Goal: Information Seeking & Learning: Learn about a topic

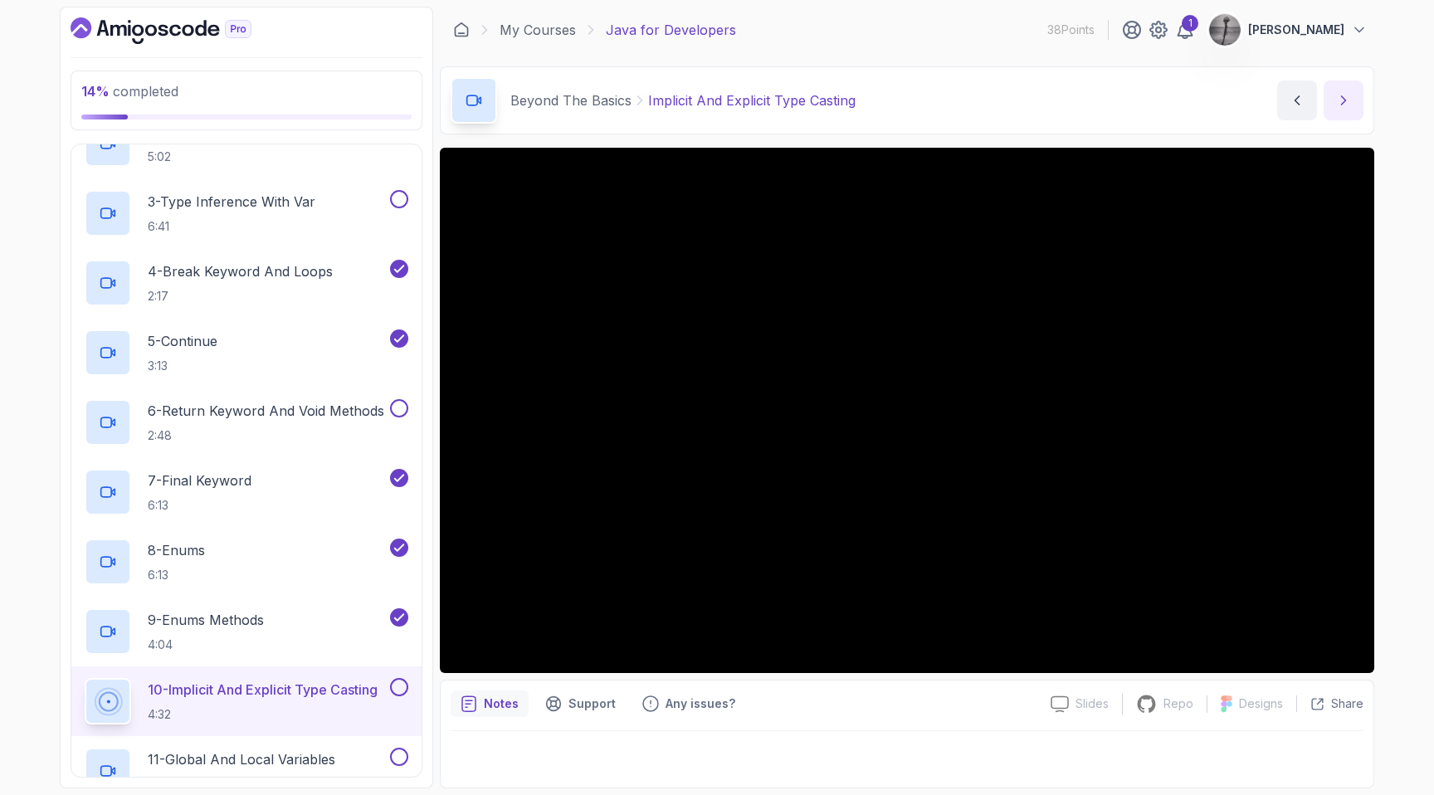
click at [1343, 96] on icon "next content" at bounding box center [1343, 100] width 17 height 17
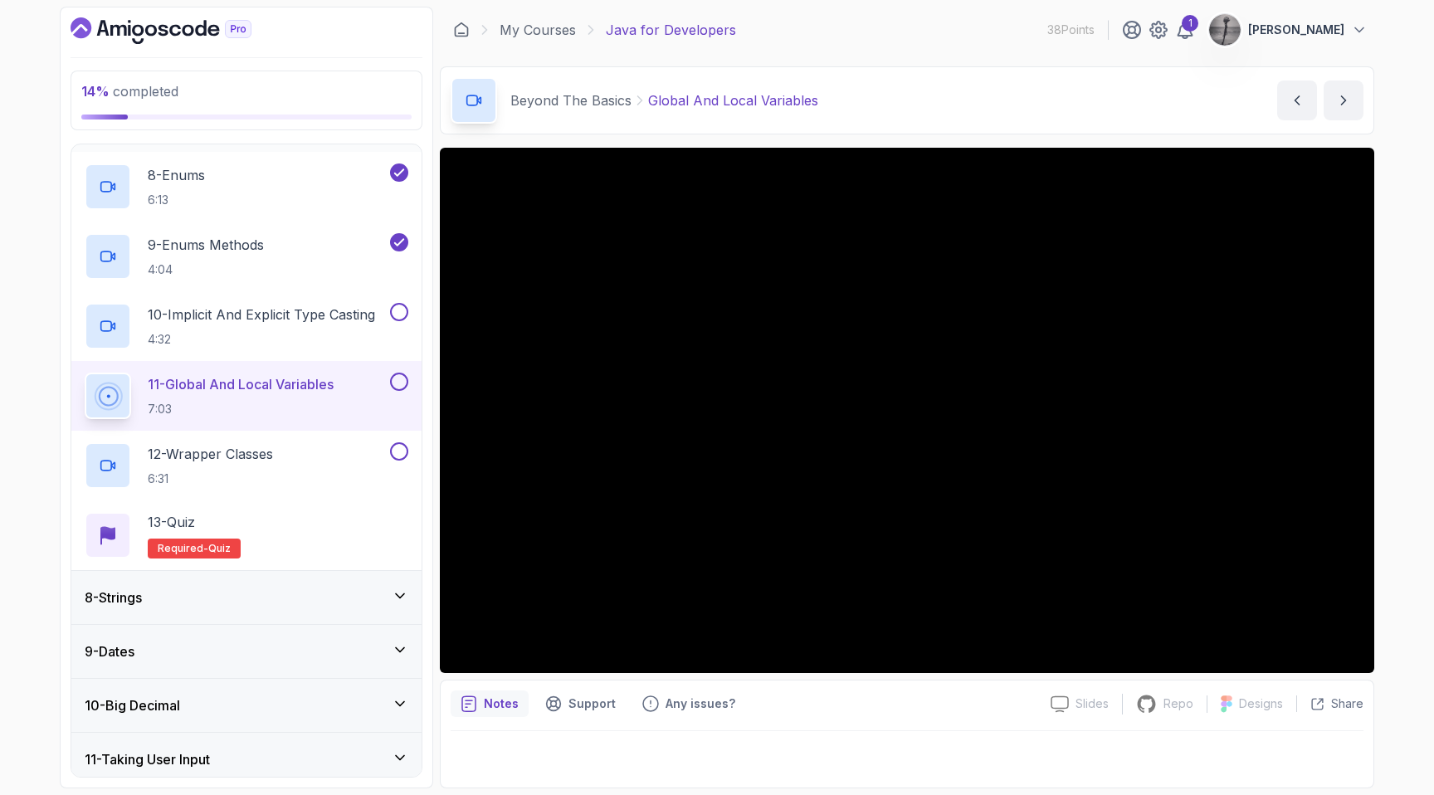
scroll to position [859, 0]
click at [286, 465] on div "12 - Wrapper Classes 6:31" at bounding box center [236, 464] width 302 height 46
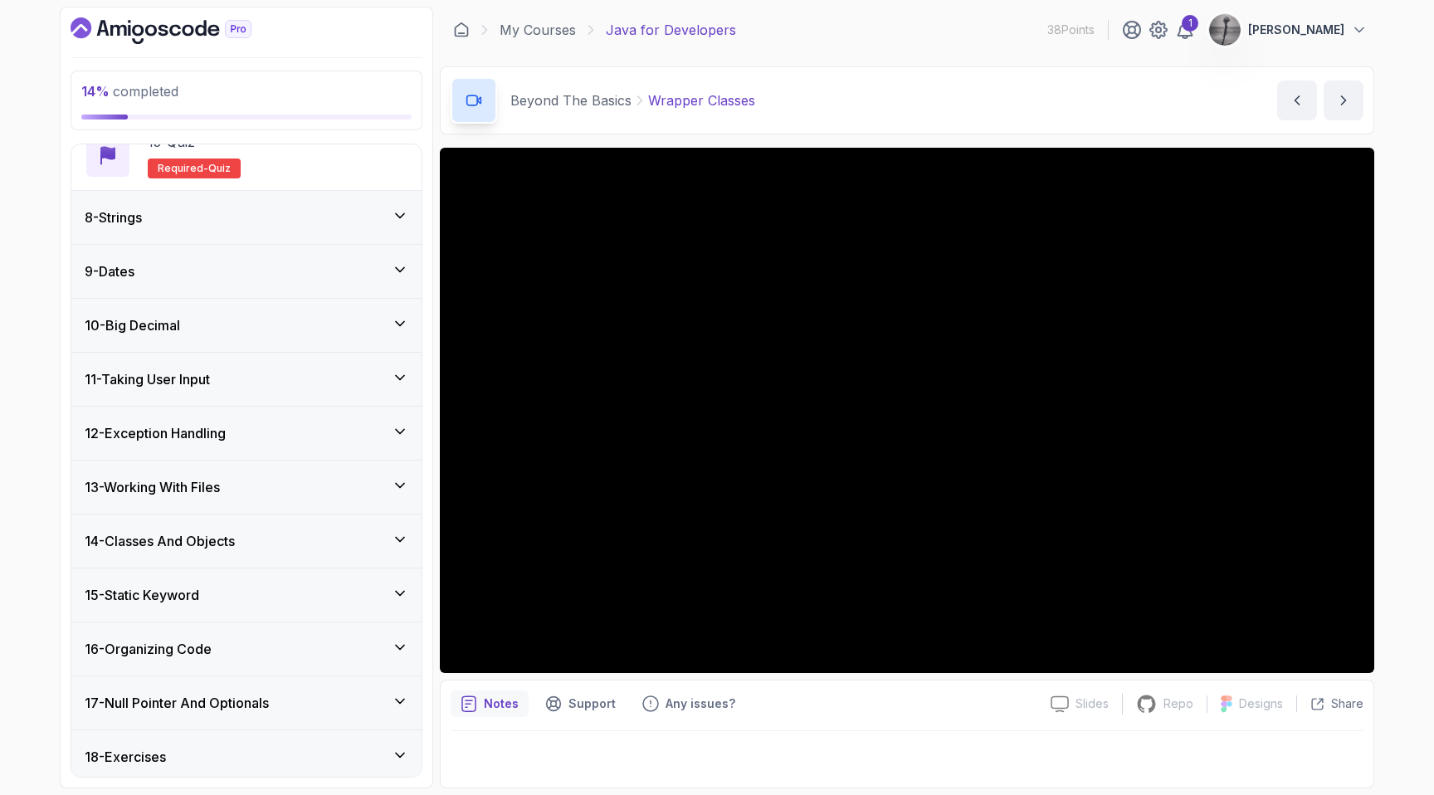
scroll to position [1298, 0]
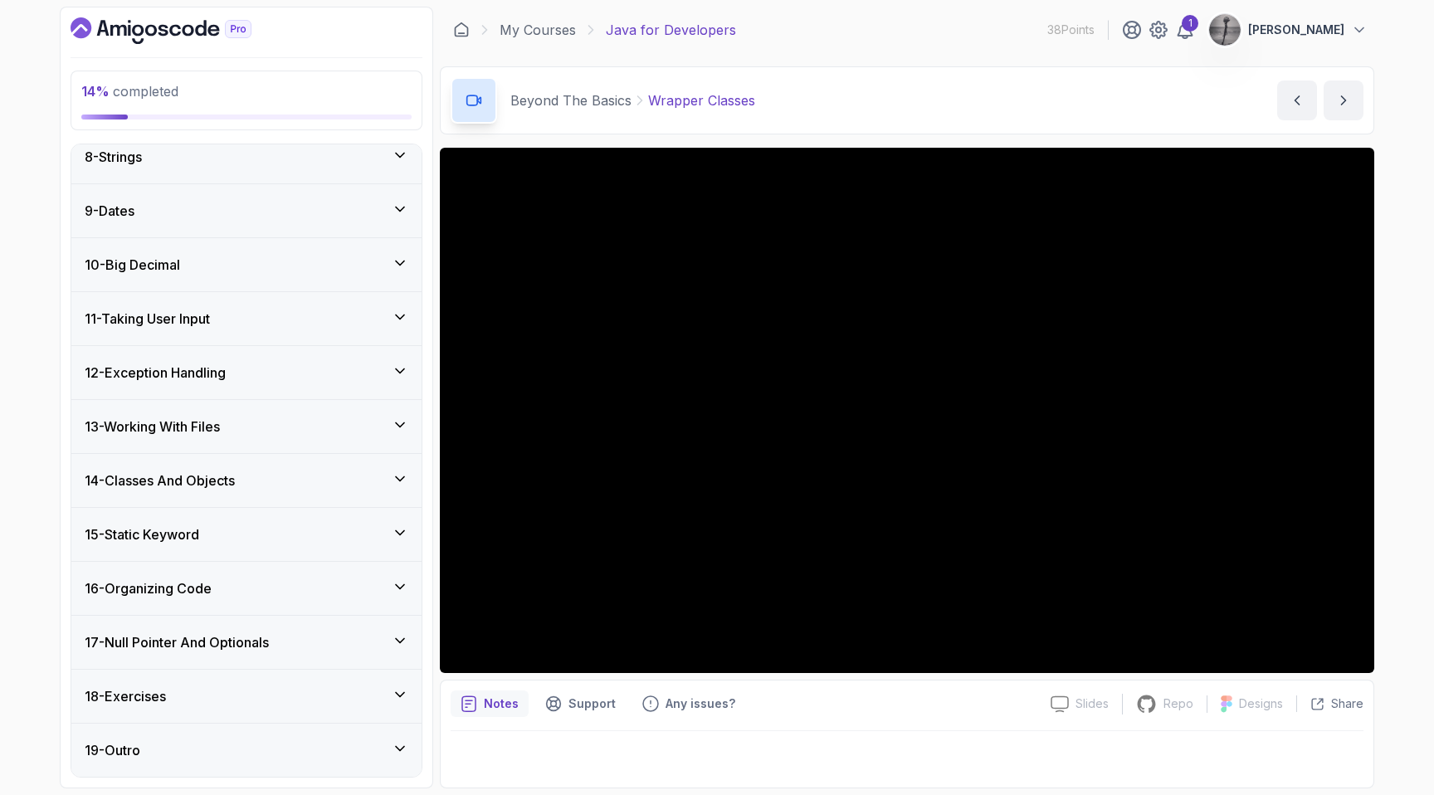
click at [402, 690] on icon at bounding box center [400, 694] width 17 height 17
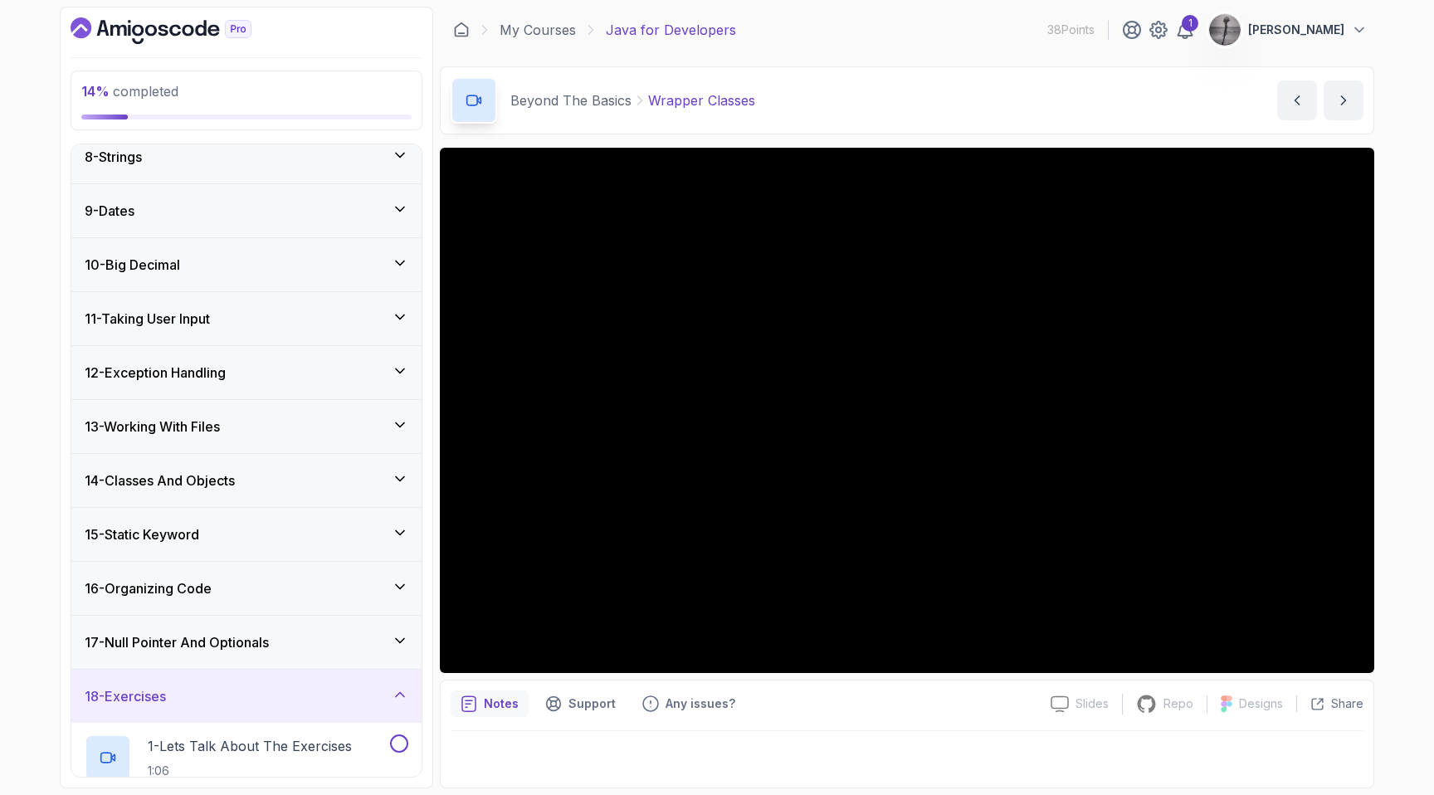
scroll to position [554, 0]
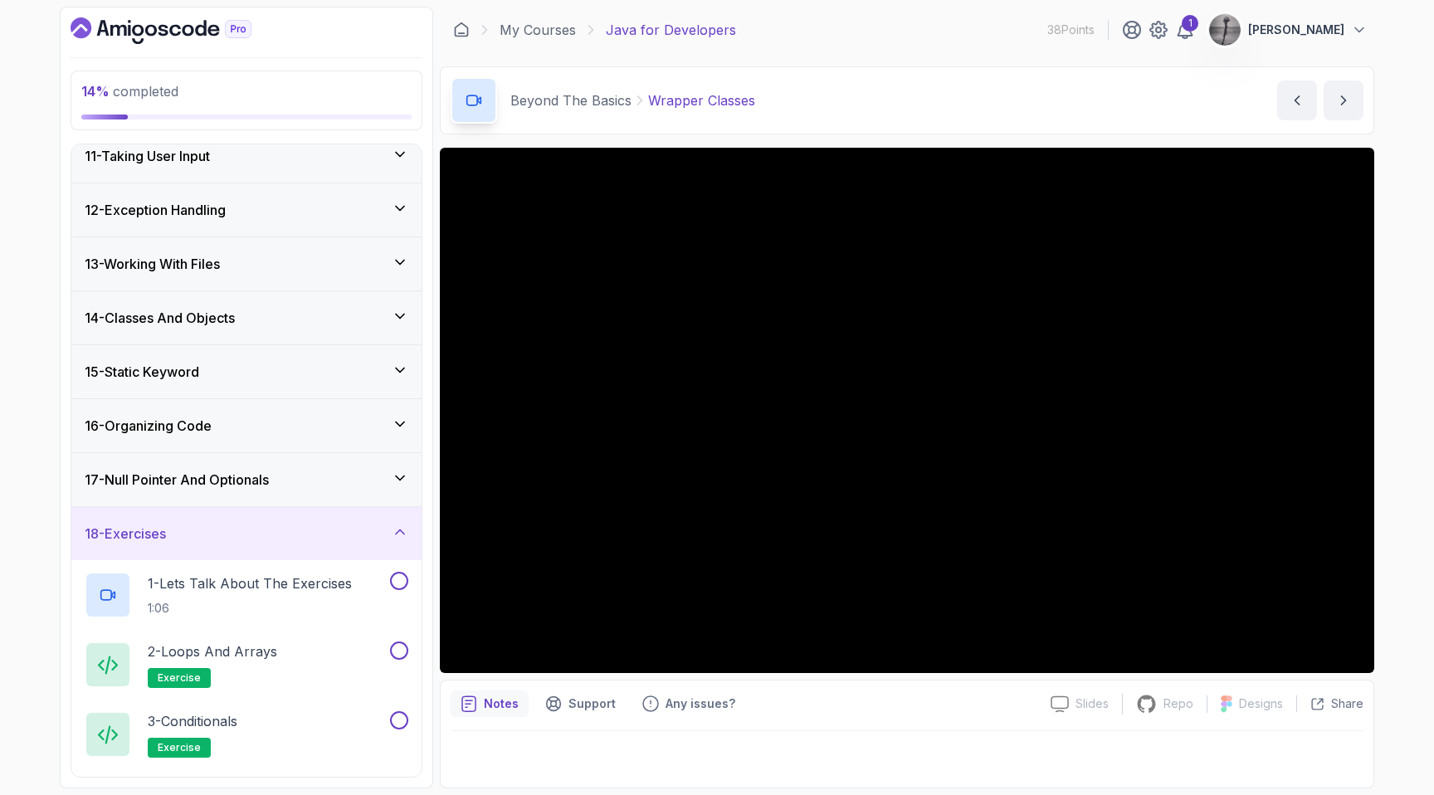
click at [334, 538] on div "18 - Exercises" at bounding box center [247, 534] width 324 height 20
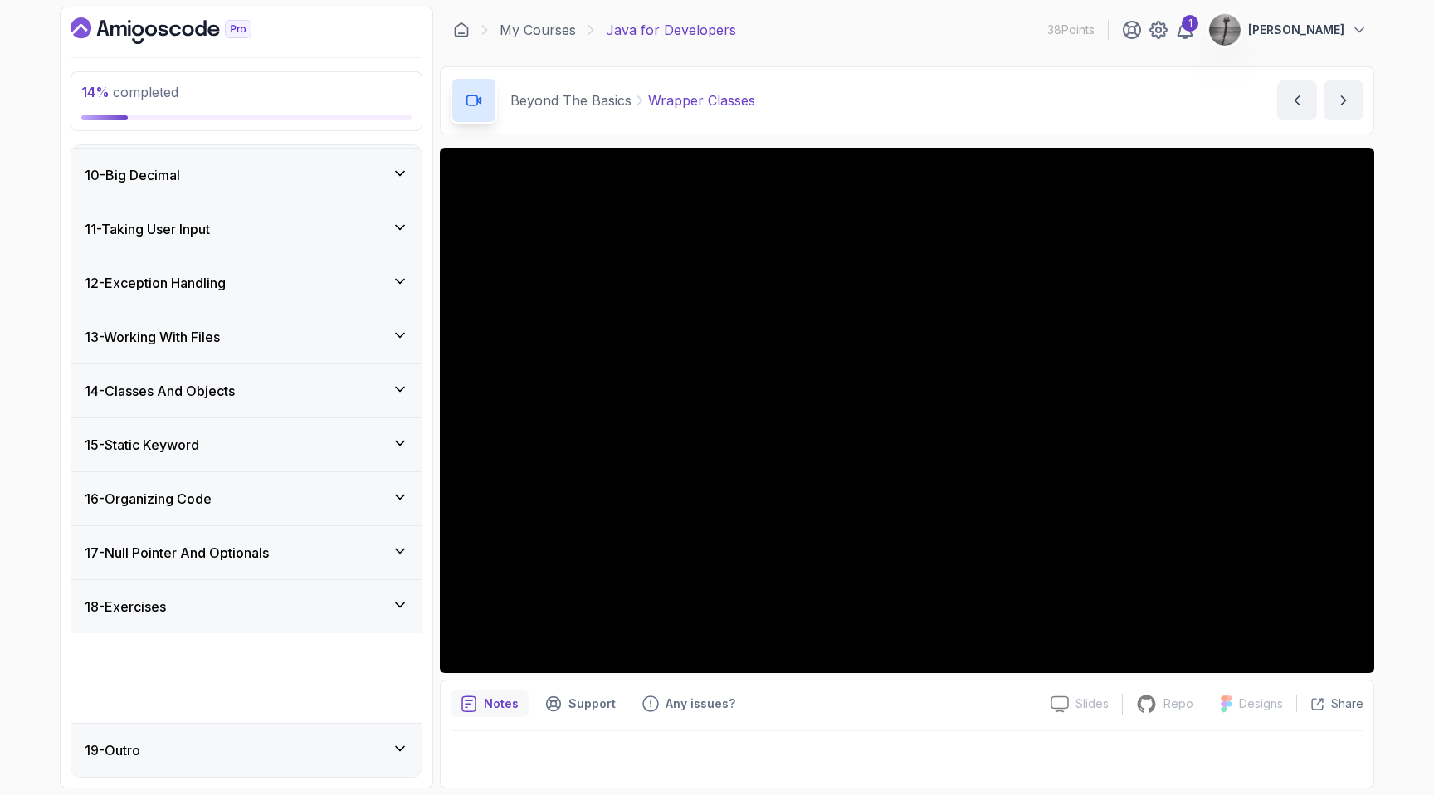
scroll to position [392, 0]
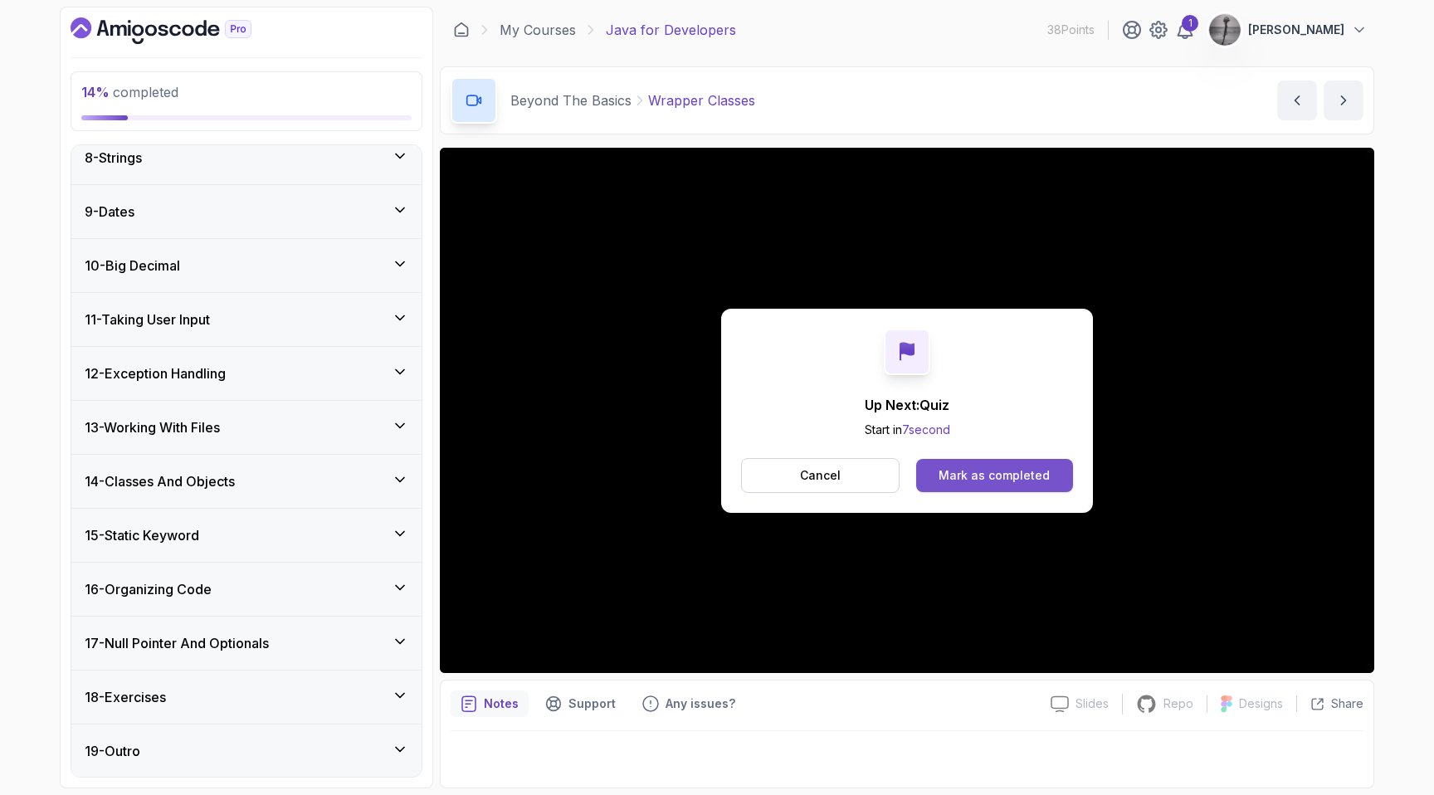
click at [971, 472] on div "Mark as completed" at bounding box center [993, 475] width 111 height 17
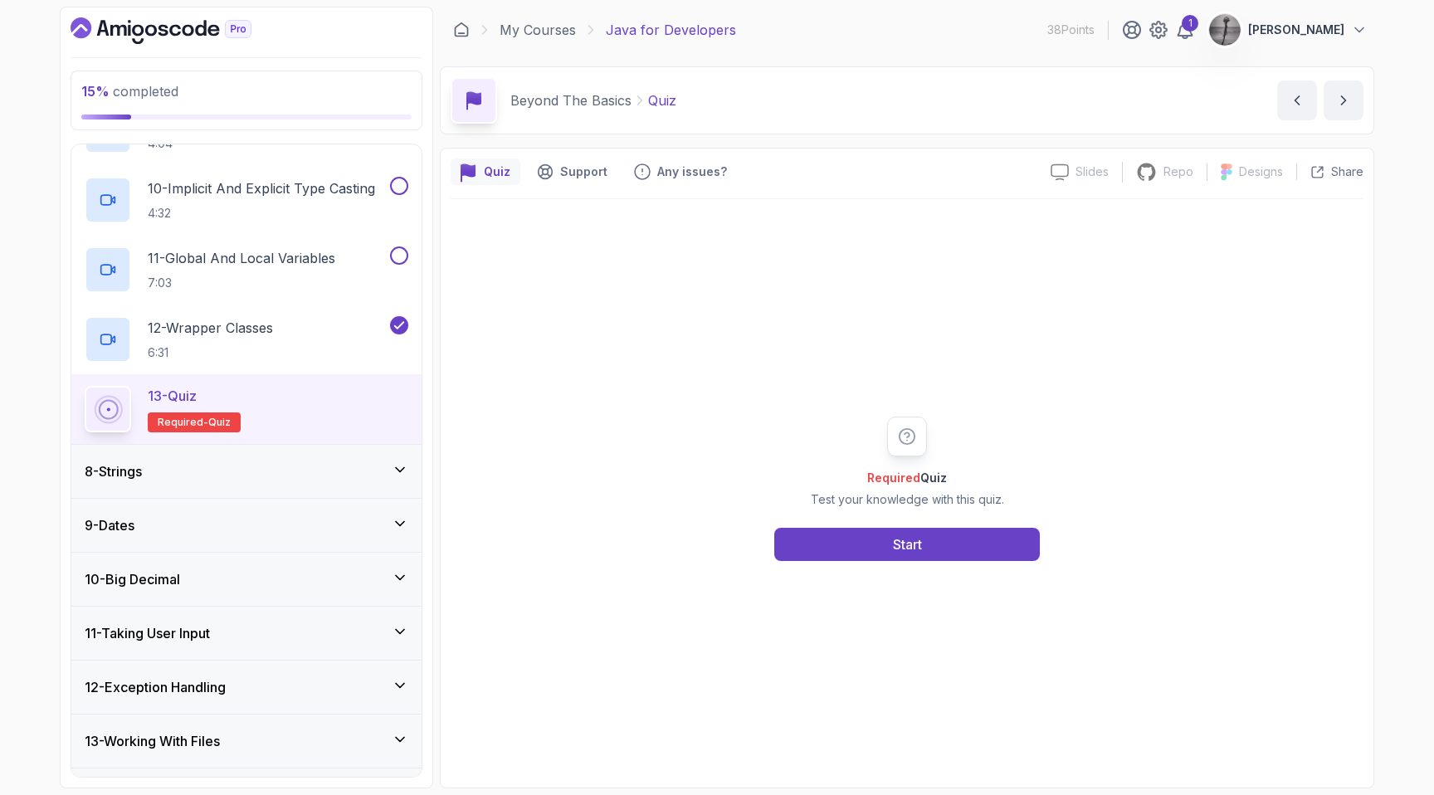
scroll to position [977, 0]
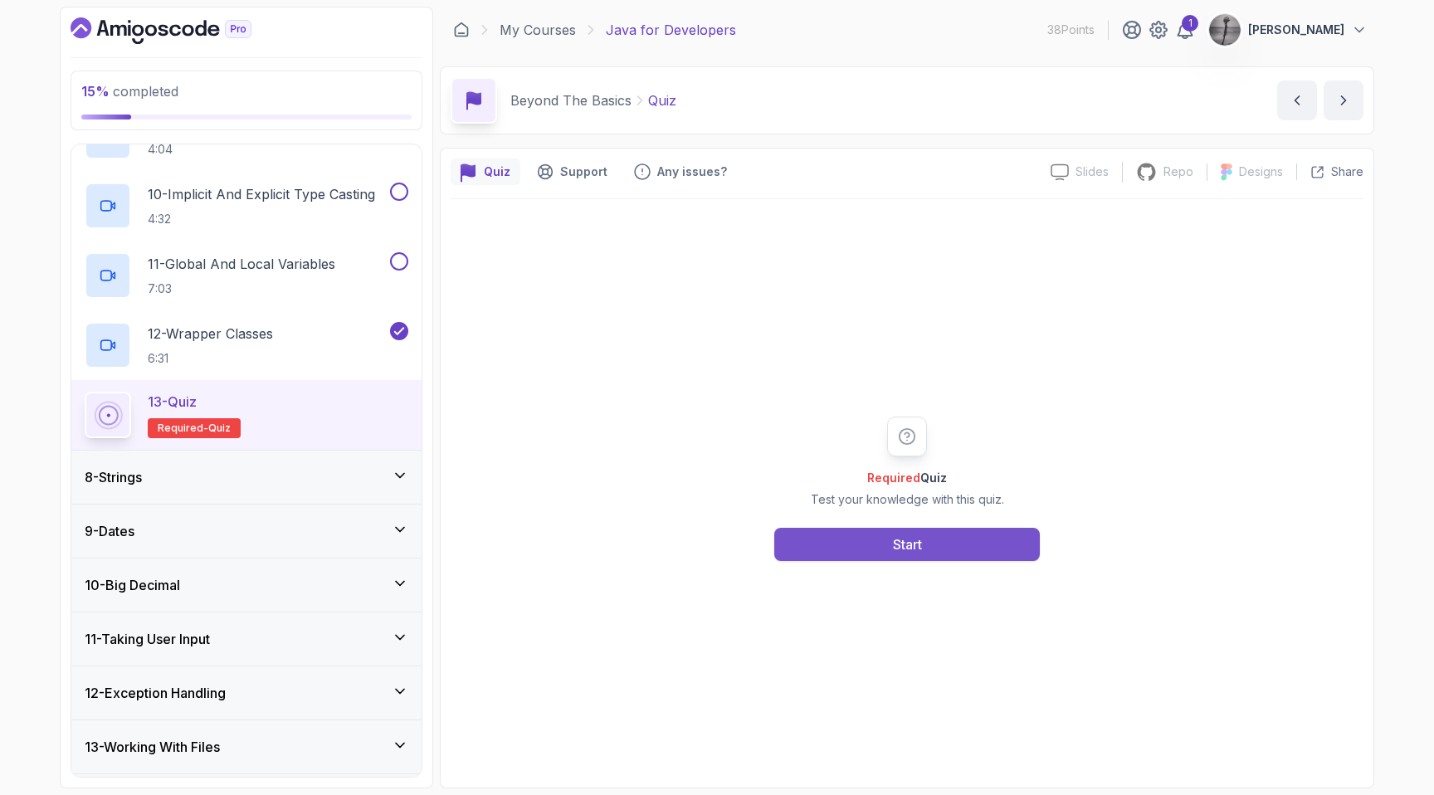
click at [888, 539] on button "Start" at bounding box center [907, 544] width 266 height 33
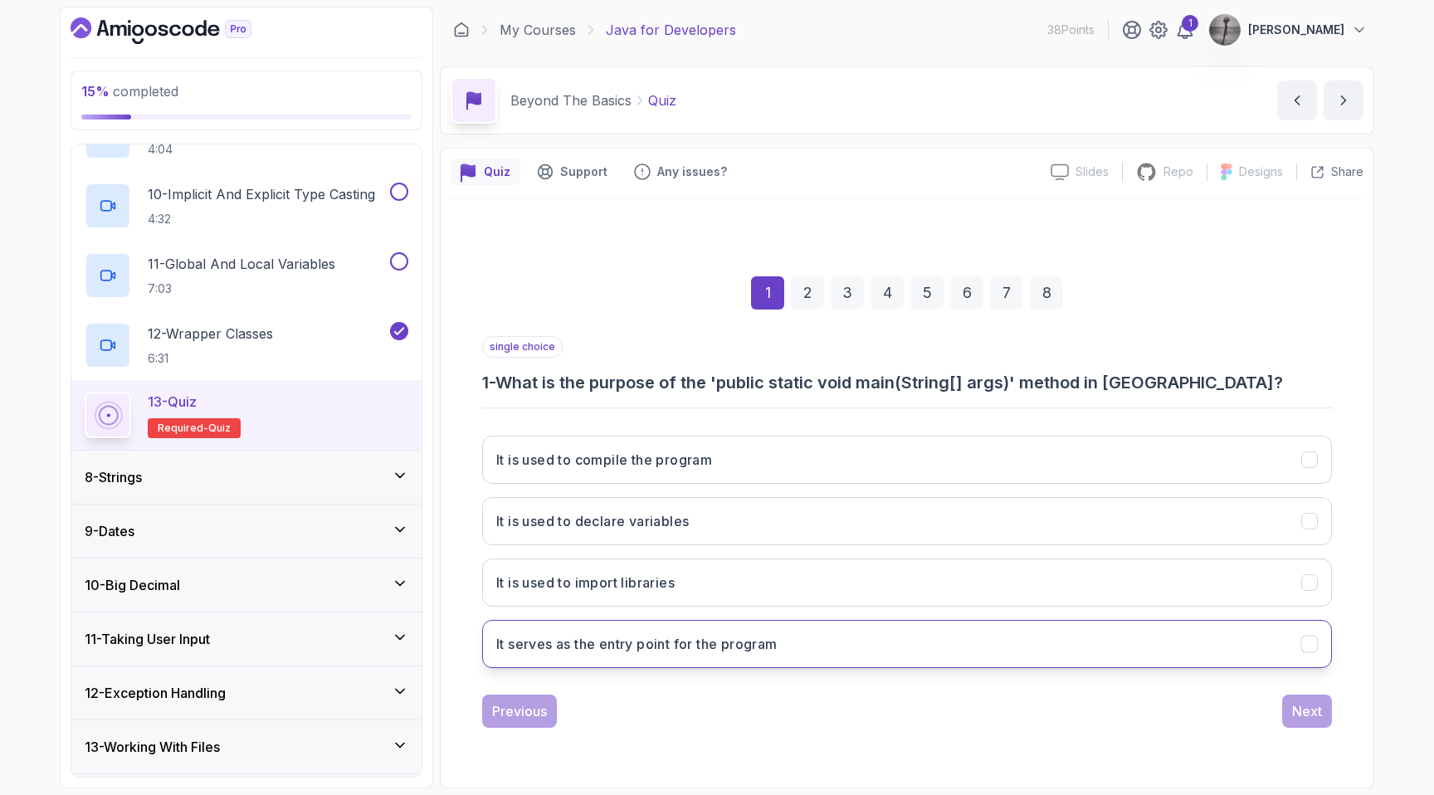
click at [797, 651] on button "It serves as the entry point for the program" at bounding box center [907, 644] width 850 height 48
click at [1311, 713] on div "Next" at bounding box center [1307, 711] width 30 height 20
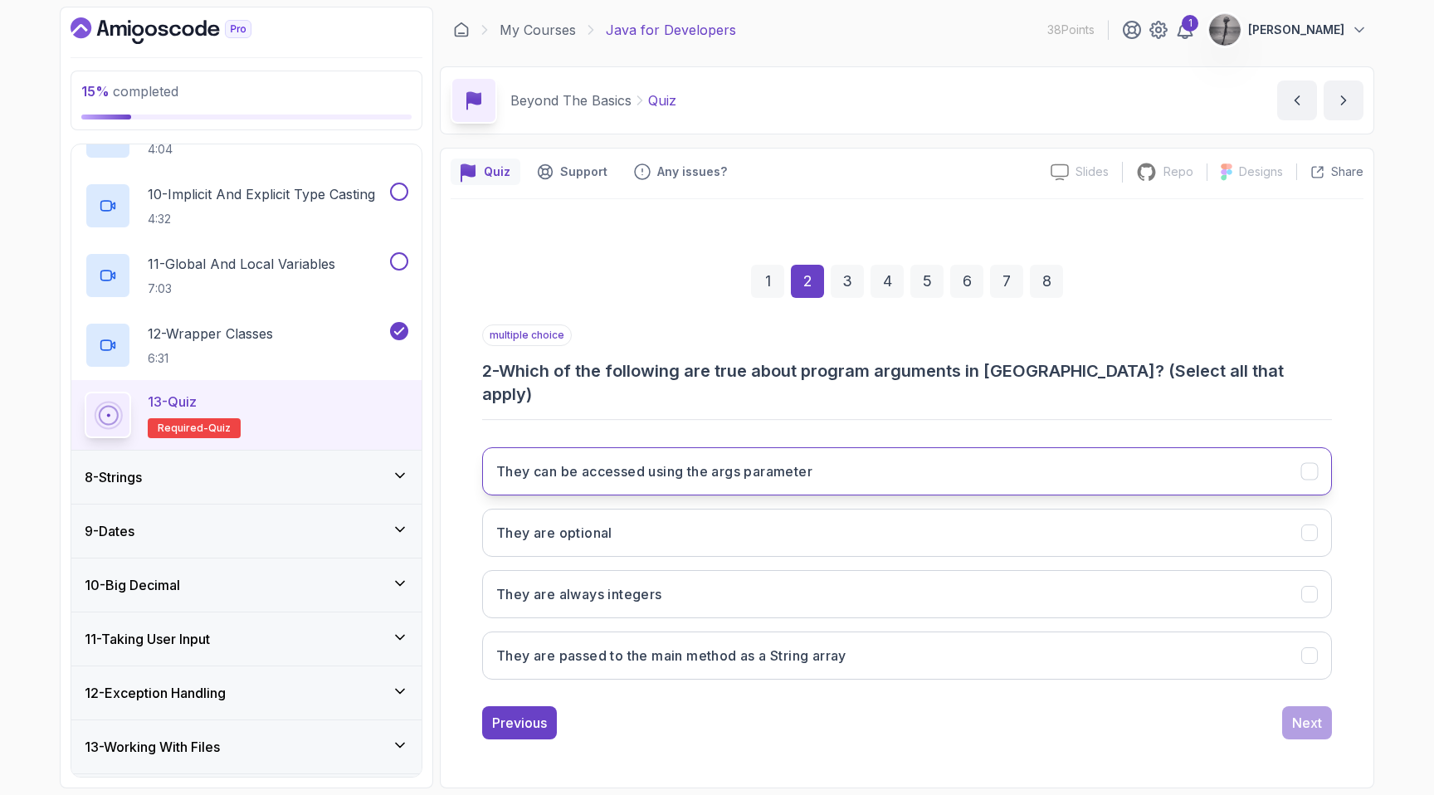
click at [837, 456] on button "They can be accessed using the args parameter" at bounding box center [907, 471] width 850 height 48
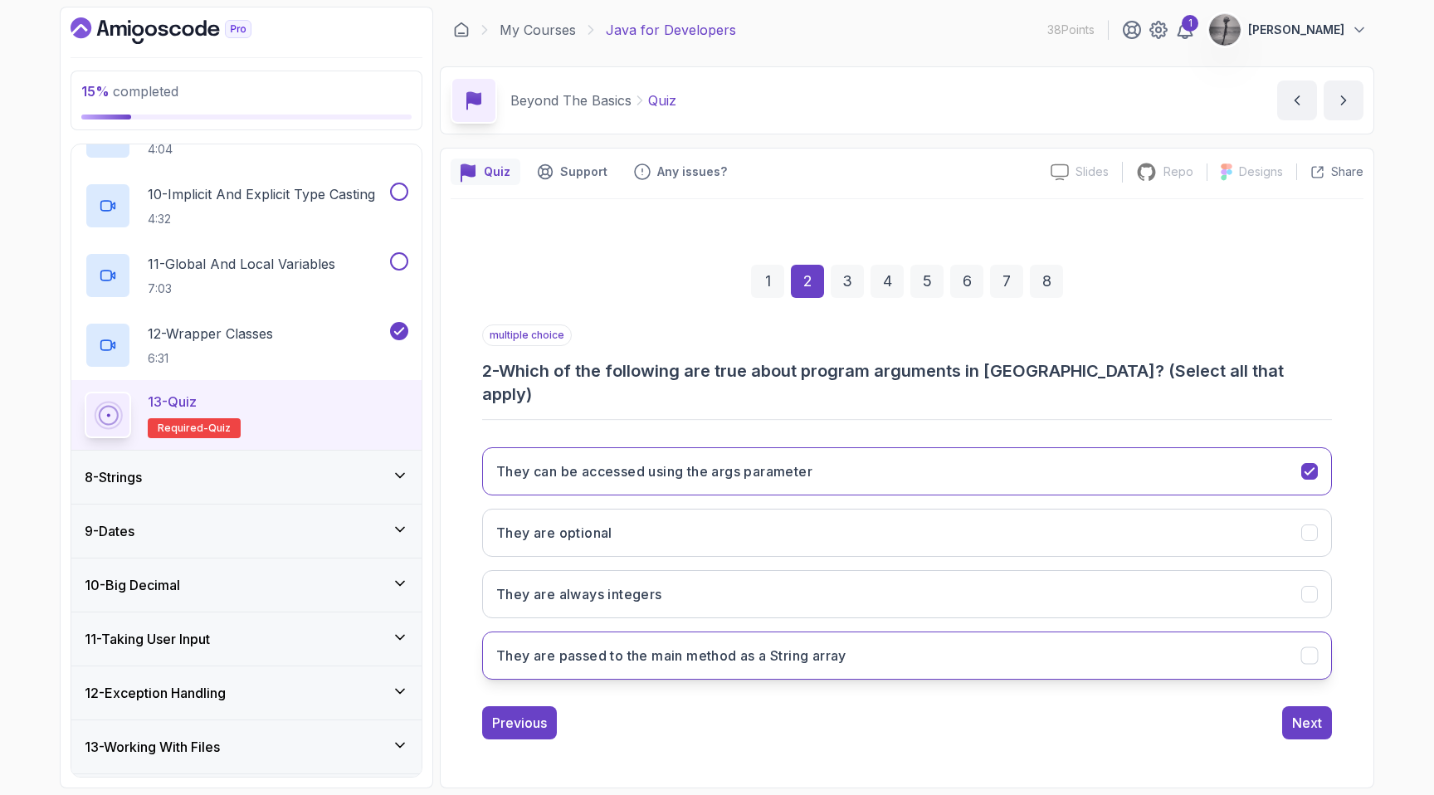
click at [770, 631] on button "They are passed to the main method as a String array" at bounding box center [907, 655] width 850 height 48
click at [1299, 713] on div "Next" at bounding box center [1307, 723] width 30 height 20
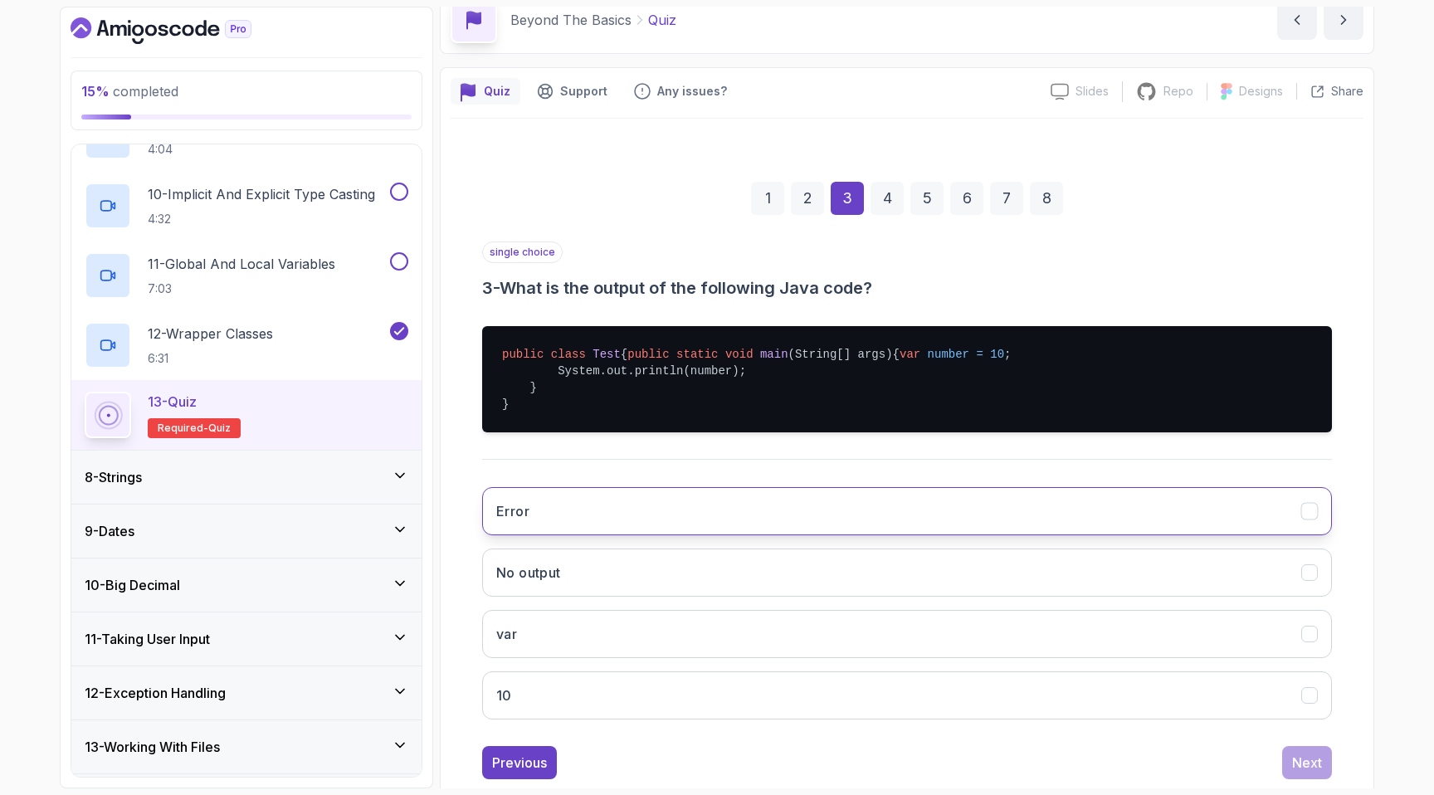
scroll to position [152, 0]
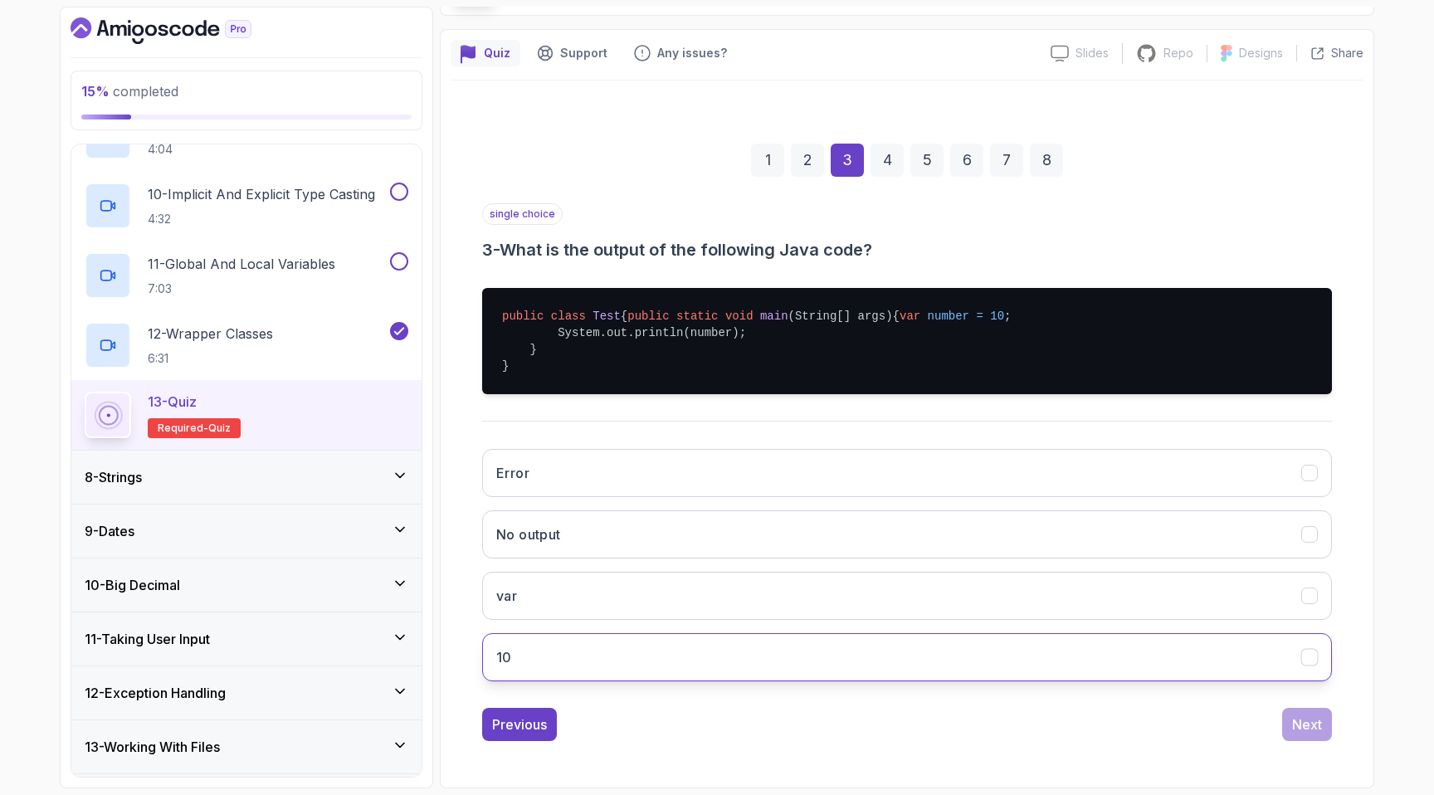
click at [591, 644] on button "10" at bounding box center [907, 657] width 850 height 48
click at [1301, 718] on div "Next" at bounding box center [1307, 724] width 30 height 20
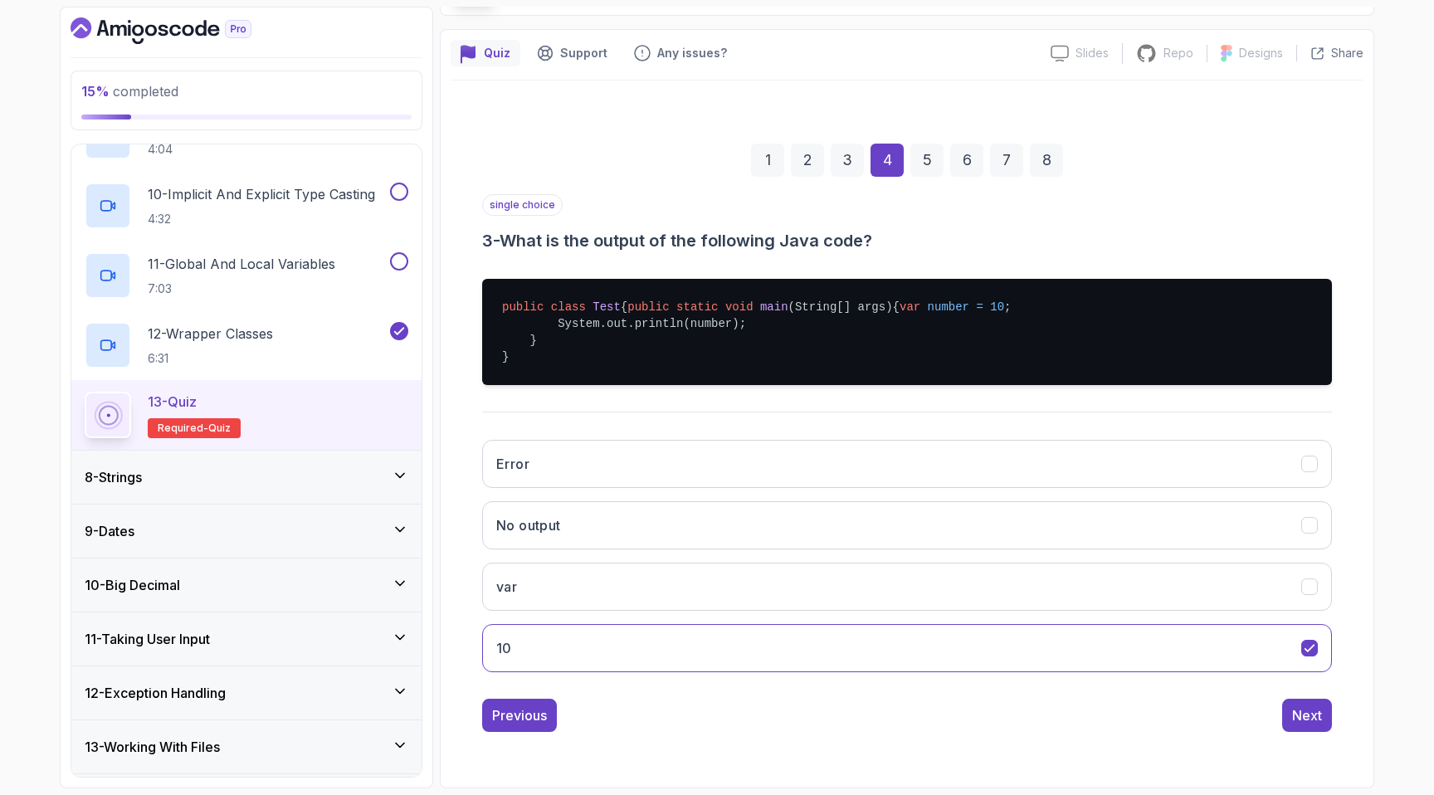
scroll to position [0, 0]
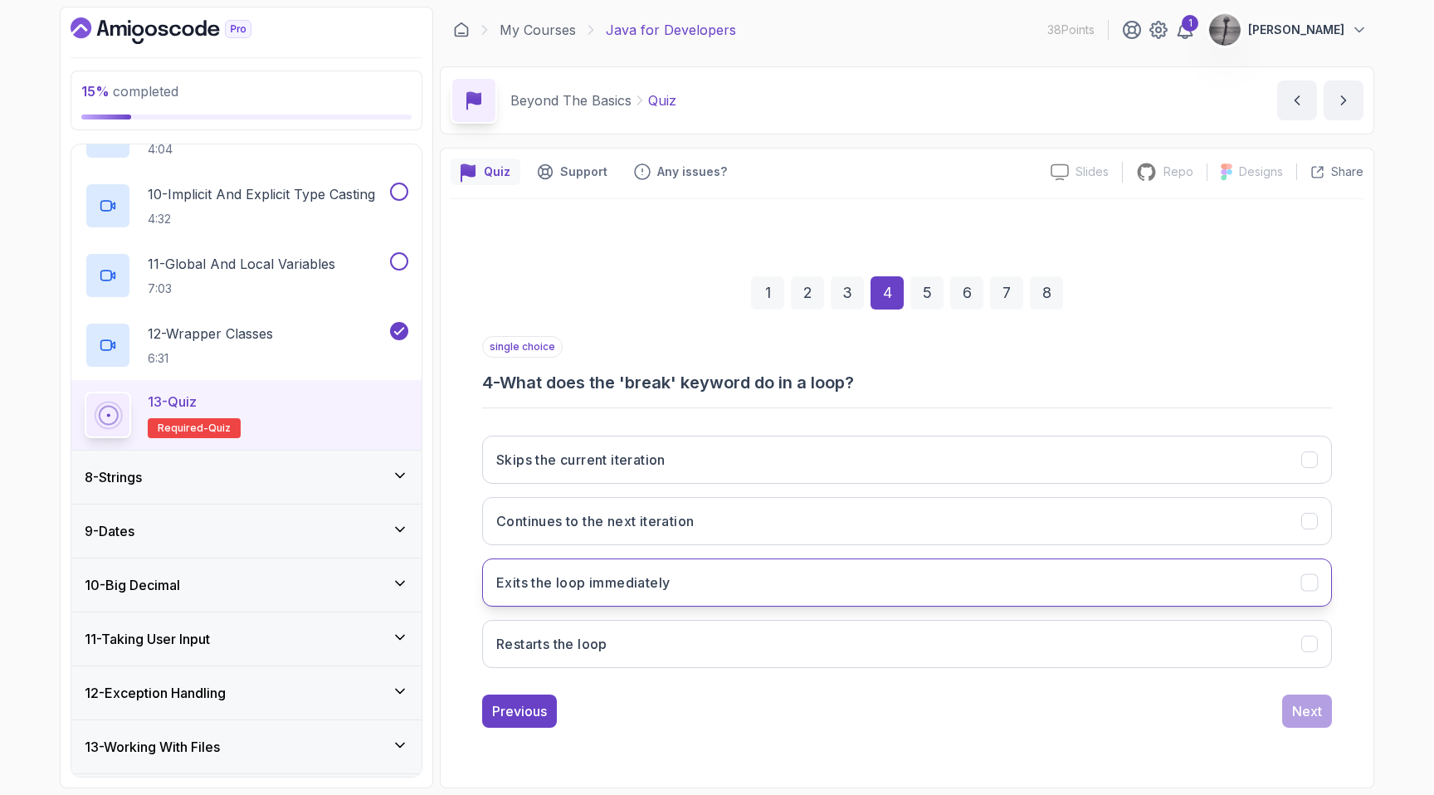
click at [657, 578] on h3 "Exits the loop immediately" at bounding box center [582, 583] width 173 height 20
click at [1306, 709] on div "Next" at bounding box center [1307, 711] width 30 height 20
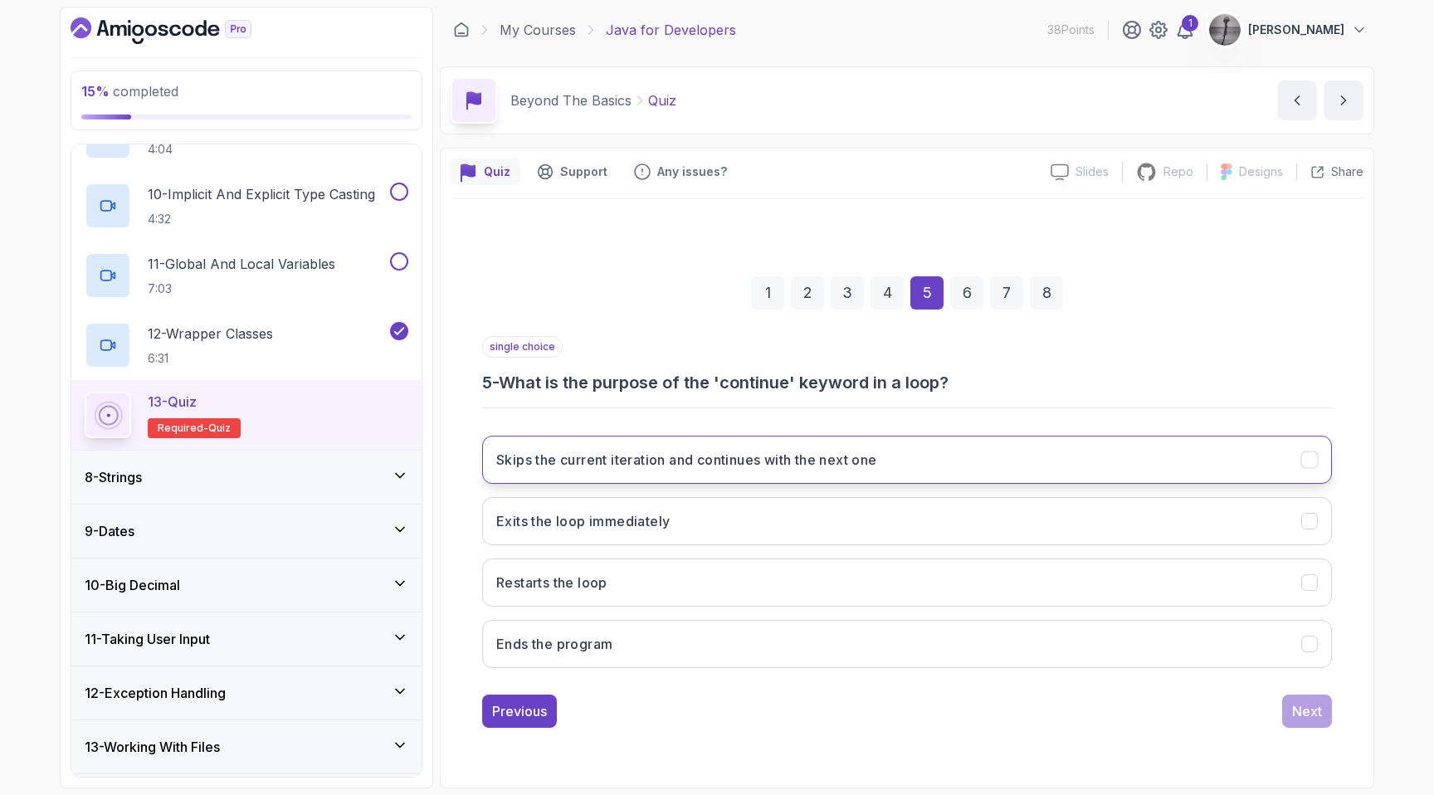
click at [618, 457] on h3 "Skips the current iteration and continues with the next one" at bounding box center [686, 460] width 381 height 20
click at [1307, 704] on div "Next" at bounding box center [1307, 711] width 30 height 20
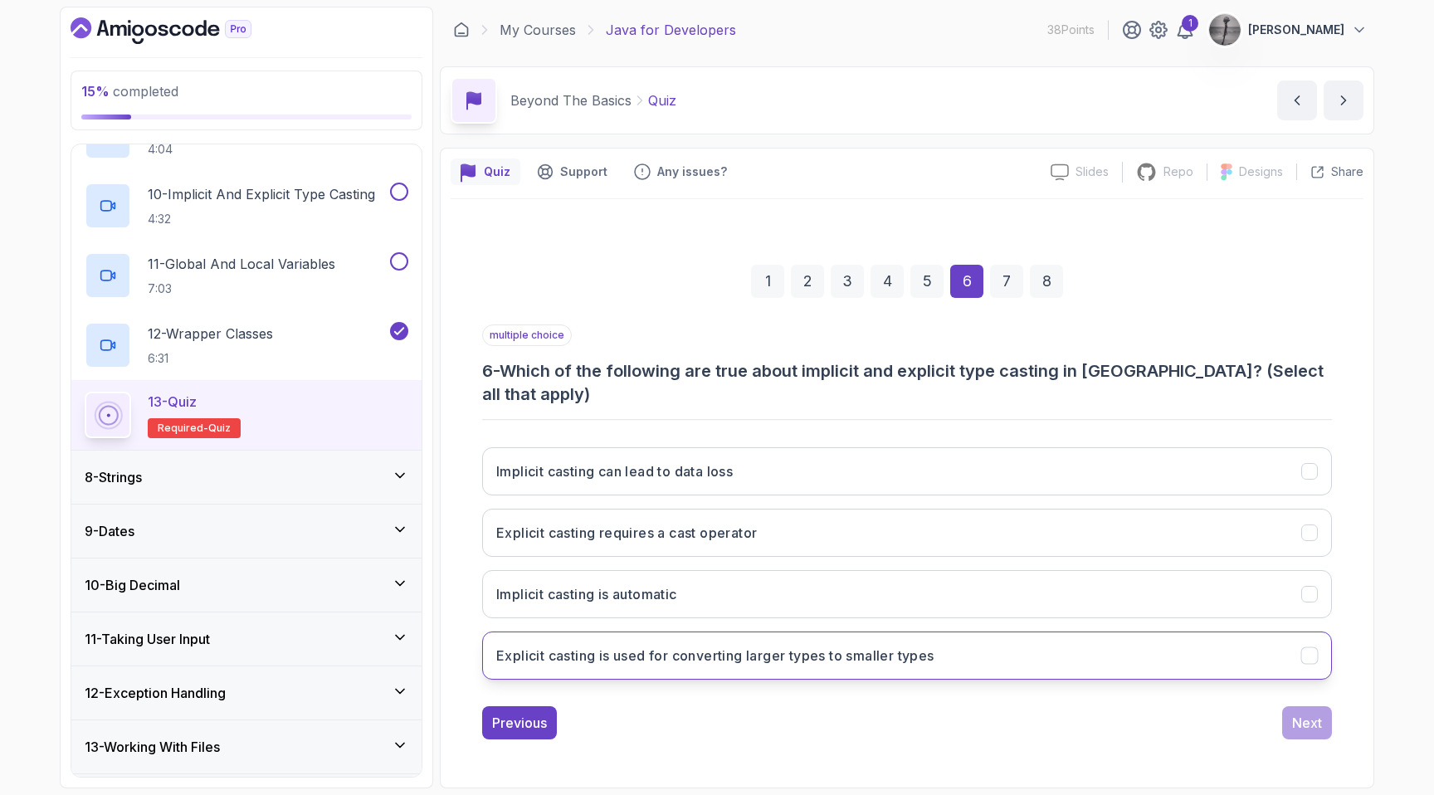
click at [642, 646] on h3 "Explicit casting is used for converting larger types to smaller types" at bounding box center [715, 656] width 438 height 20
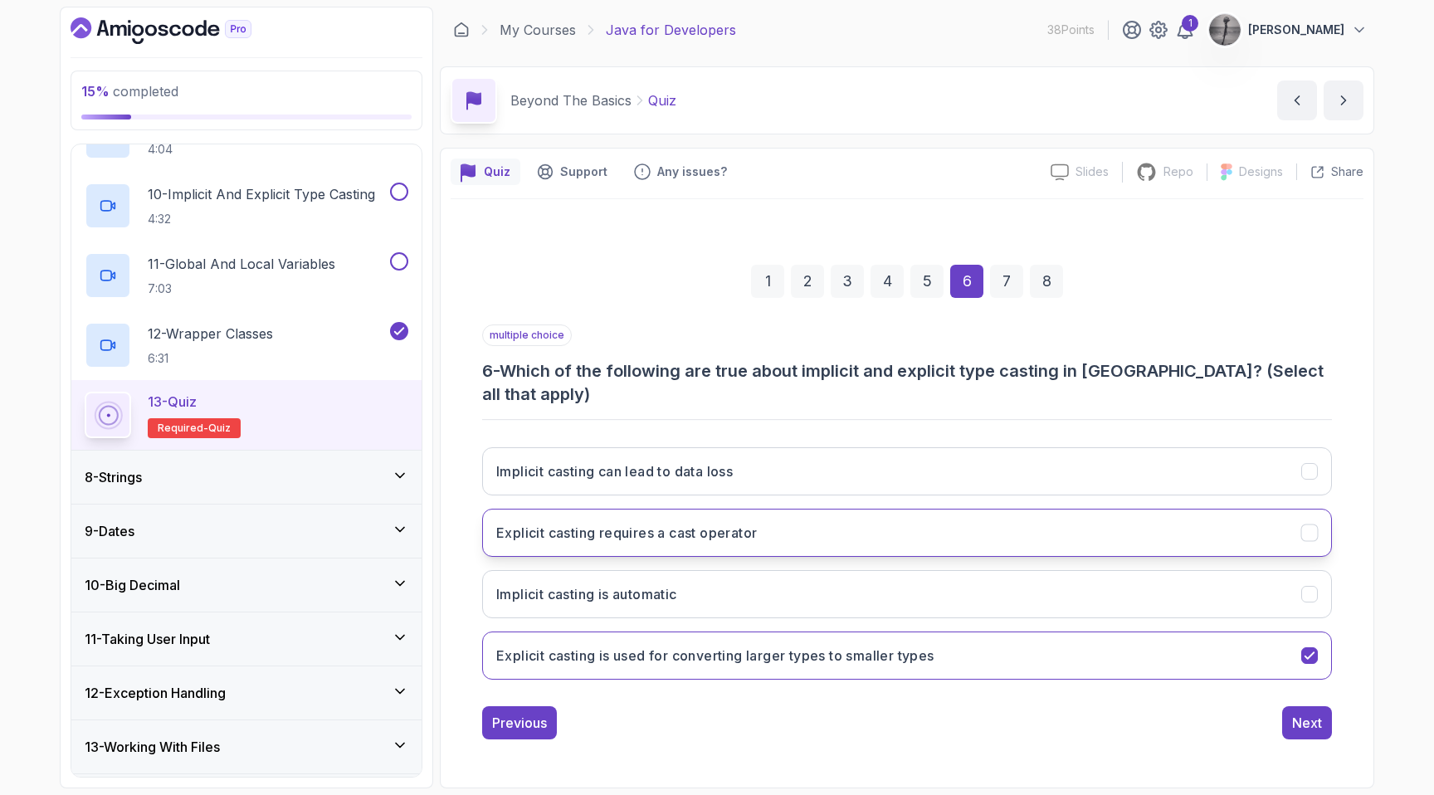
click at [643, 539] on button "Explicit casting requires a cast operator" at bounding box center [907, 533] width 850 height 48
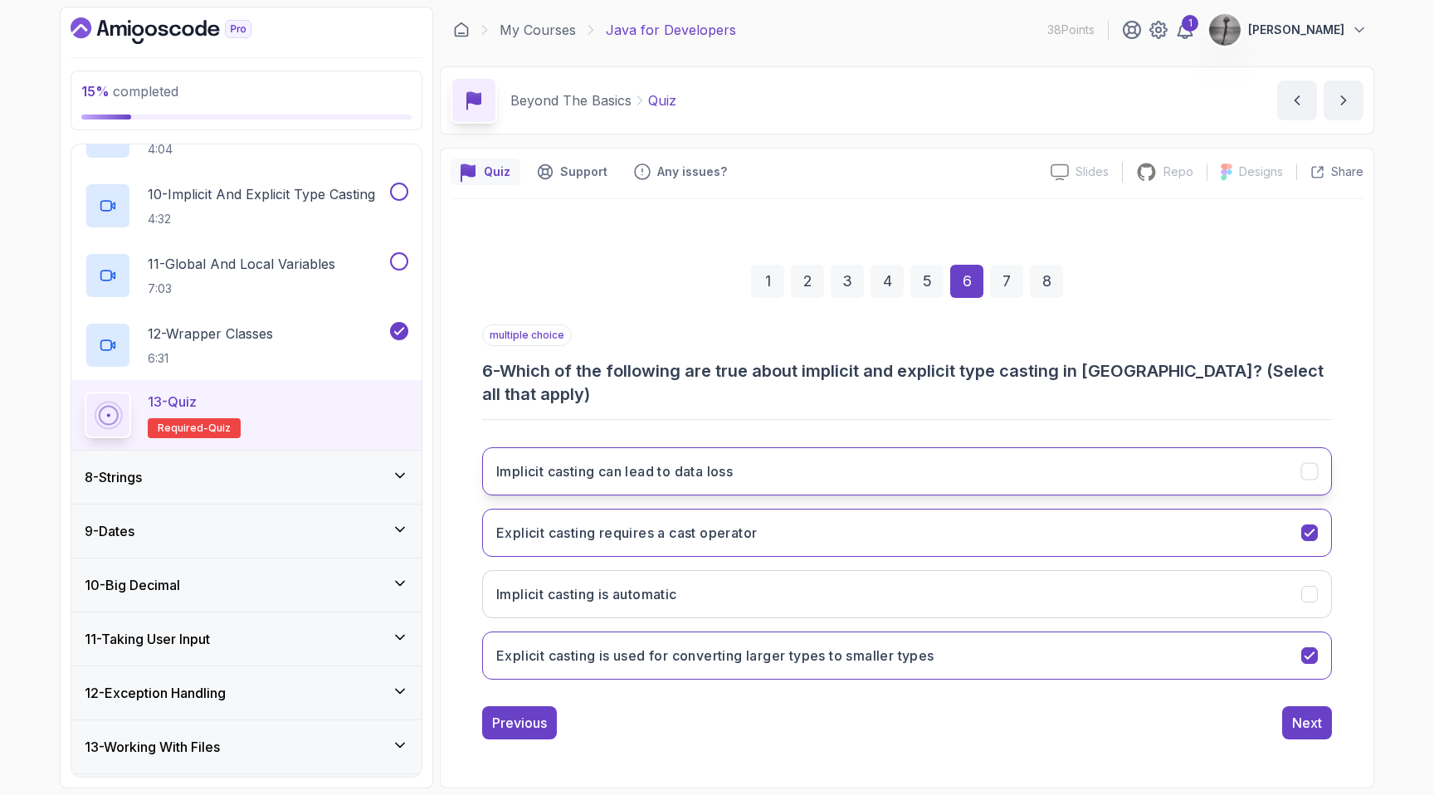
click at [655, 465] on h3 "Implicit casting can lead to data loss" at bounding box center [614, 471] width 236 height 20
click at [1319, 713] on div "Next" at bounding box center [1307, 723] width 30 height 20
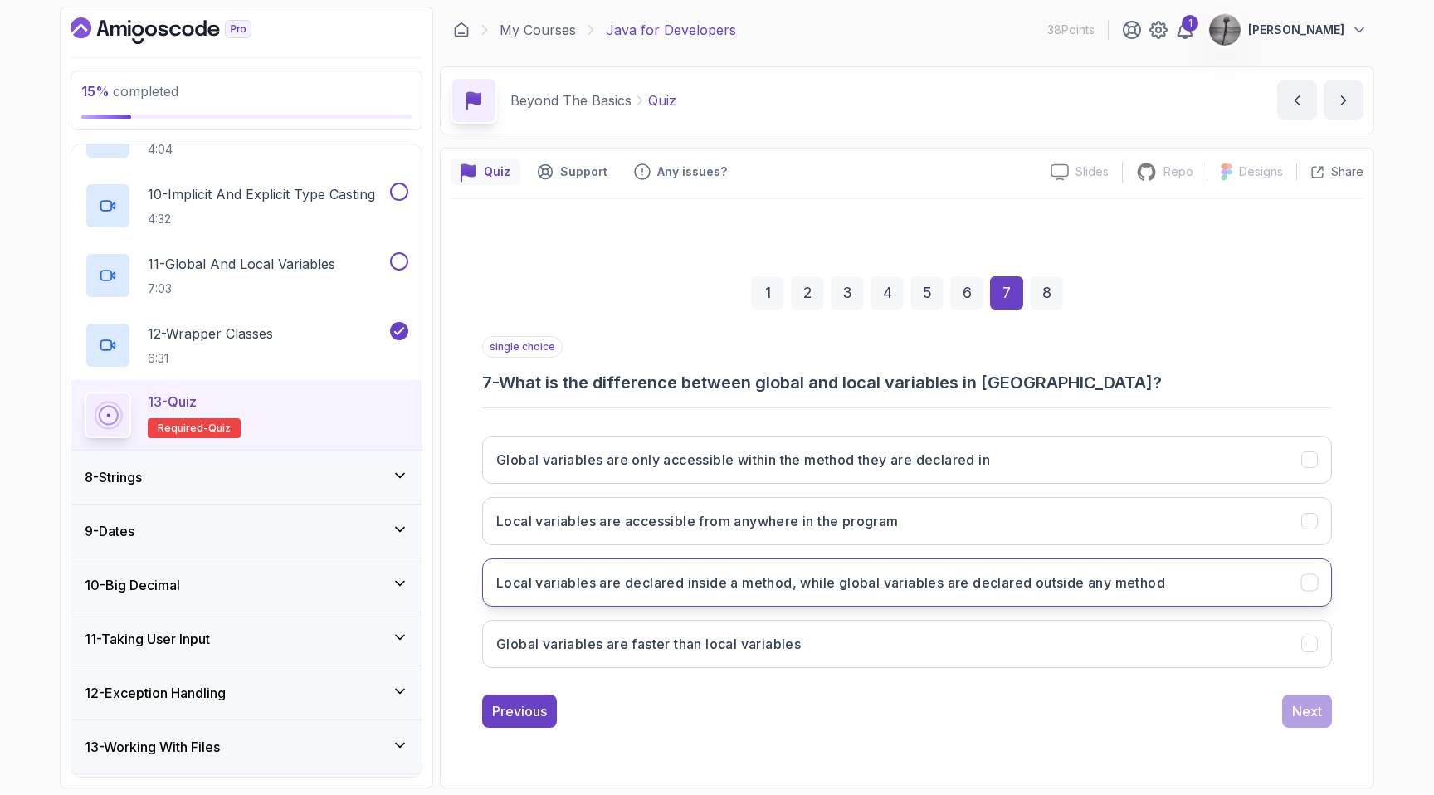
click at [1016, 583] on h3 "Local variables are declared inside a method, while global variables are declar…" at bounding box center [830, 583] width 669 height 20
click at [1309, 714] on div "Next" at bounding box center [1307, 711] width 30 height 20
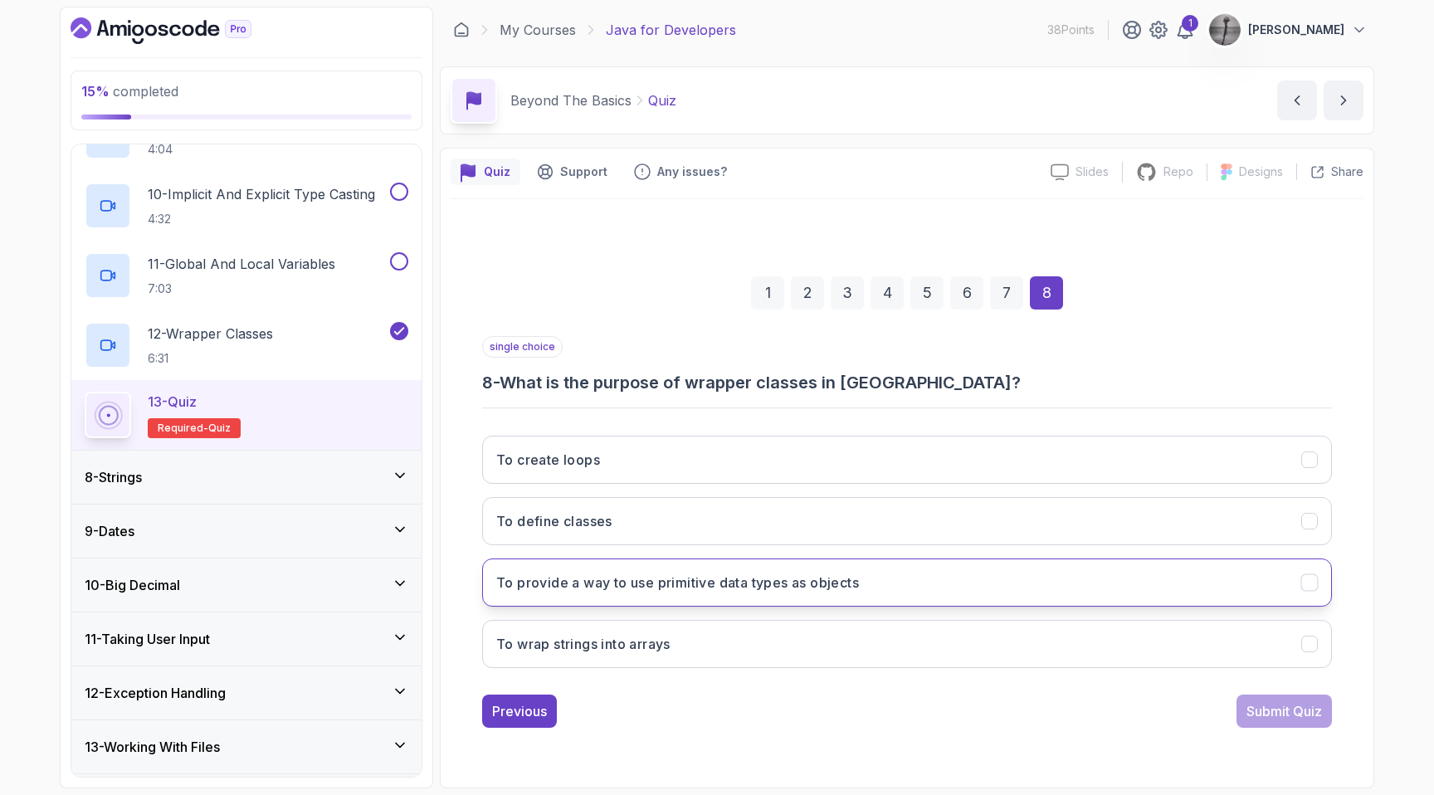
click at [1007, 578] on button "To provide a way to use primitive data types as objects" at bounding box center [907, 582] width 850 height 48
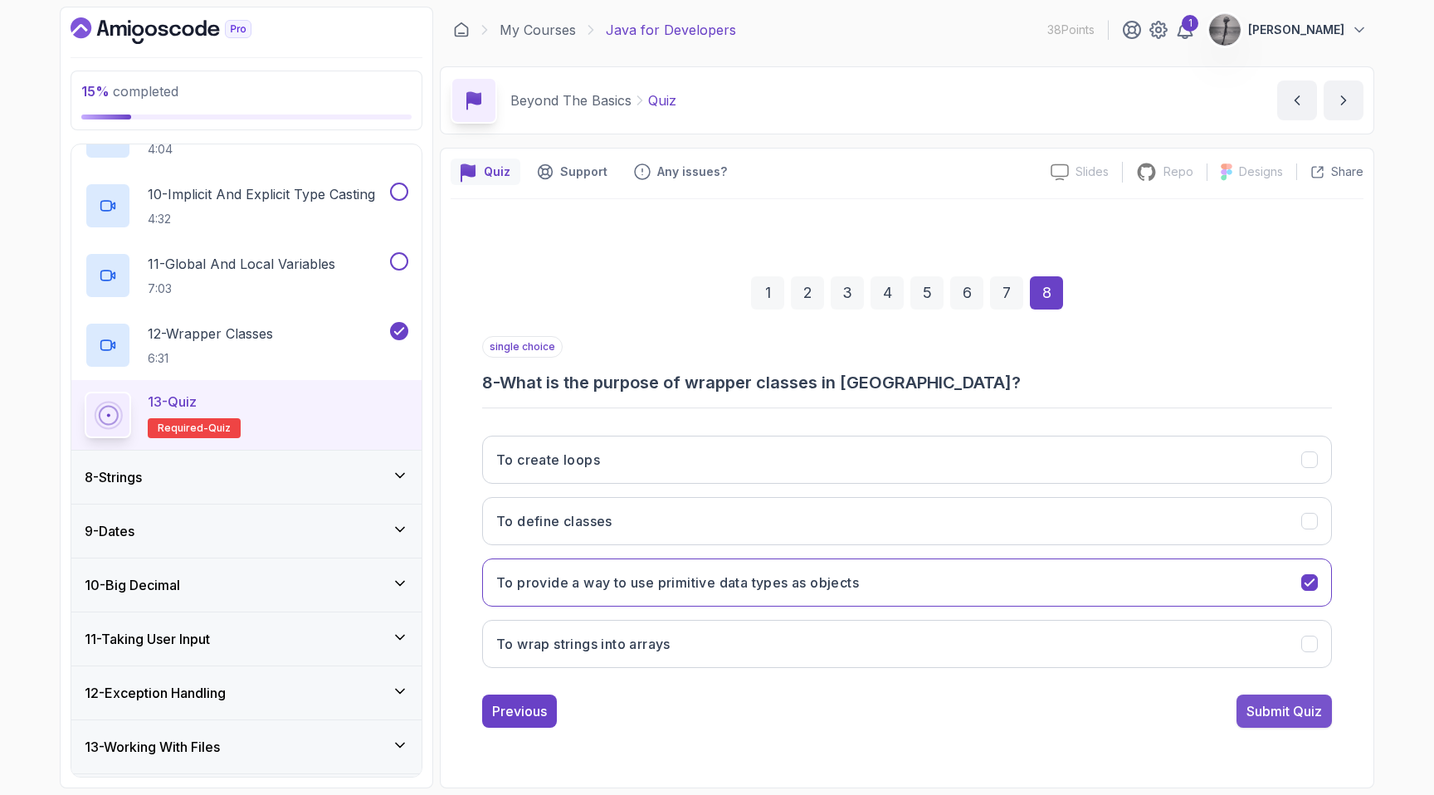
click at [1289, 711] on div "Submit Quiz" at bounding box center [1284, 711] width 76 height 20
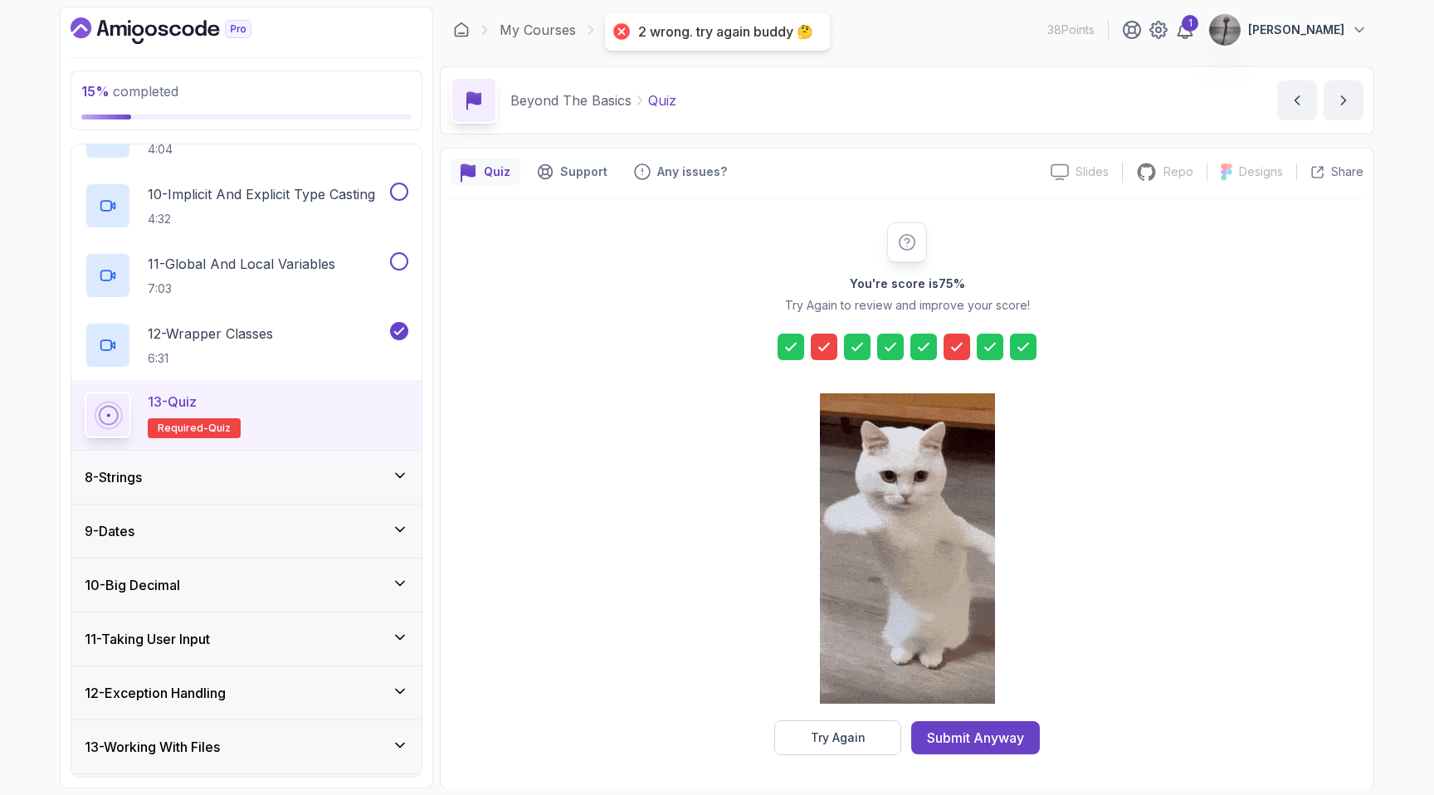
click at [829, 348] on icon at bounding box center [824, 347] width 17 height 17
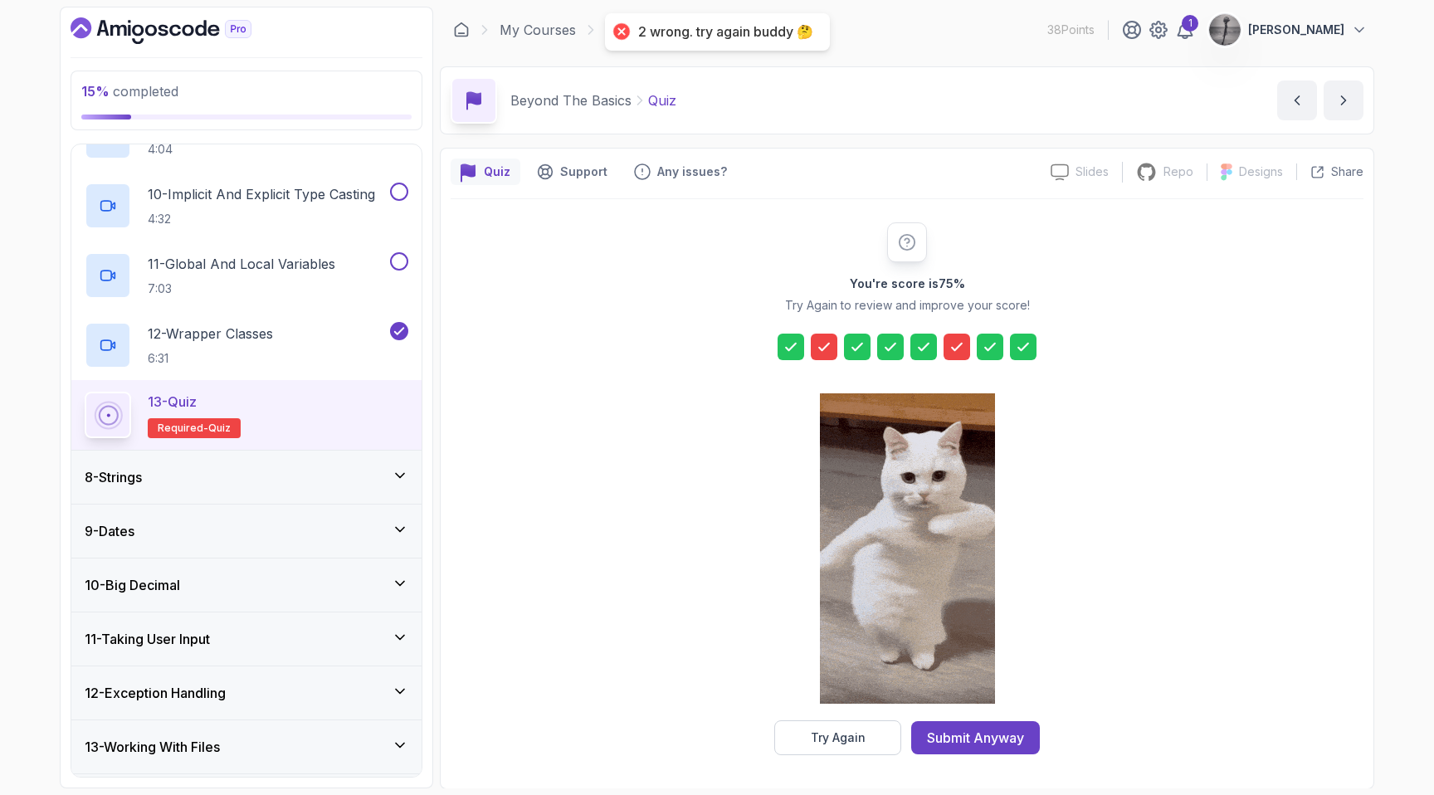
click at [829, 348] on icon at bounding box center [824, 347] width 17 height 17
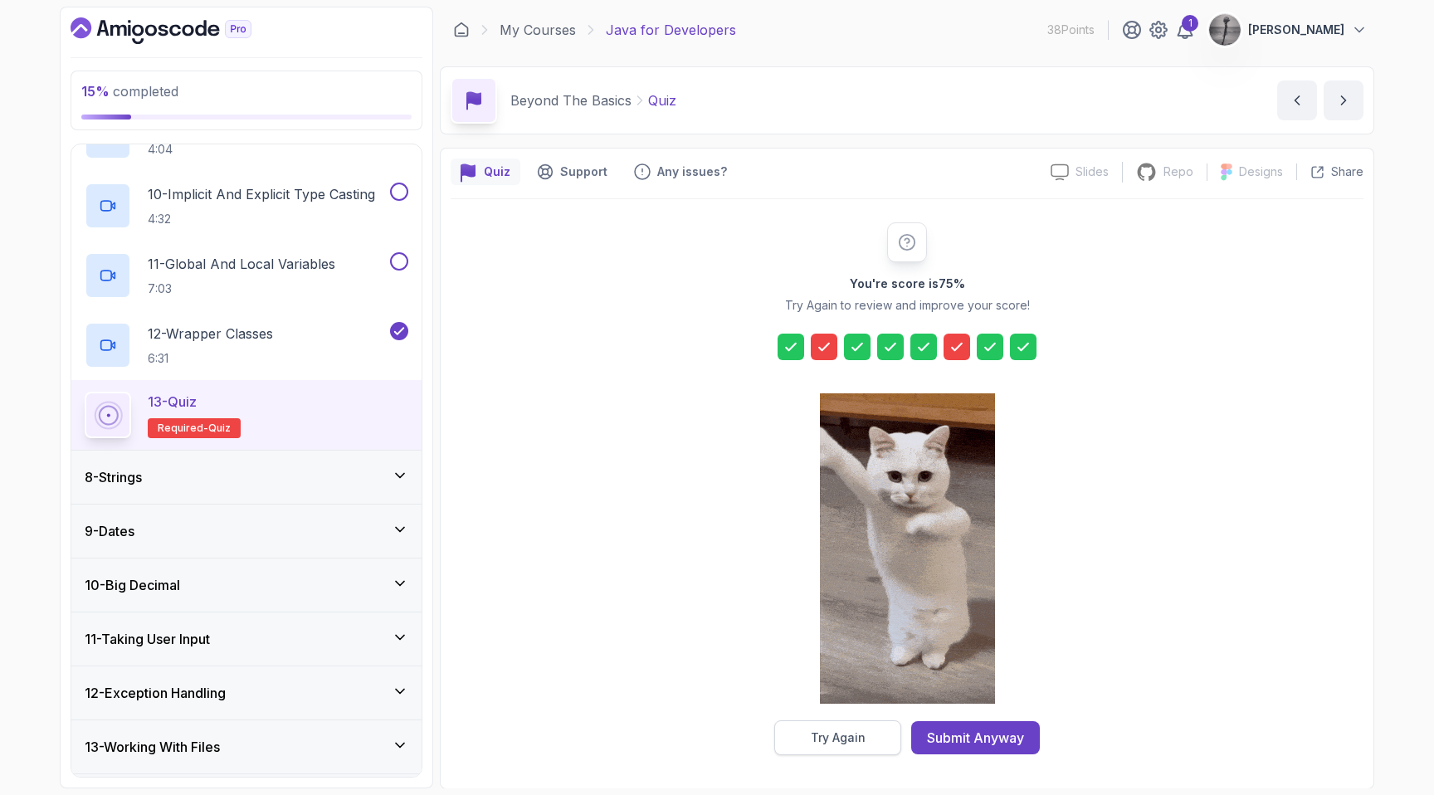
click at [841, 731] on div "Try Again" at bounding box center [838, 737] width 55 height 17
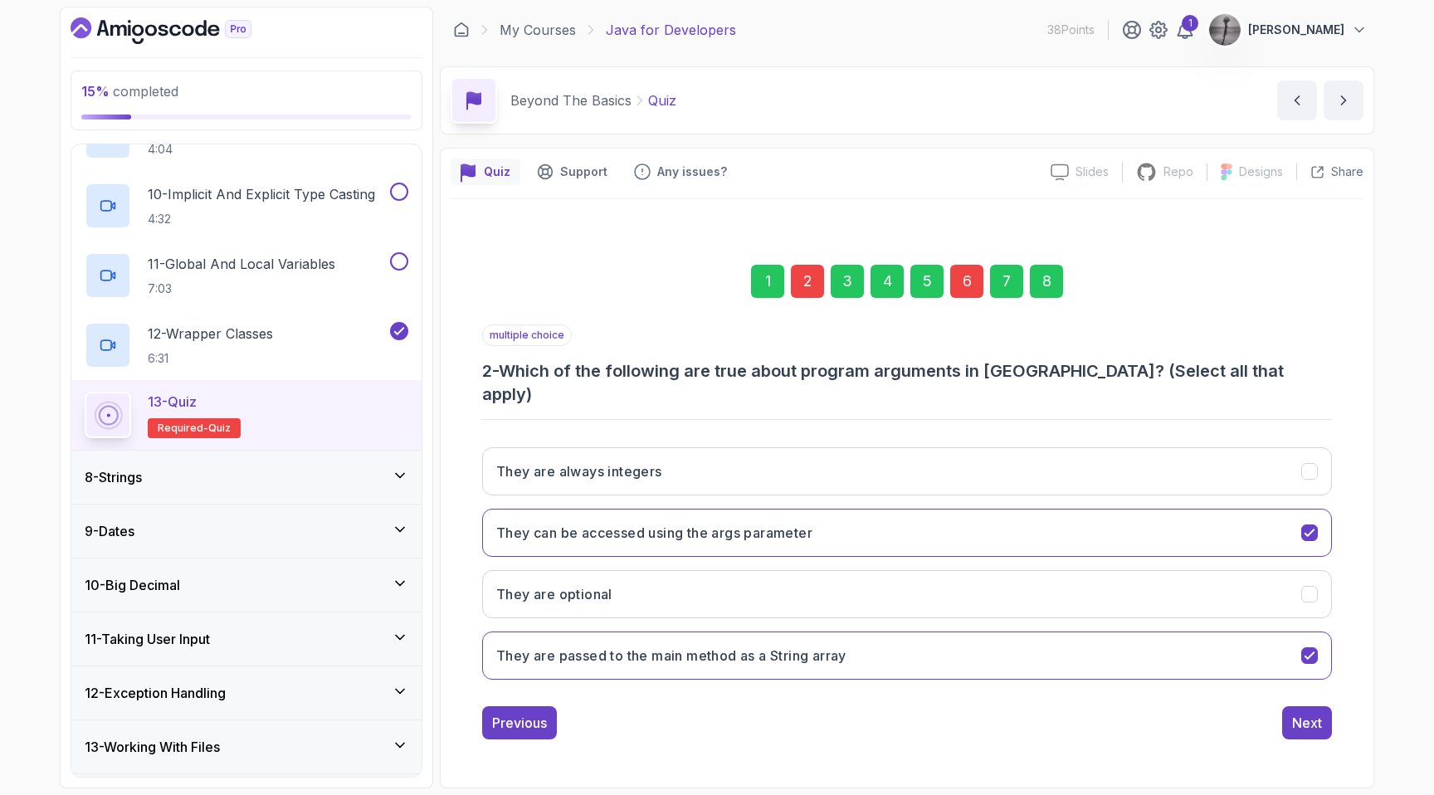
click at [801, 284] on div "2" at bounding box center [807, 281] width 33 height 33
click at [803, 292] on div "2" at bounding box center [807, 281] width 33 height 33
click at [979, 295] on div "6" at bounding box center [966, 281] width 33 height 33
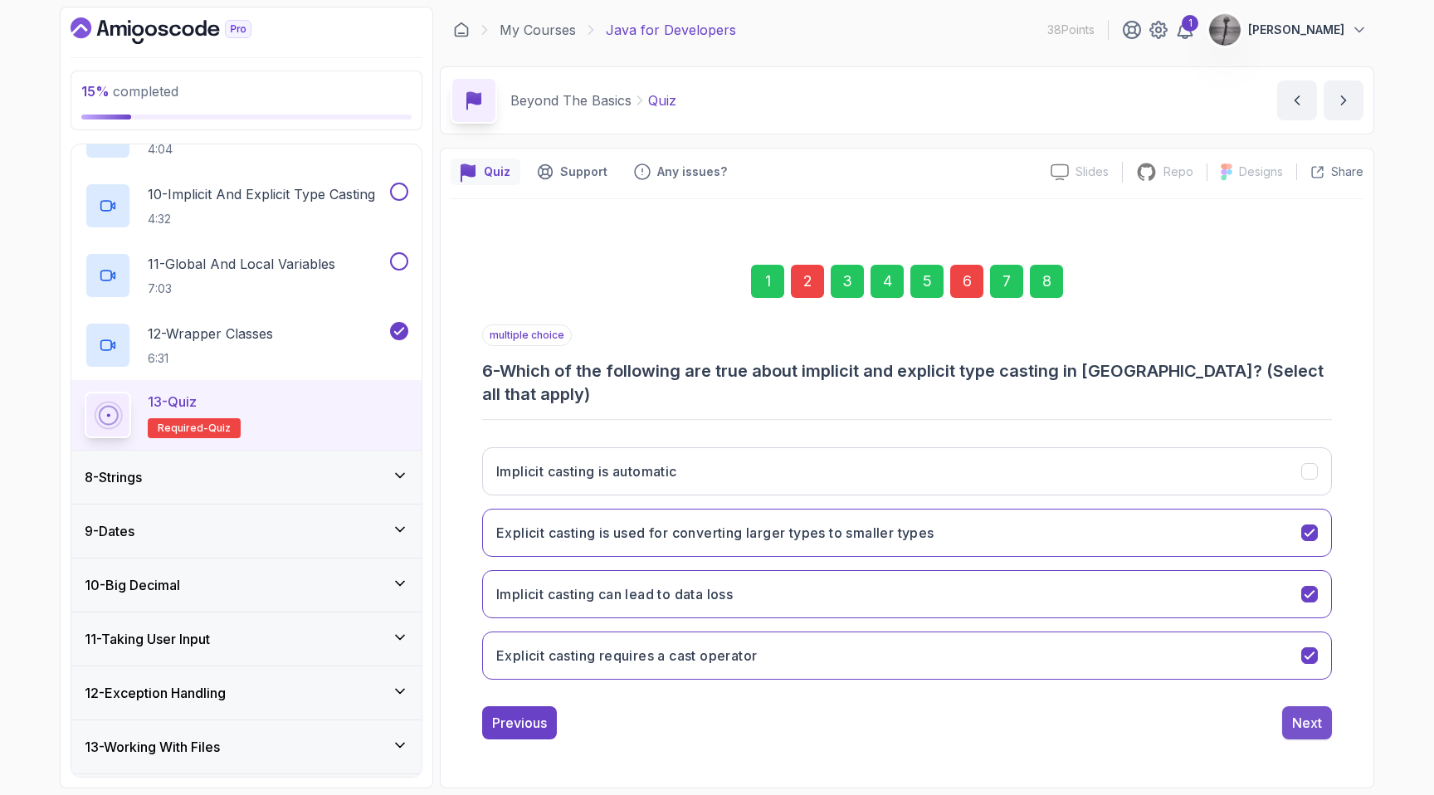
click at [1312, 713] on div "Next" at bounding box center [1307, 723] width 30 height 20
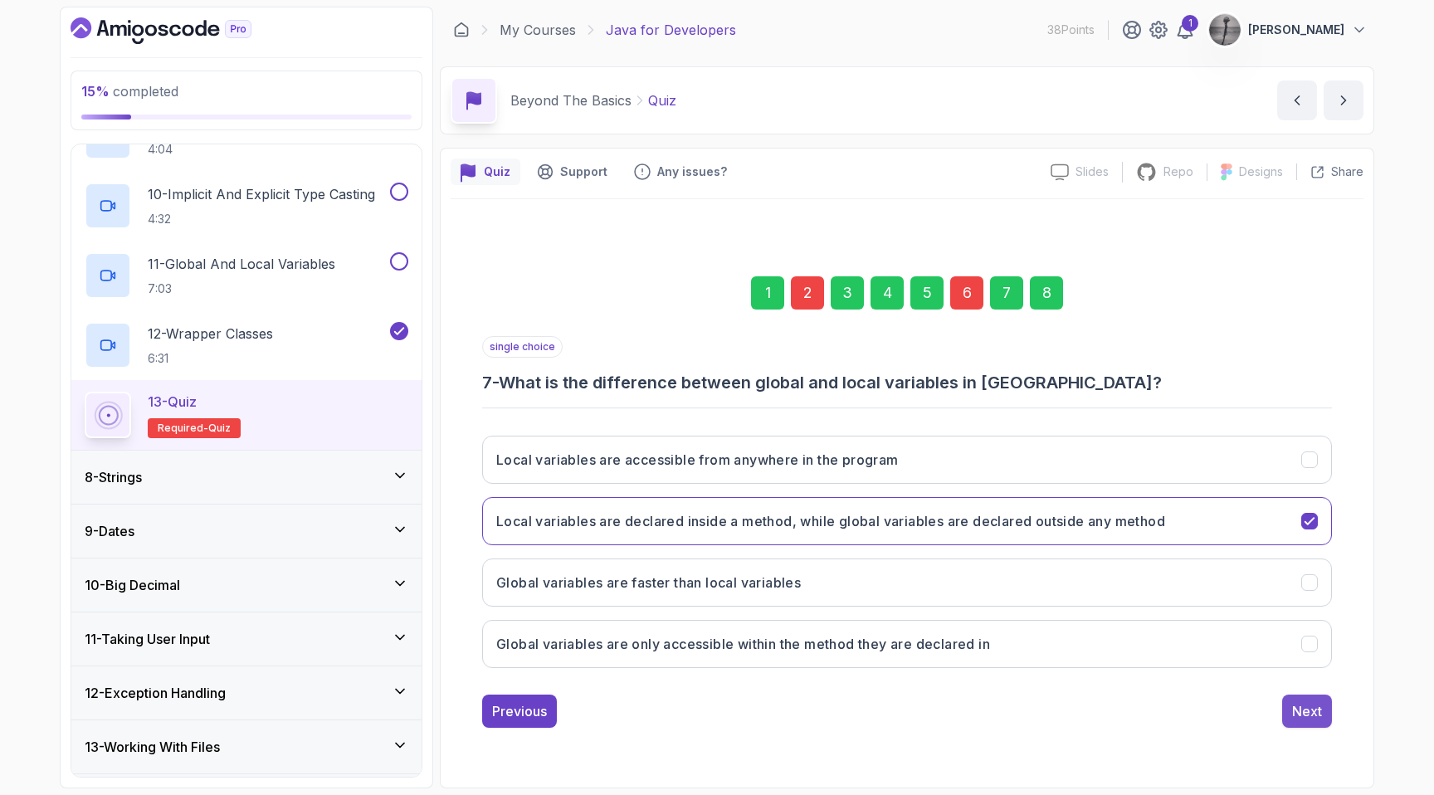
click at [1303, 718] on div "Next" at bounding box center [1307, 711] width 30 height 20
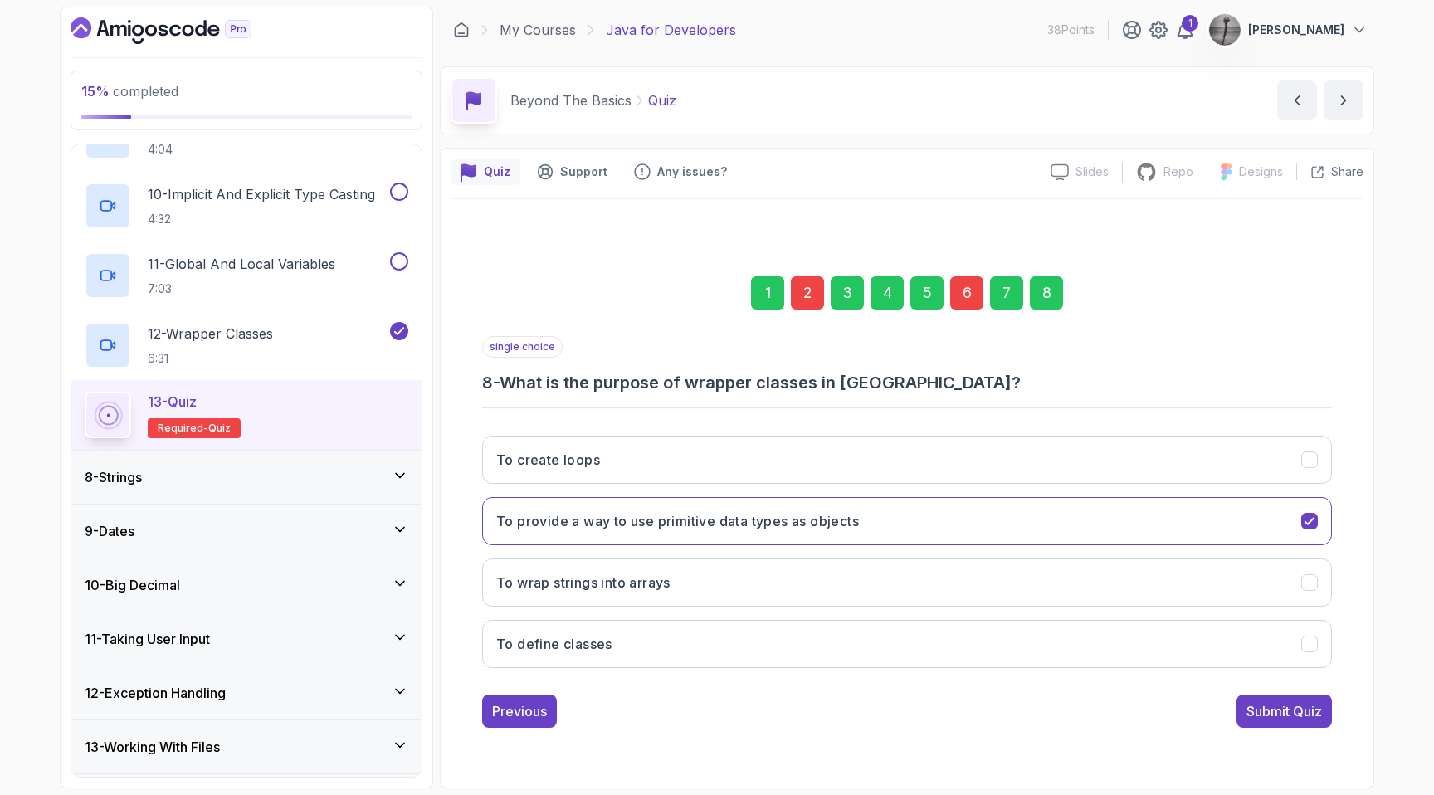
click at [1303, 718] on div "Submit Quiz" at bounding box center [1284, 711] width 76 height 20
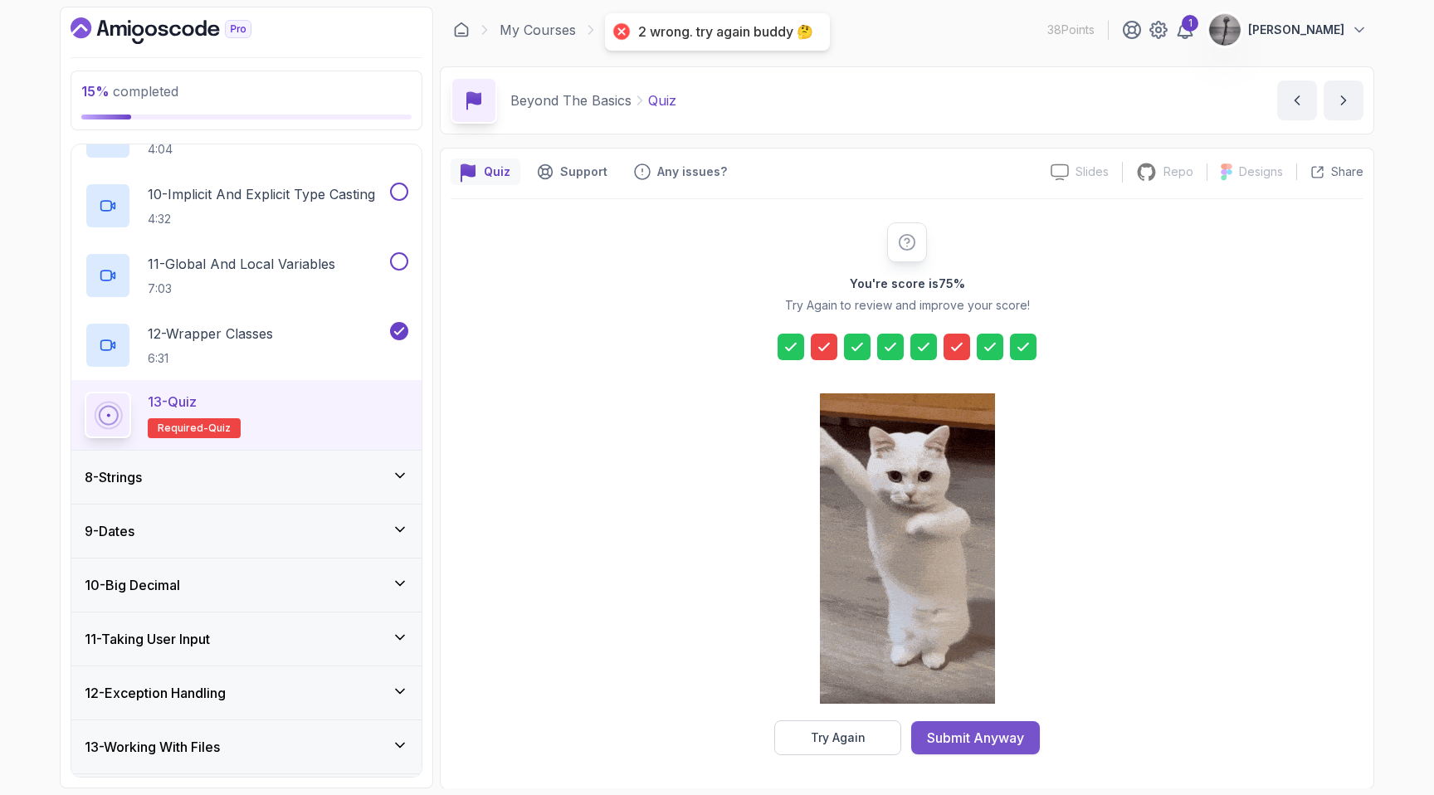
click at [993, 738] on div "Submit Anyway" at bounding box center [975, 738] width 97 height 20
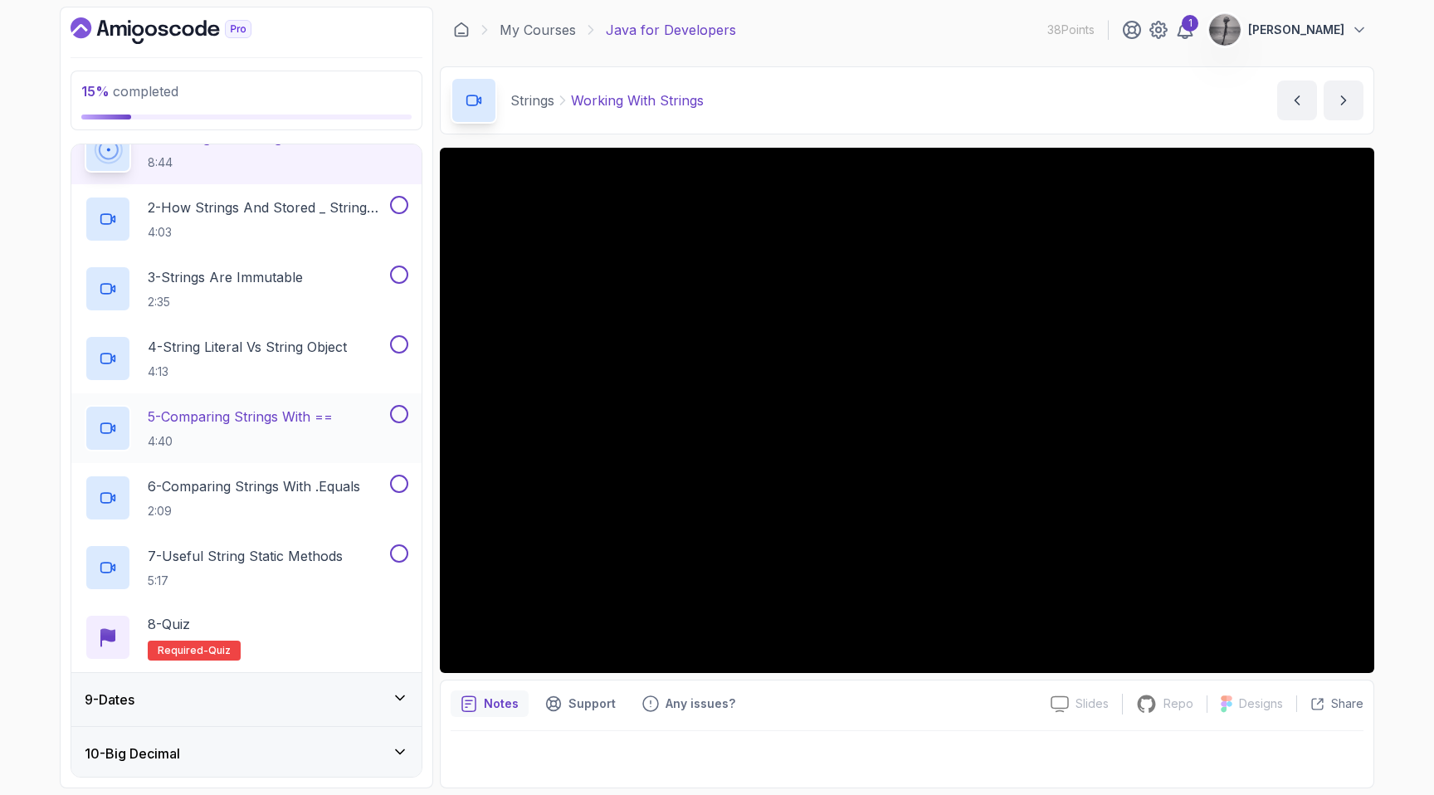
scroll to position [472, 0]
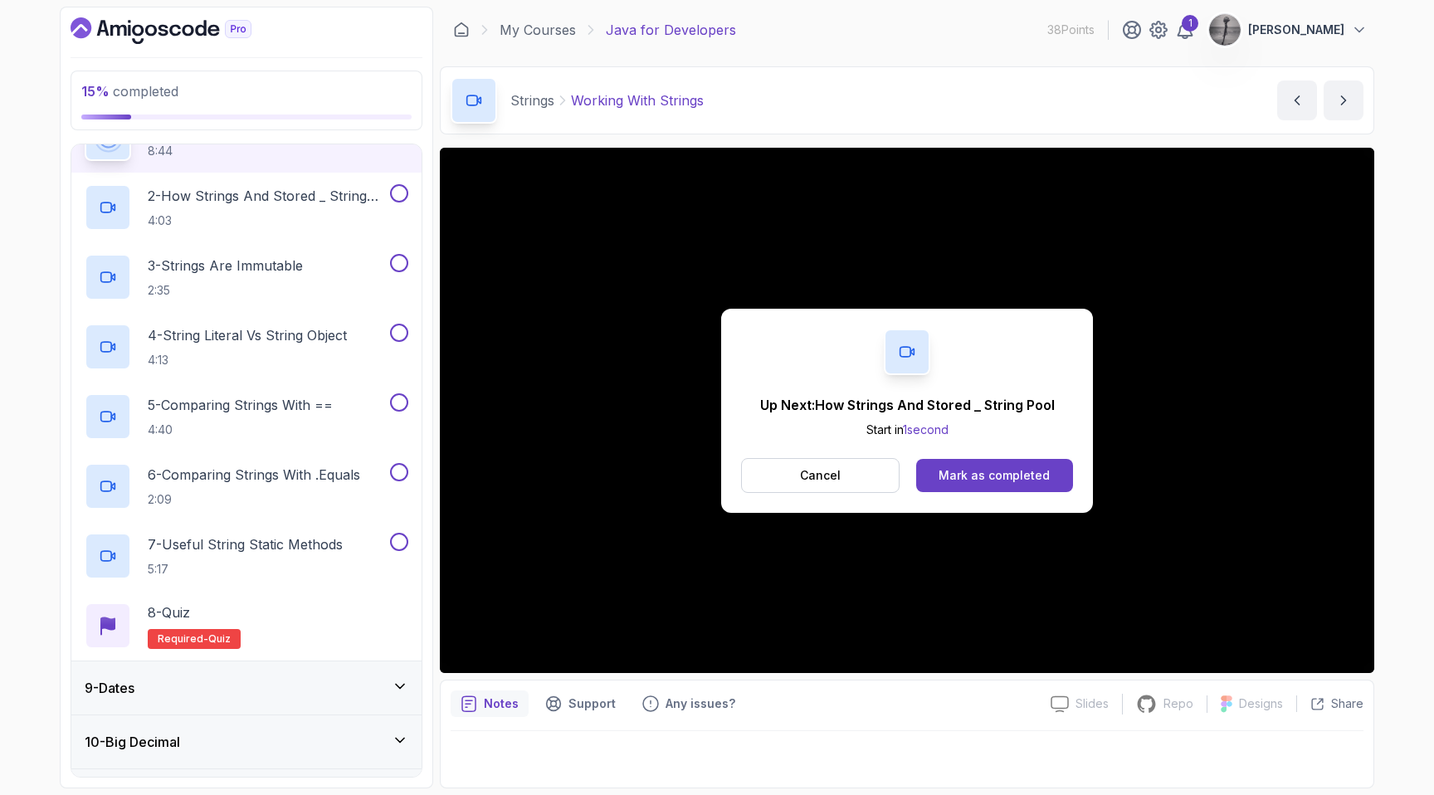
scroll to position [484, 0]
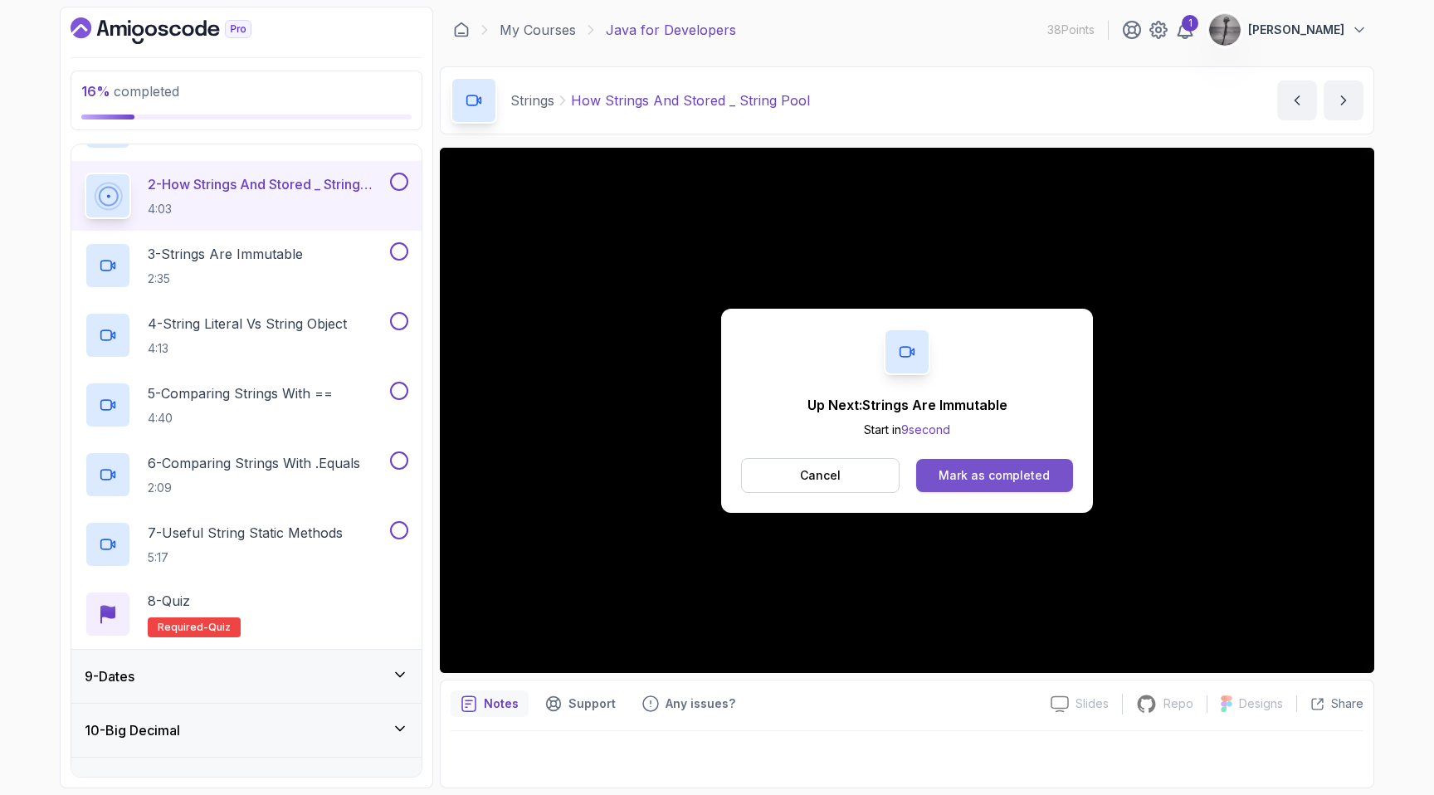
click at [983, 484] on button "Mark as completed" at bounding box center [994, 475] width 157 height 33
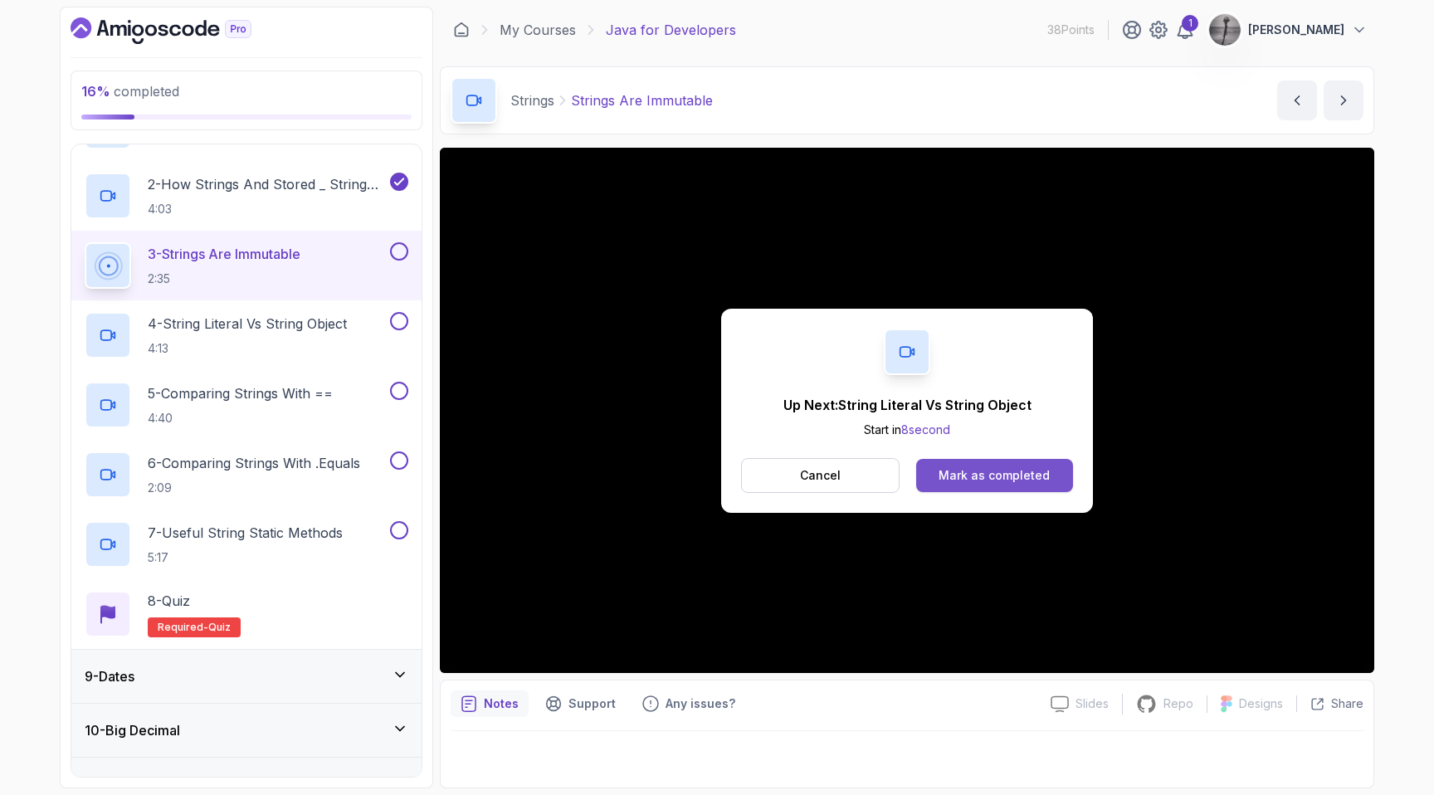
click at [948, 475] on div "Mark as completed" at bounding box center [993, 475] width 111 height 17
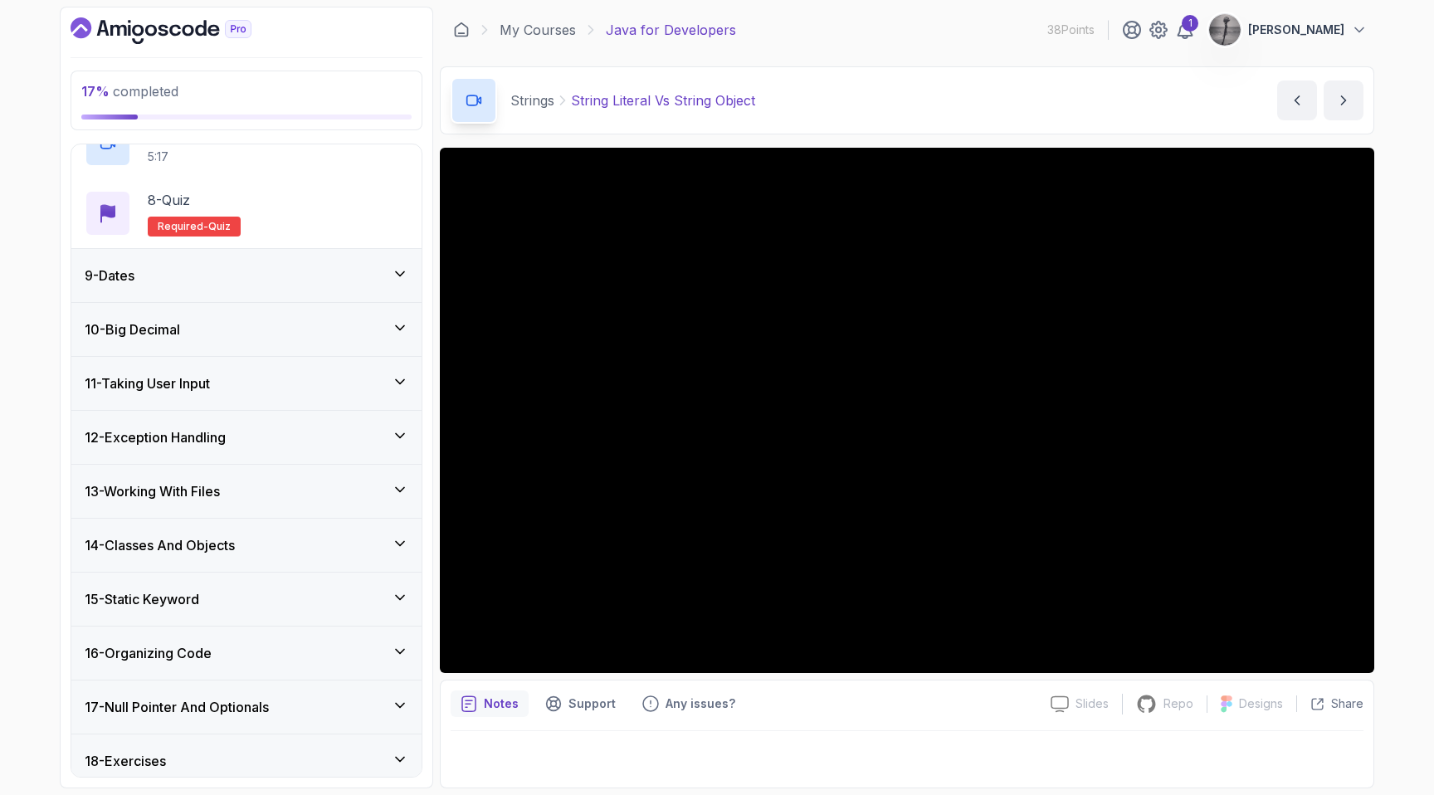
scroll to position [888, 0]
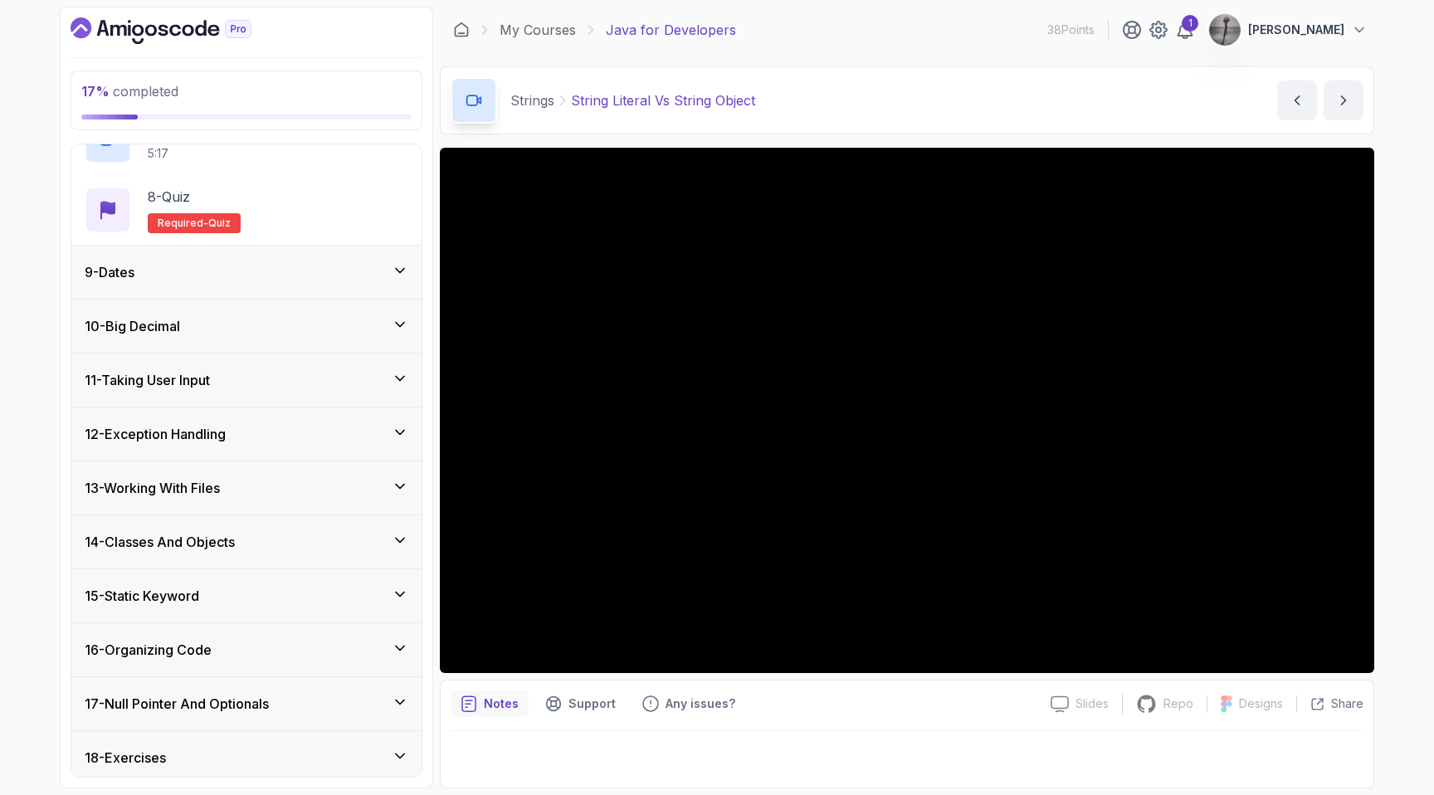
click at [253, 324] on div "10 - Big Decimal" at bounding box center [247, 326] width 324 height 20
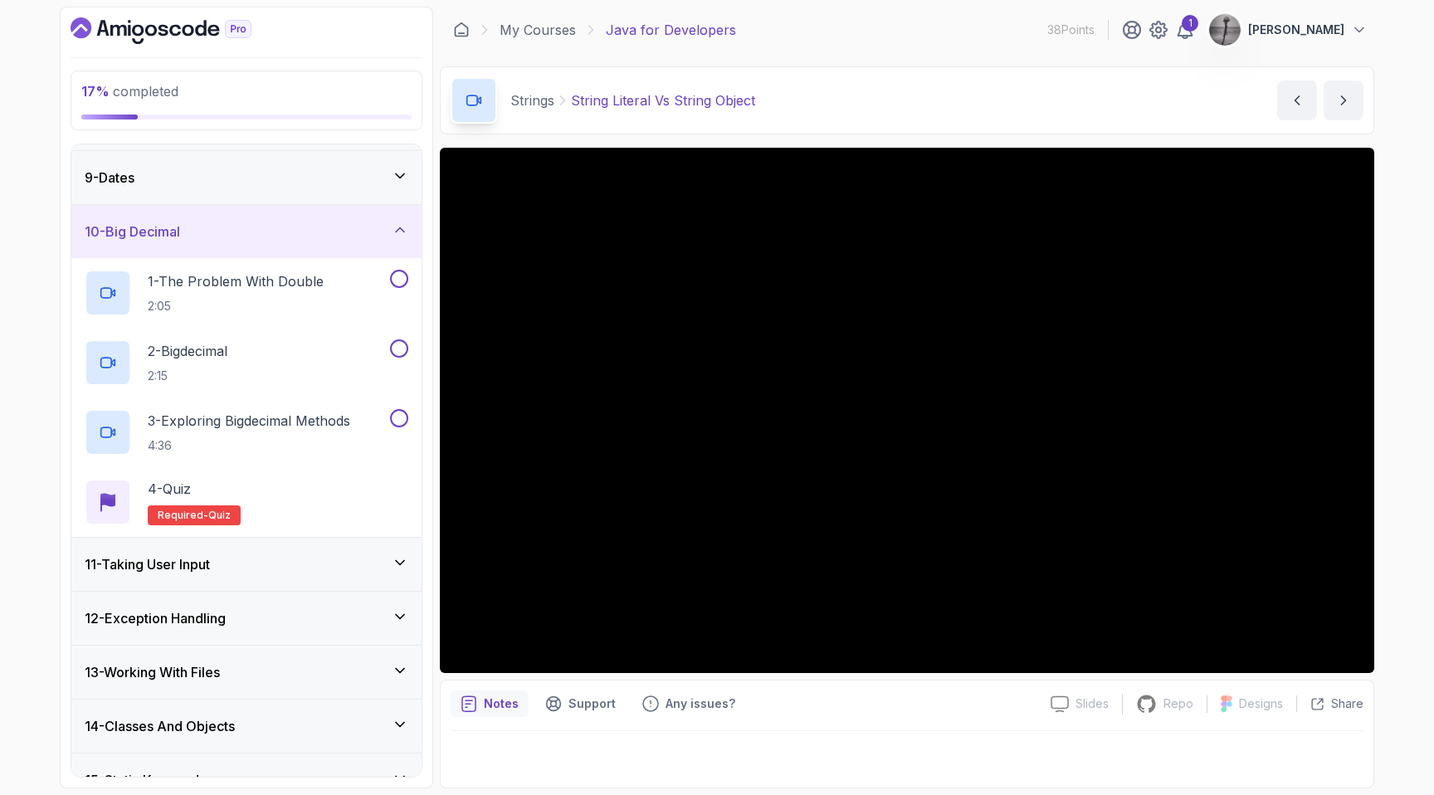
scroll to position [399, 0]
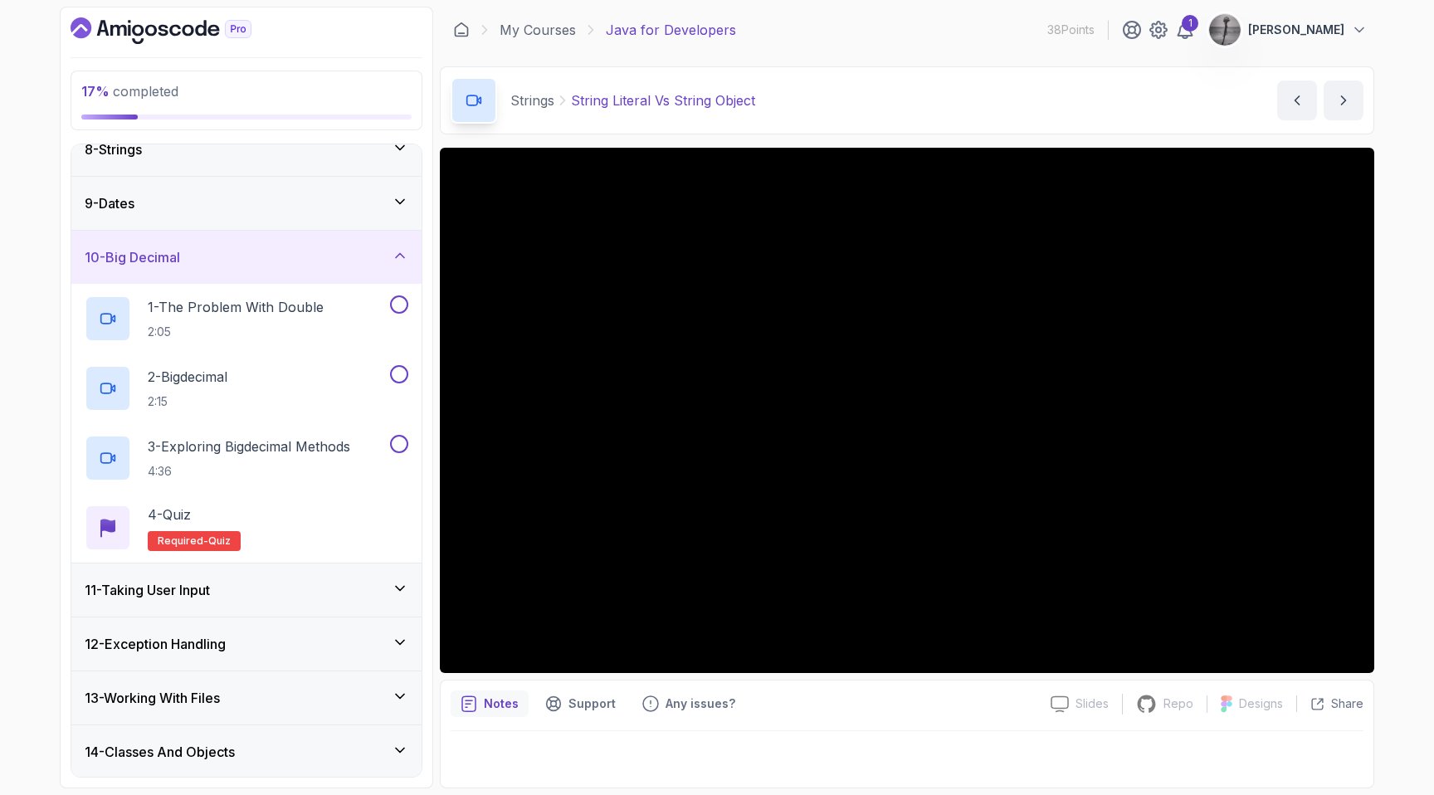
click at [246, 261] on div "10 - Big Decimal" at bounding box center [247, 257] width 324 height 20
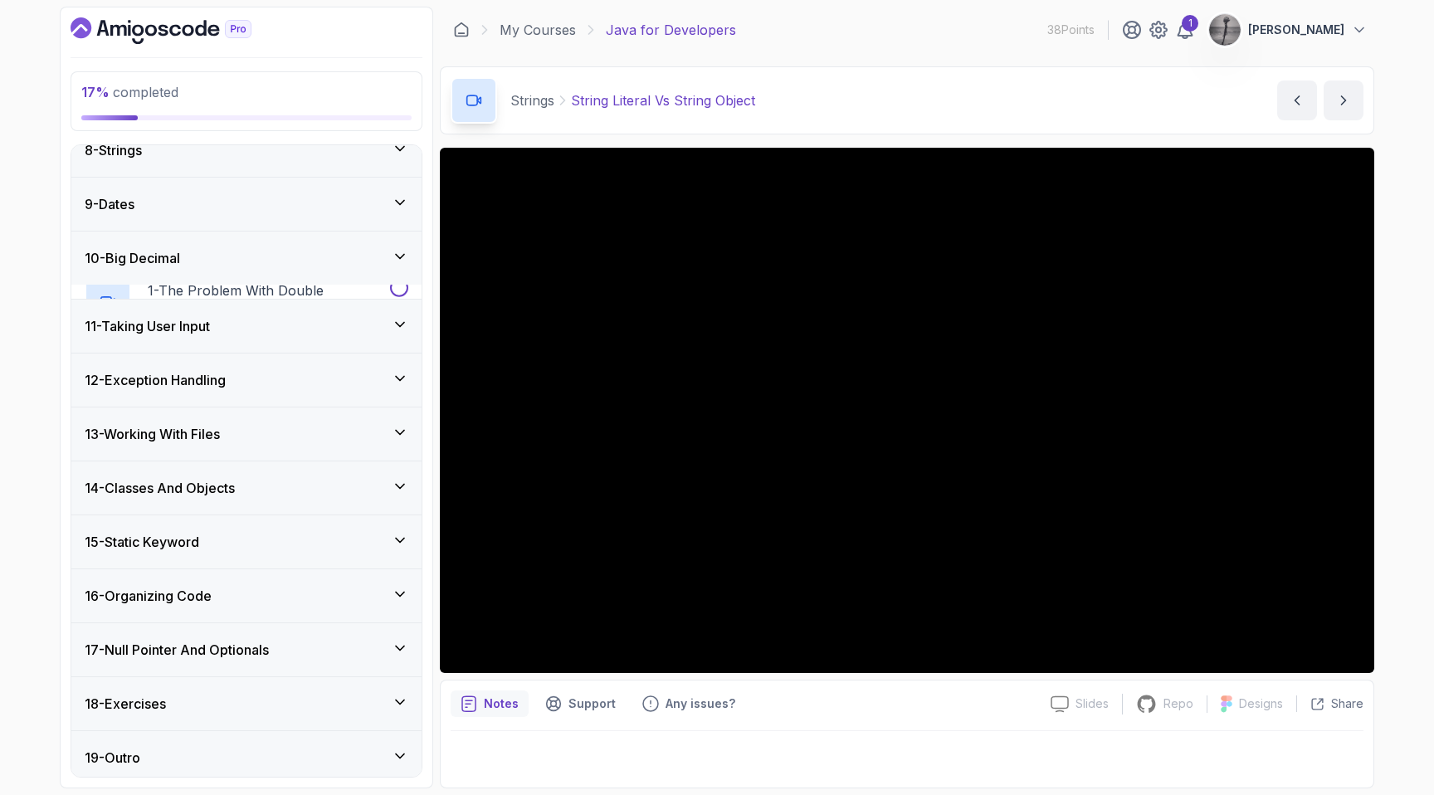
scroll to position [392, 0]
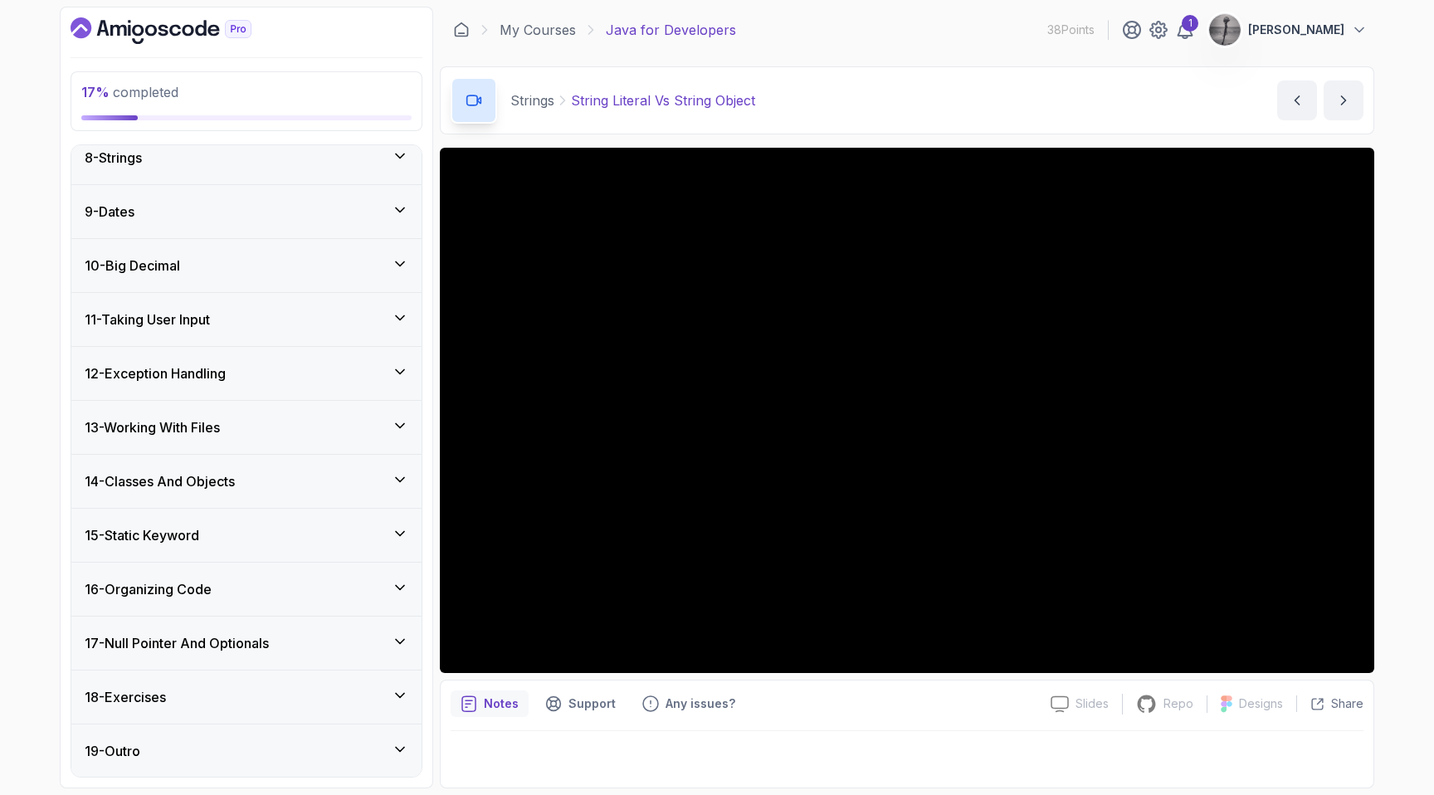
click at [253, 217] on div "9 - Dates" at bounding box center [247, 212] width 324 height 20
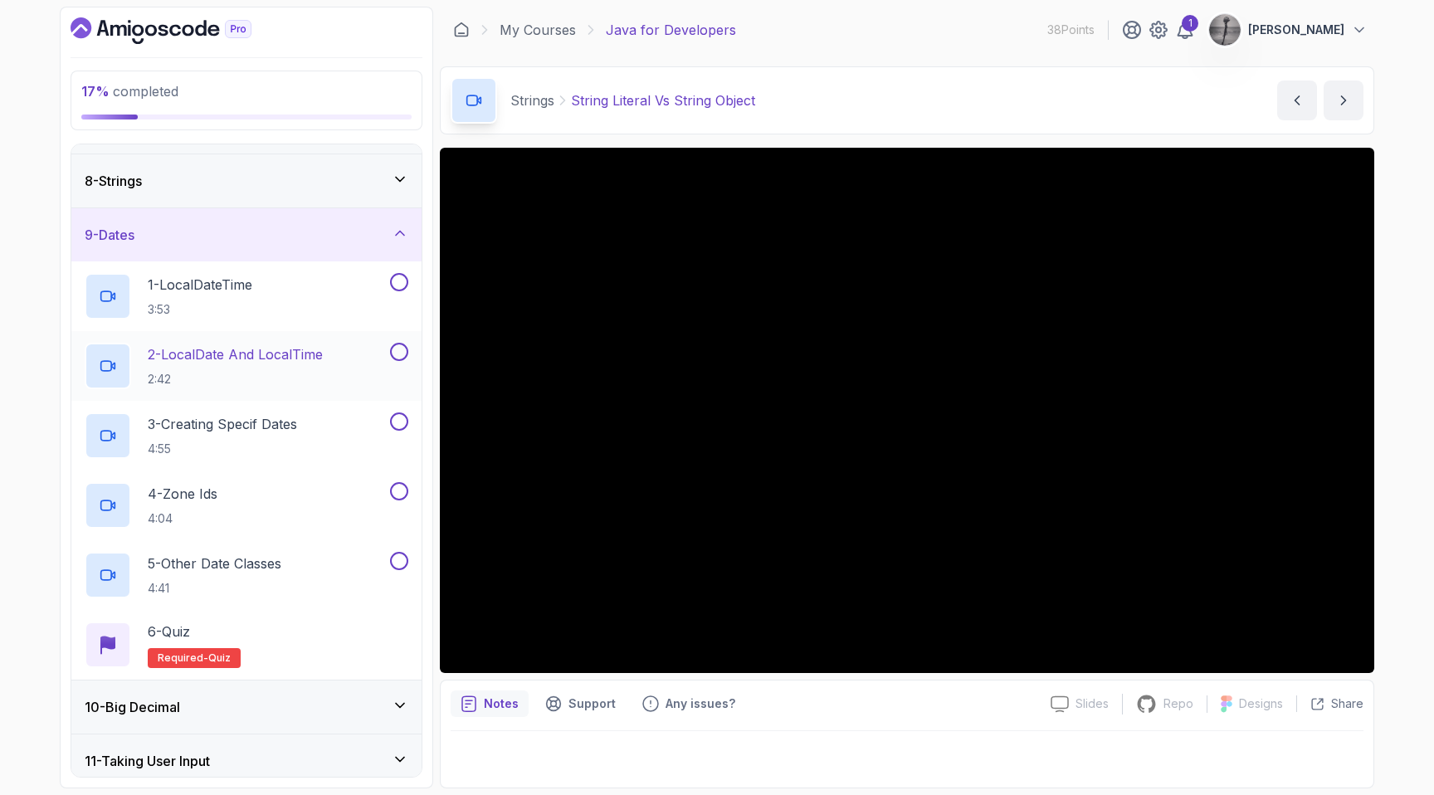
scroll to position [361, 0]
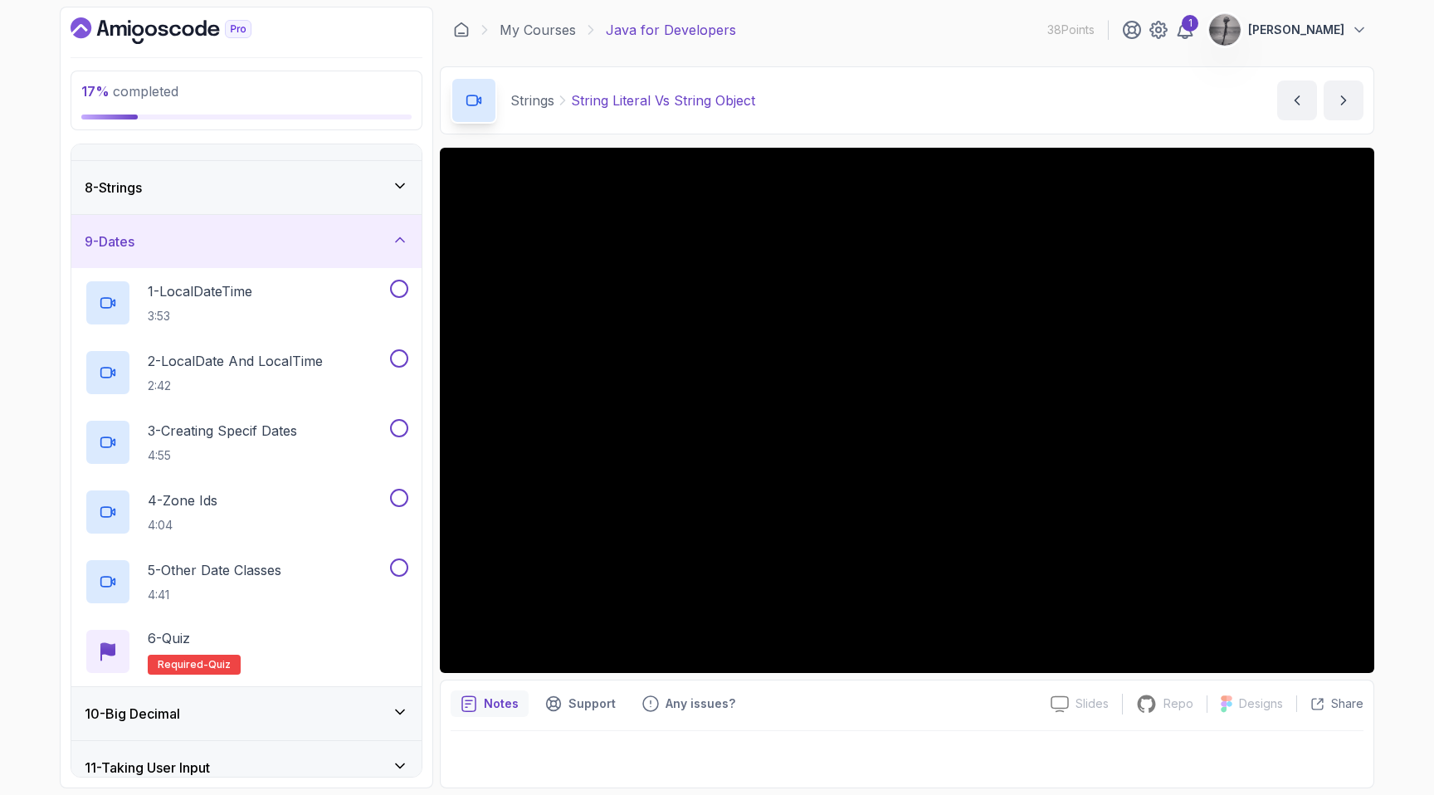
click at [228, 241] on div "9 - Dates" at bounding box center [247, 242] width 324 height 20
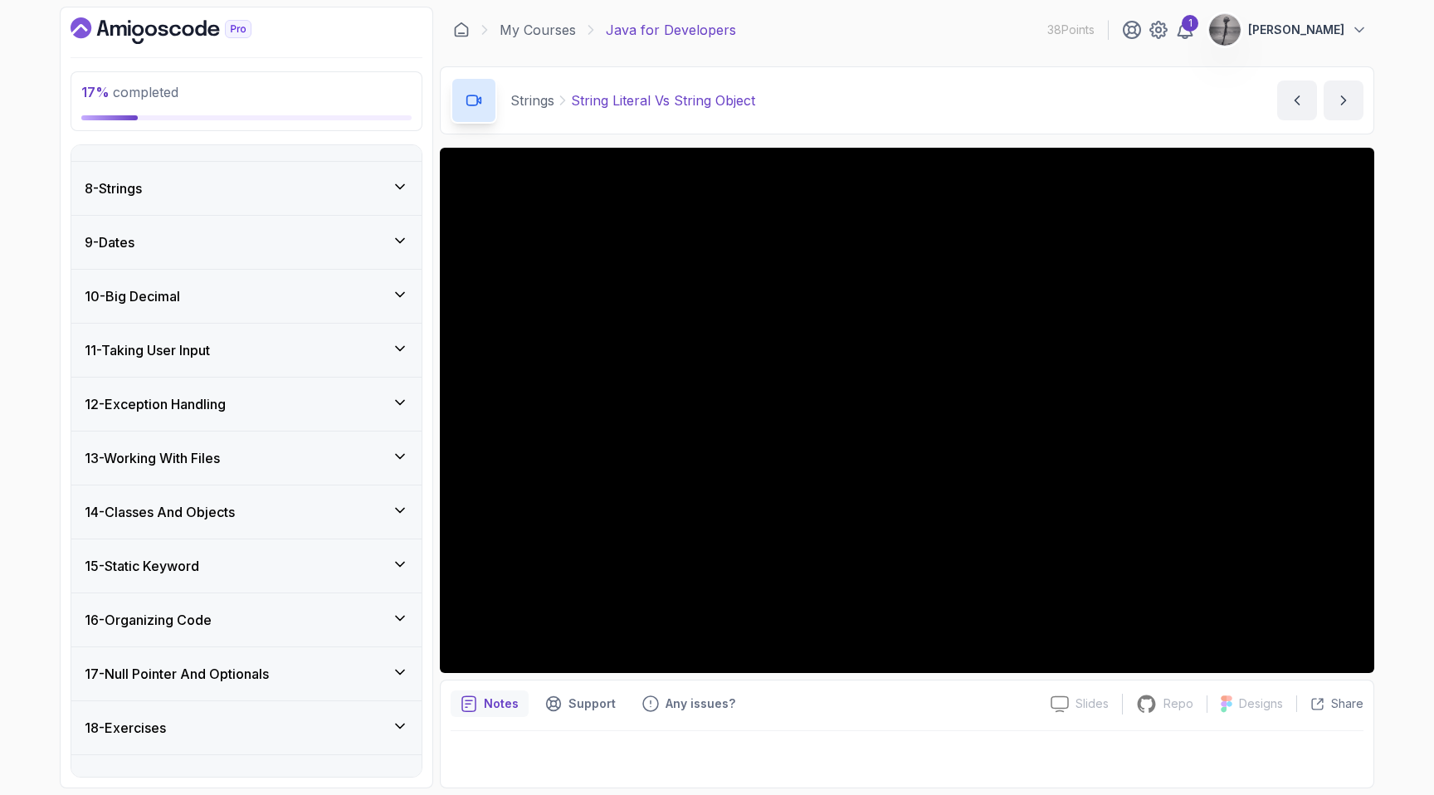
click at [208, 344] on h3 "11 - Taking User Input" at bounding box center [147, 350] width 125 height 20
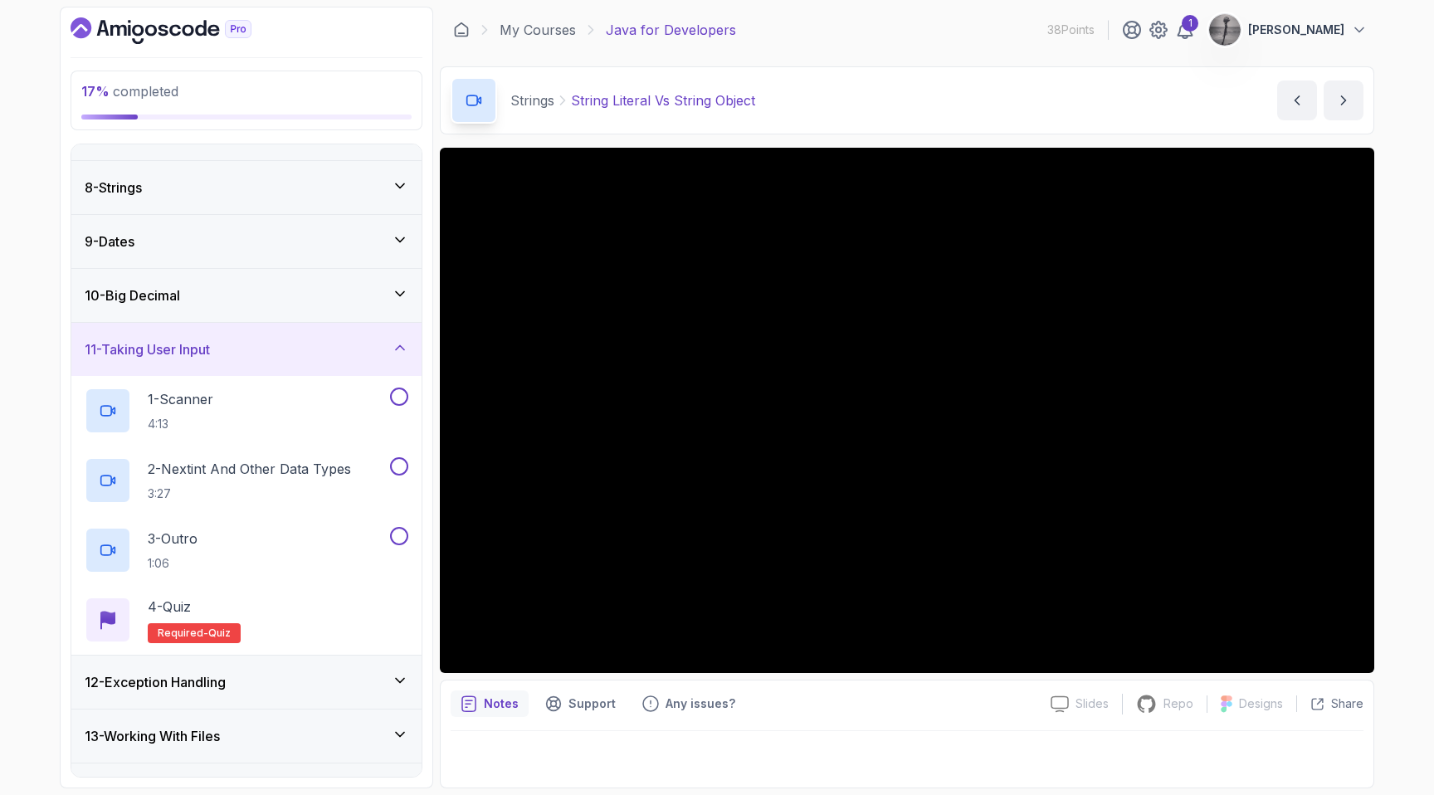
click at [208, 342] on h3 "11 - Taking User Input" at bounding box center [147, 349] width 125 height 20
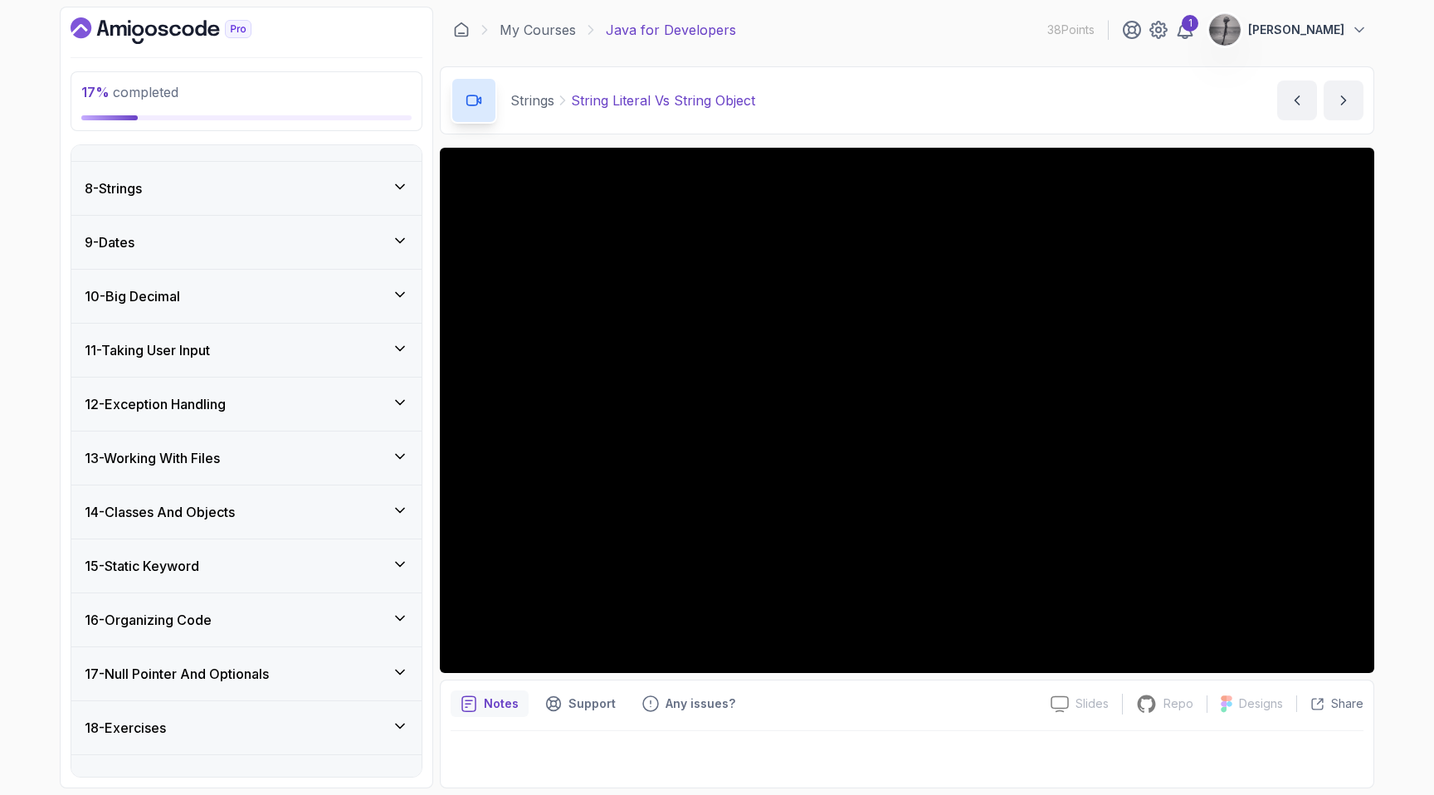
click at [198, 402] on h3 "12 - Exception Handling" at bounding box center [155, 404] width 141 height 20
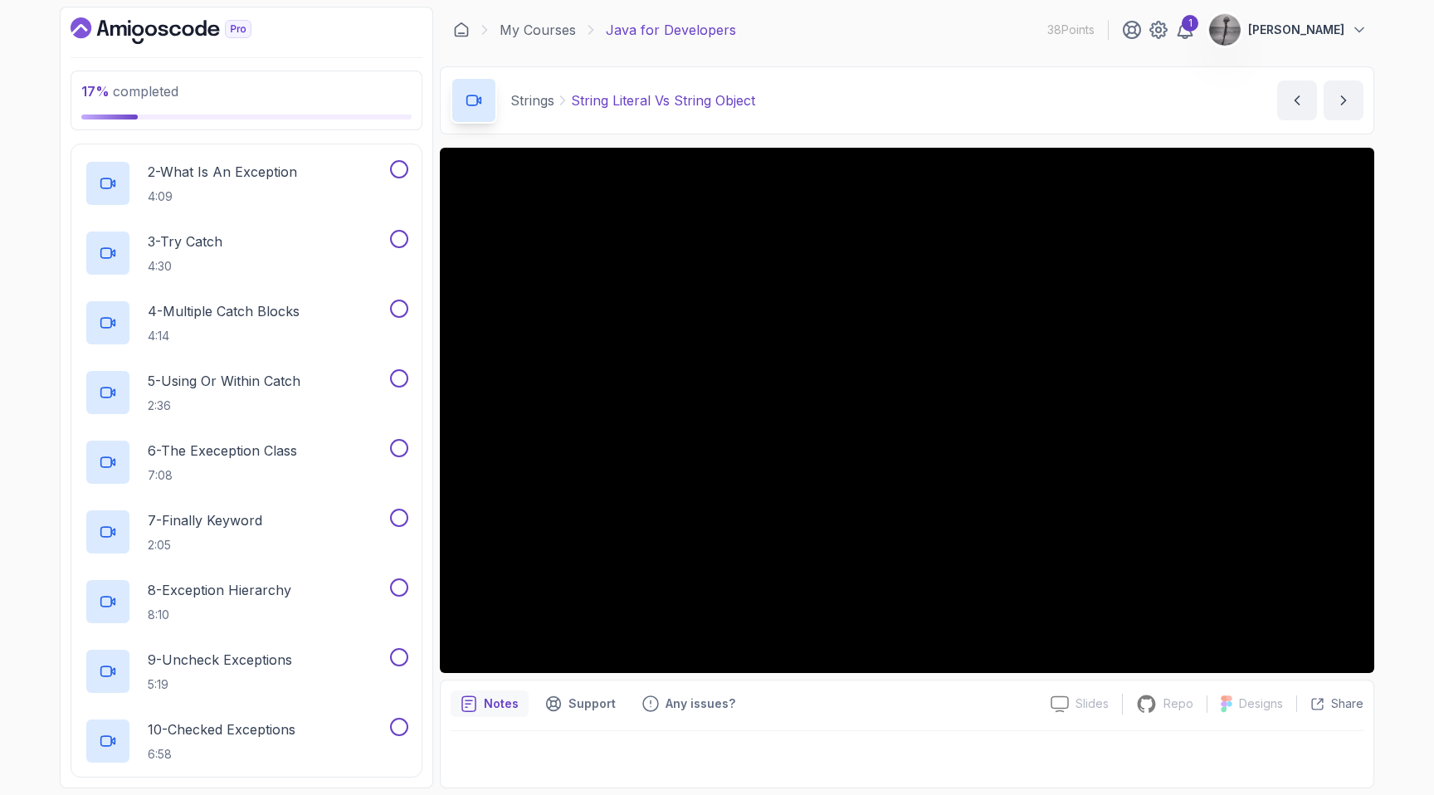
scroll to position [713, 0]
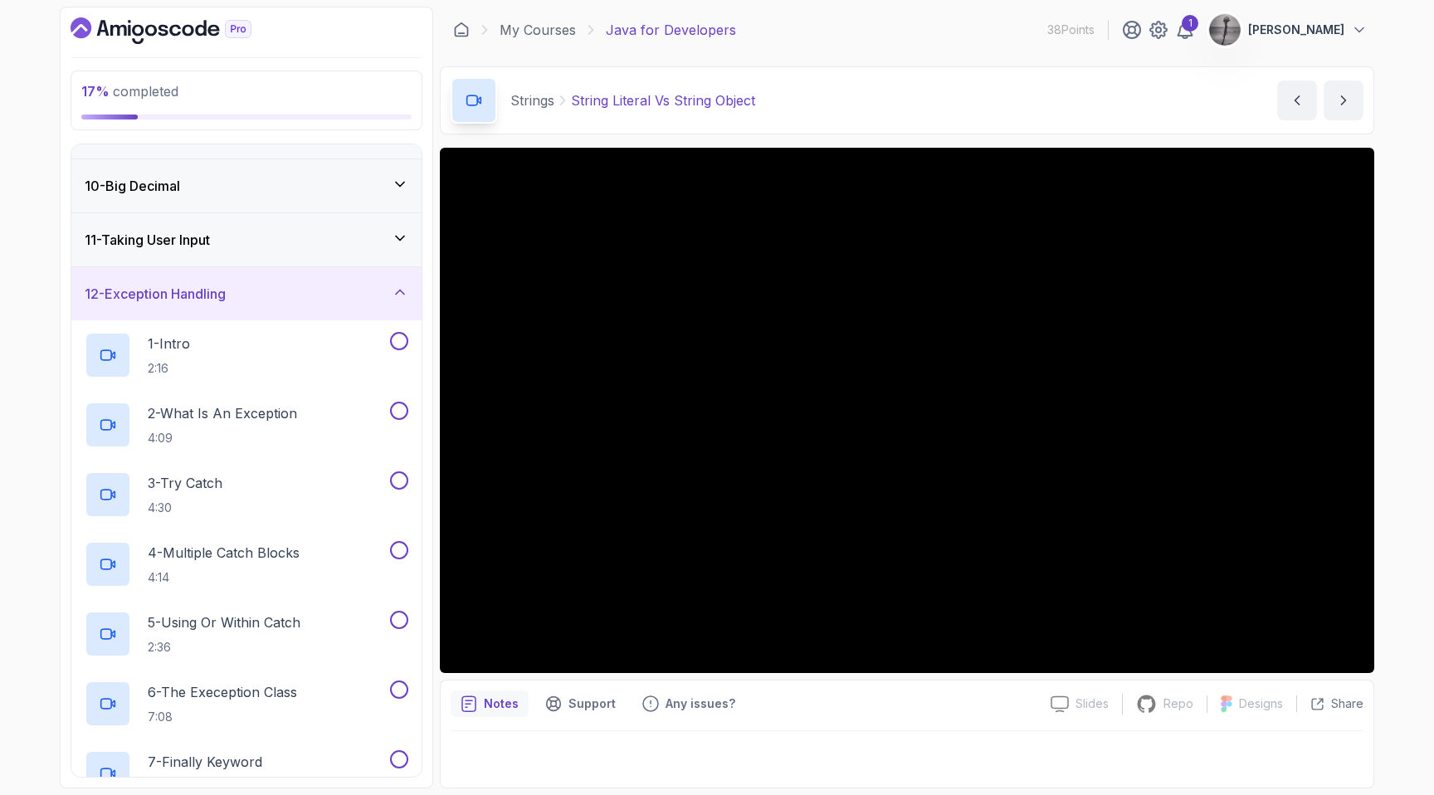
click at [220, 309] on div "12 - Exception Handling" at bounding box center [246, 293] width 350 height 53
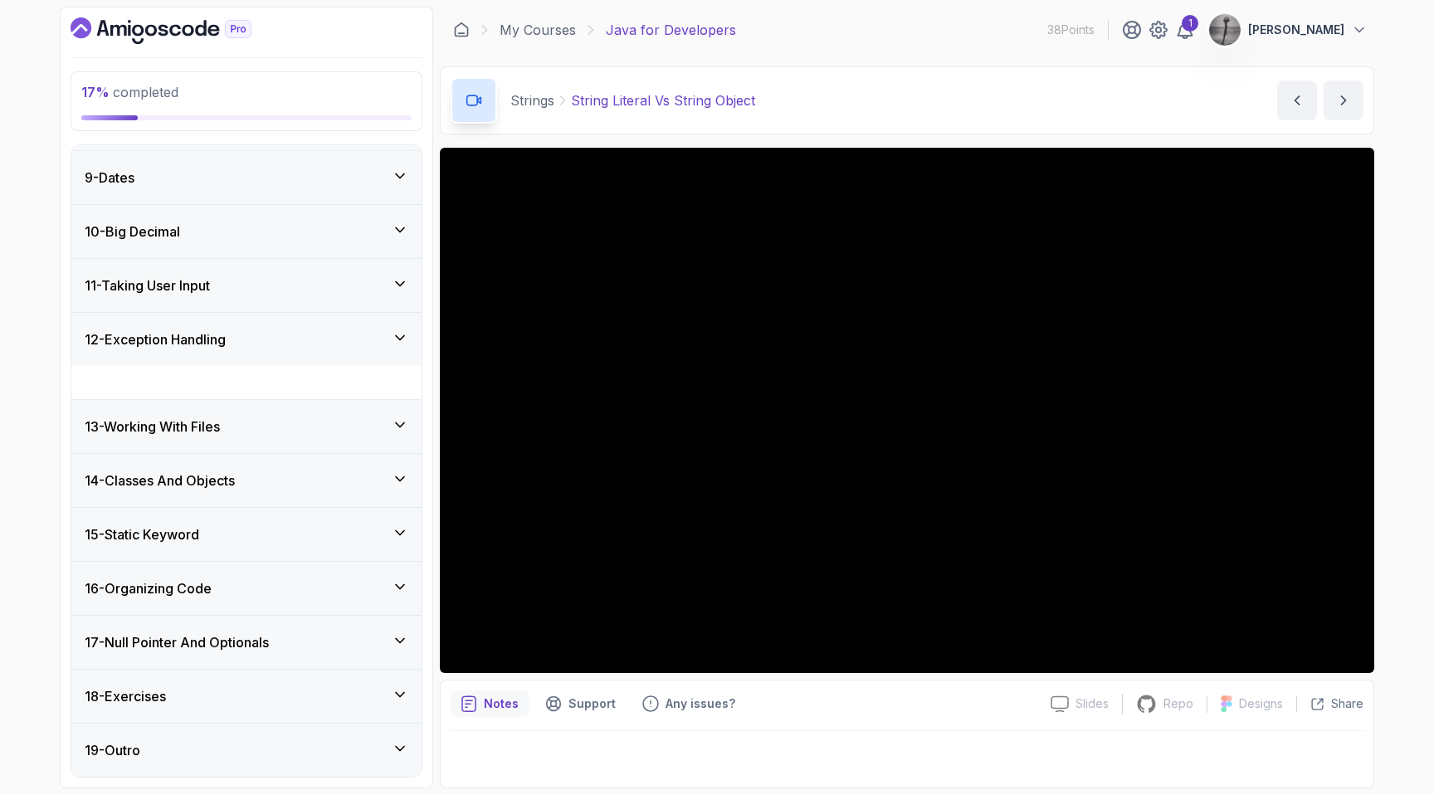
scroll to position [392, 0]
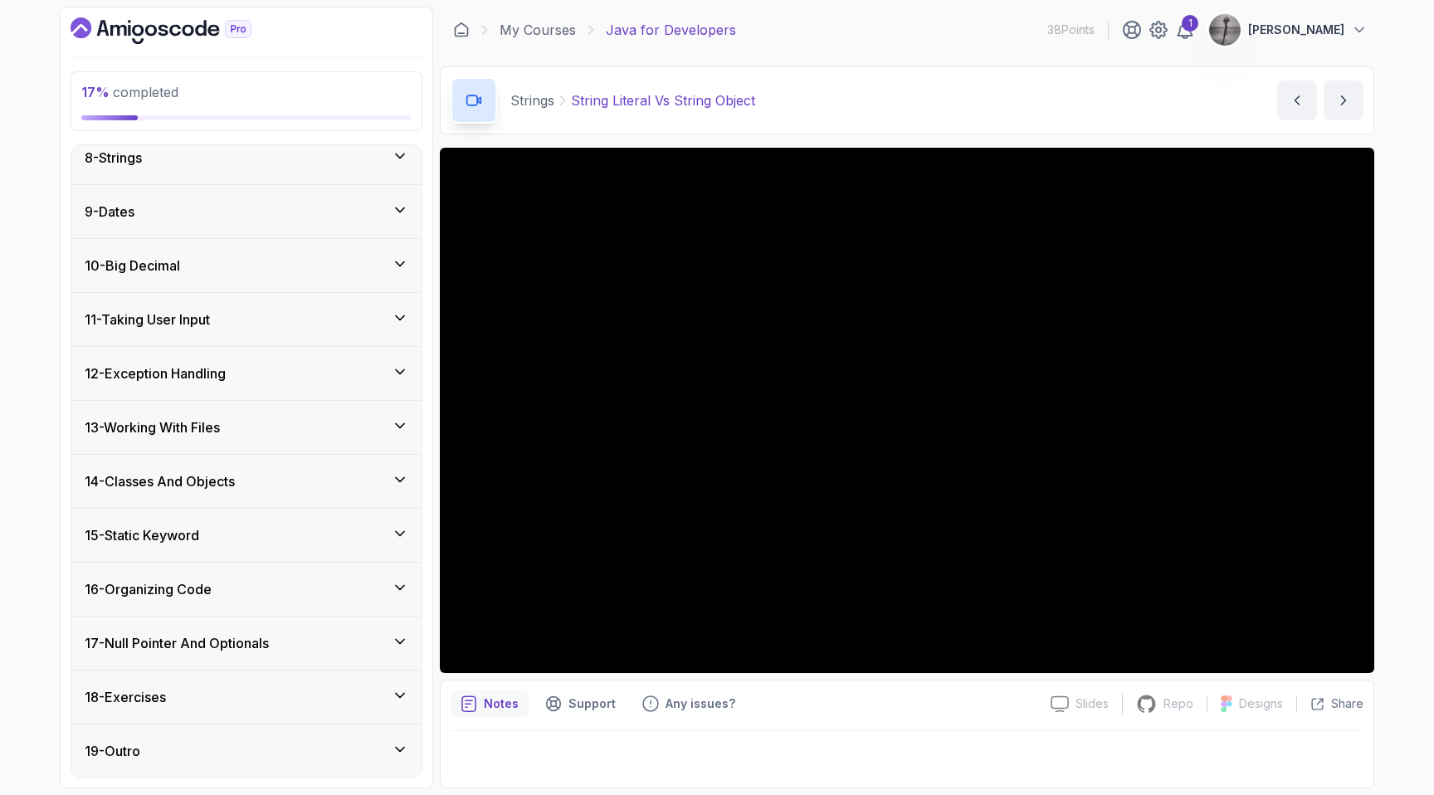
click at [208, 430] on h3 "13 - Working With Files" at bounding box center [152, 427] width 135 height 20
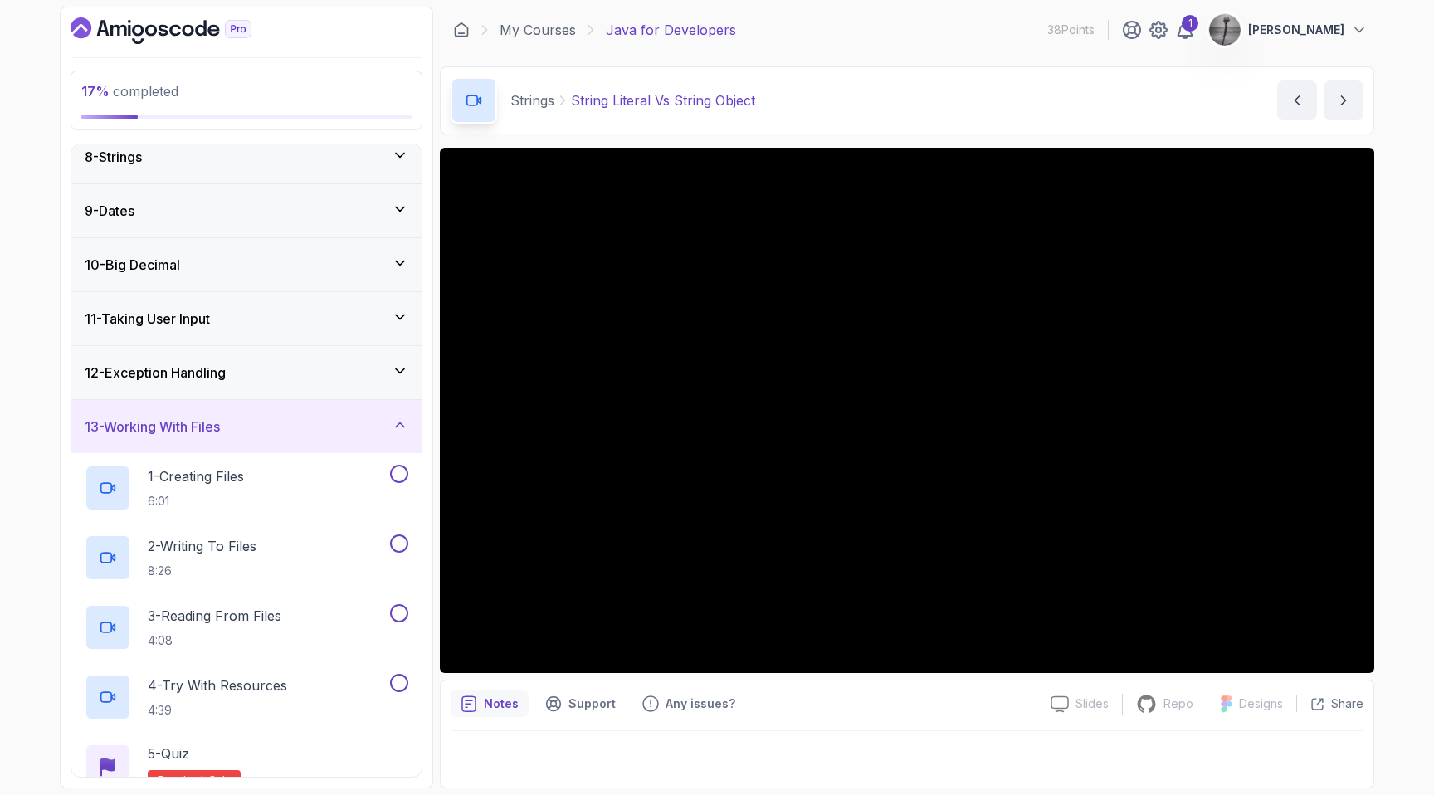
click at [208, 430] on h3 "13 - Working With Files" at bounding box center [152, 427] width 135 height 20
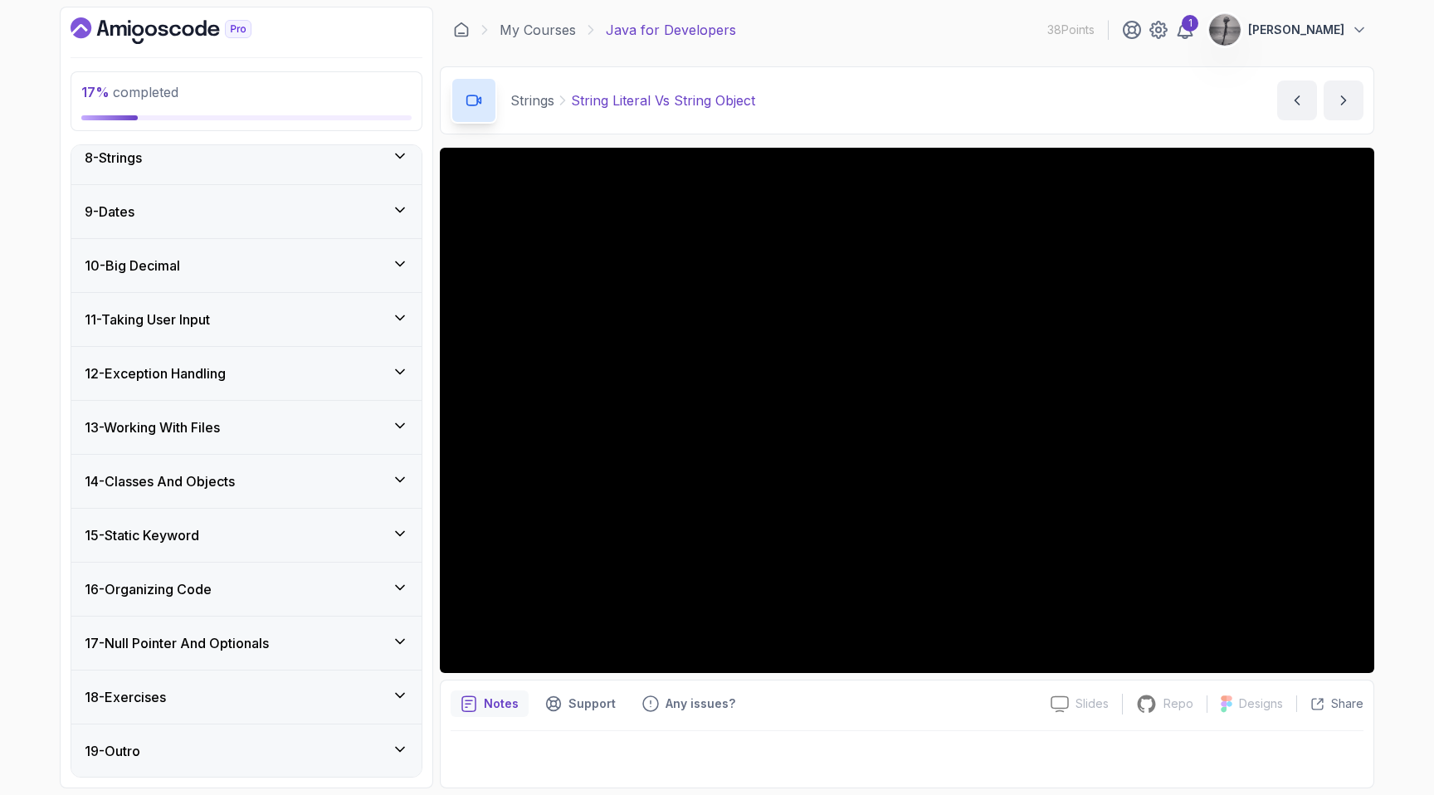
click at [193, 534] on h3 "15 - Static Keyword" at bounding box center [142, 535] width 115 height 20
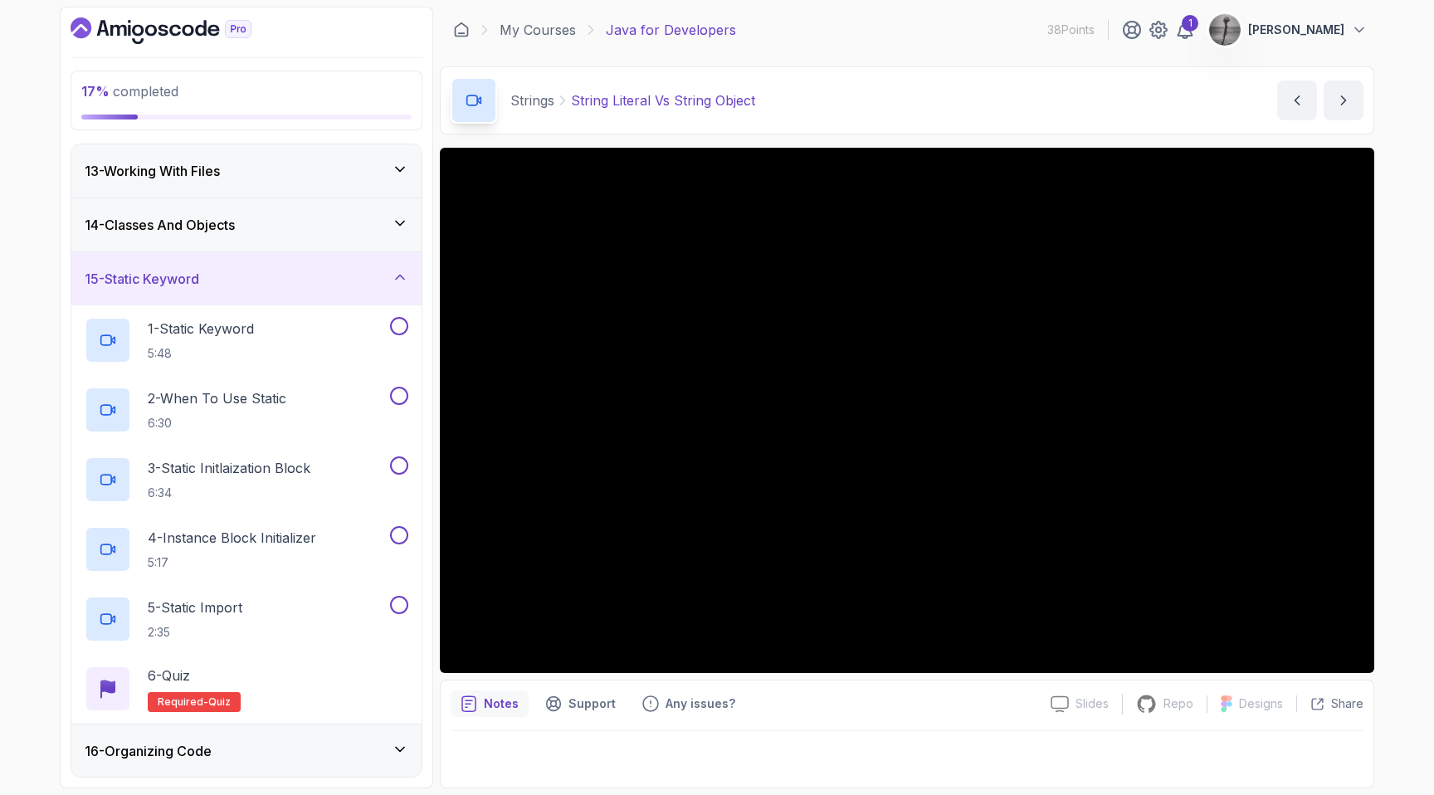
scroll to position [644, 0]
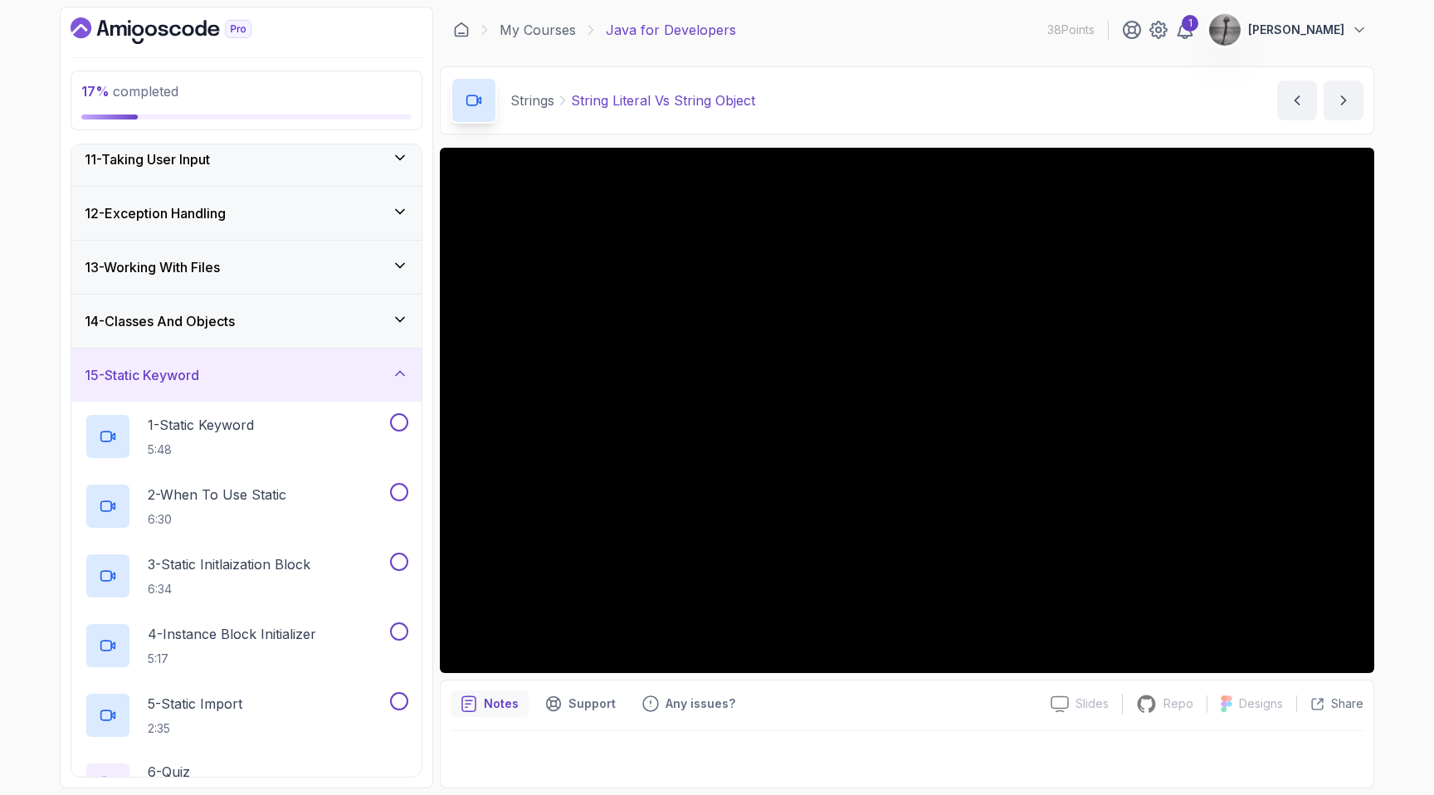
click at [210, 376] on div "15 - Static Keyword" at bounding box center [247, 375] width 324 height 20
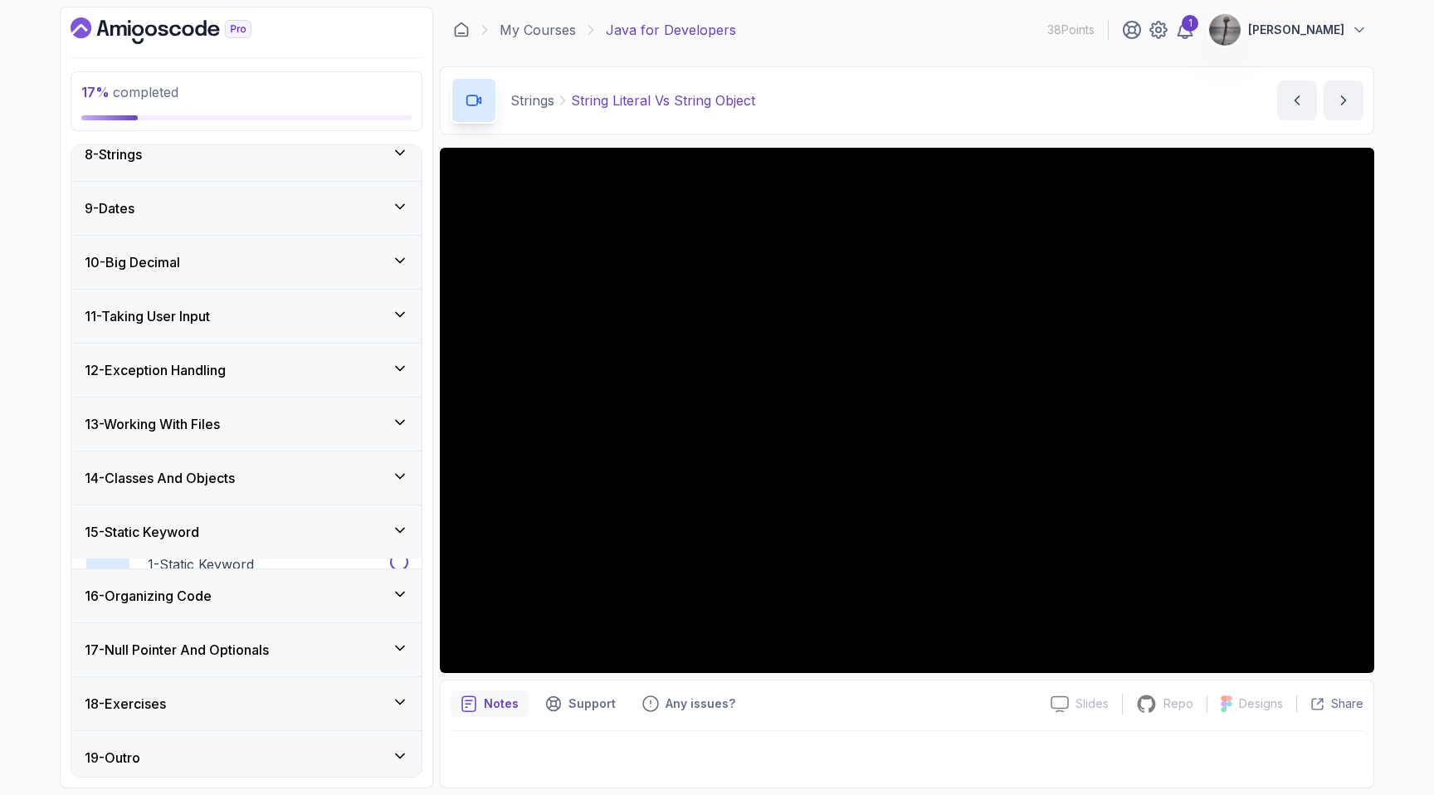
scroll to position [392, 0]
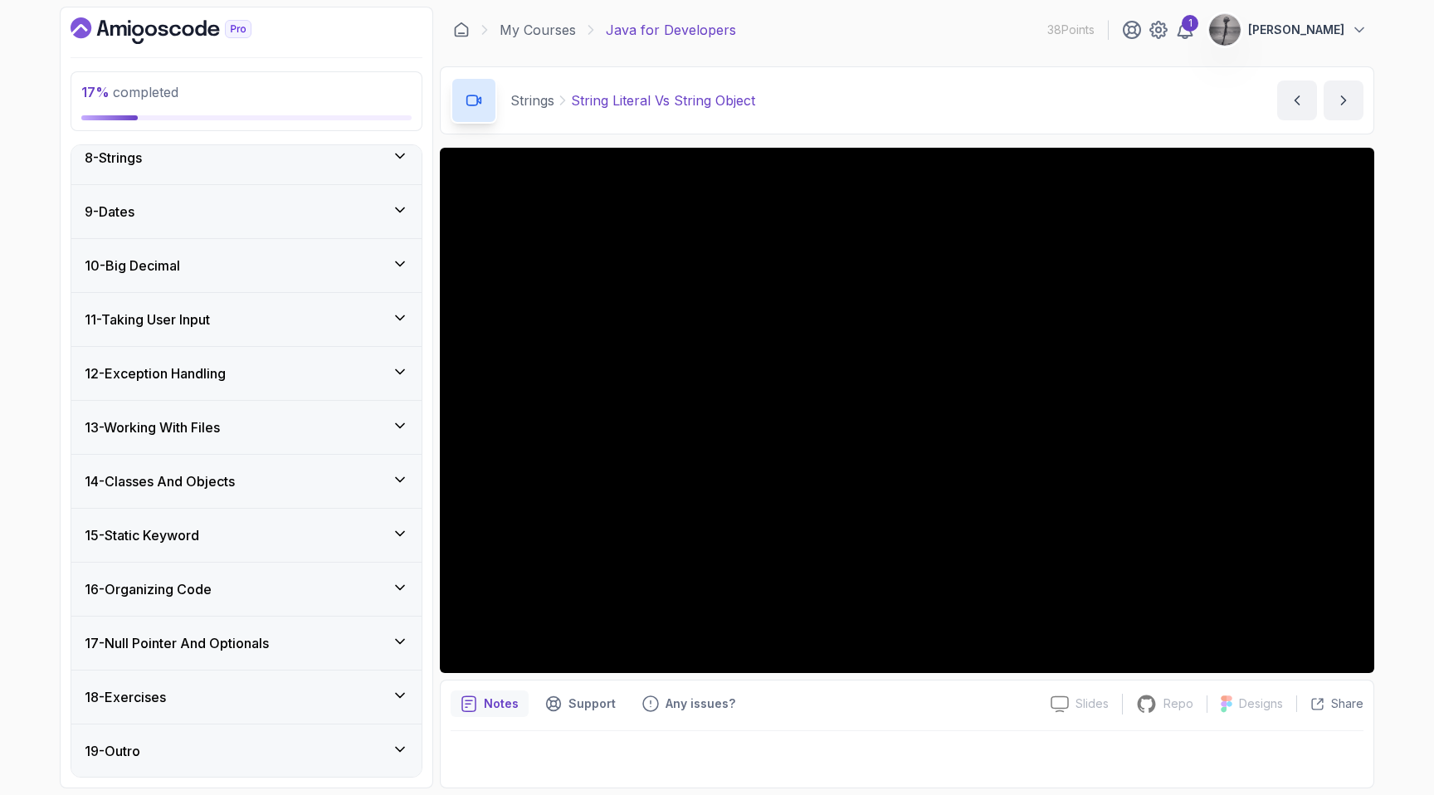
click at [203, 582] on h3 "16 - Organizing Code" at bounding box center [148, 589] width 127 height 20
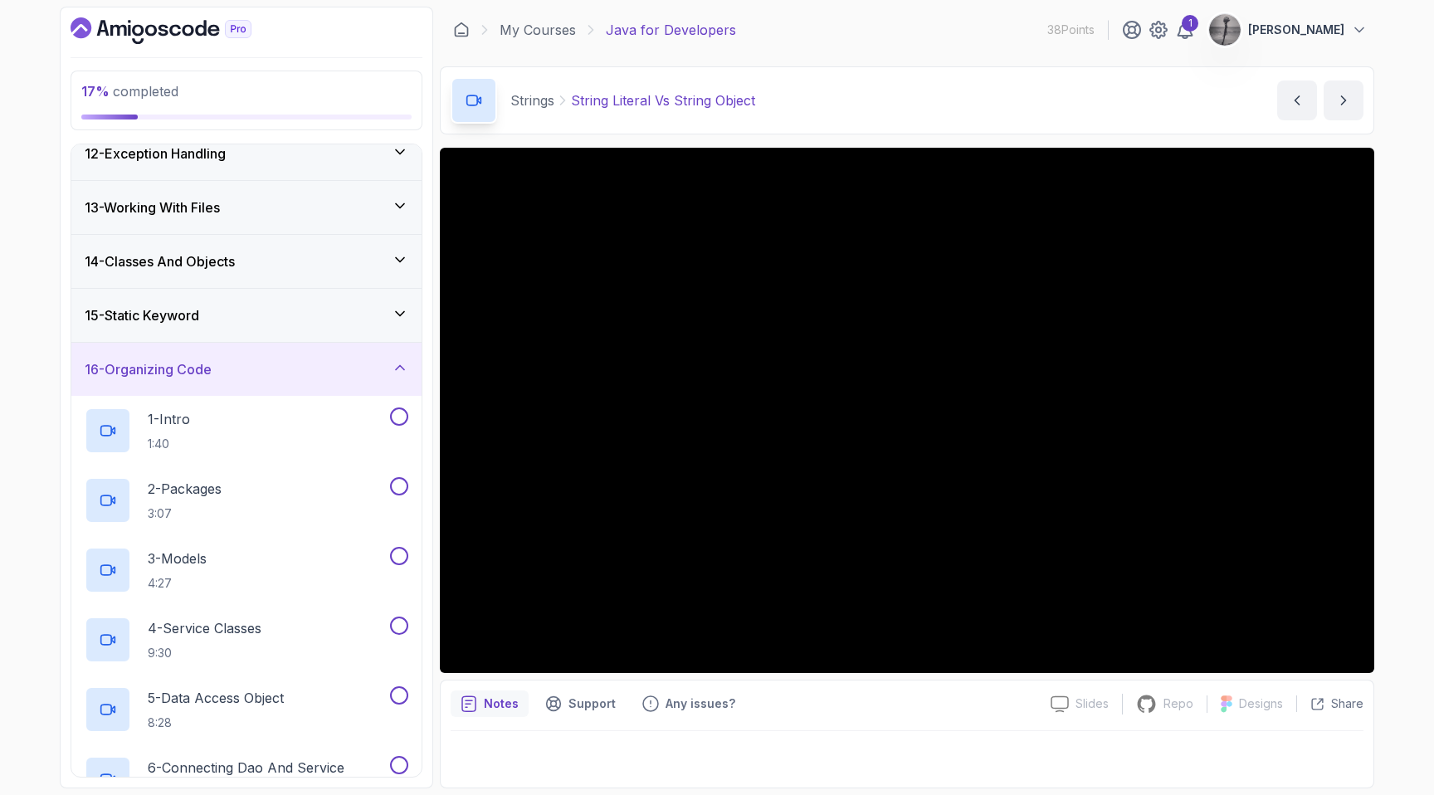
scroll to position [539, 0]
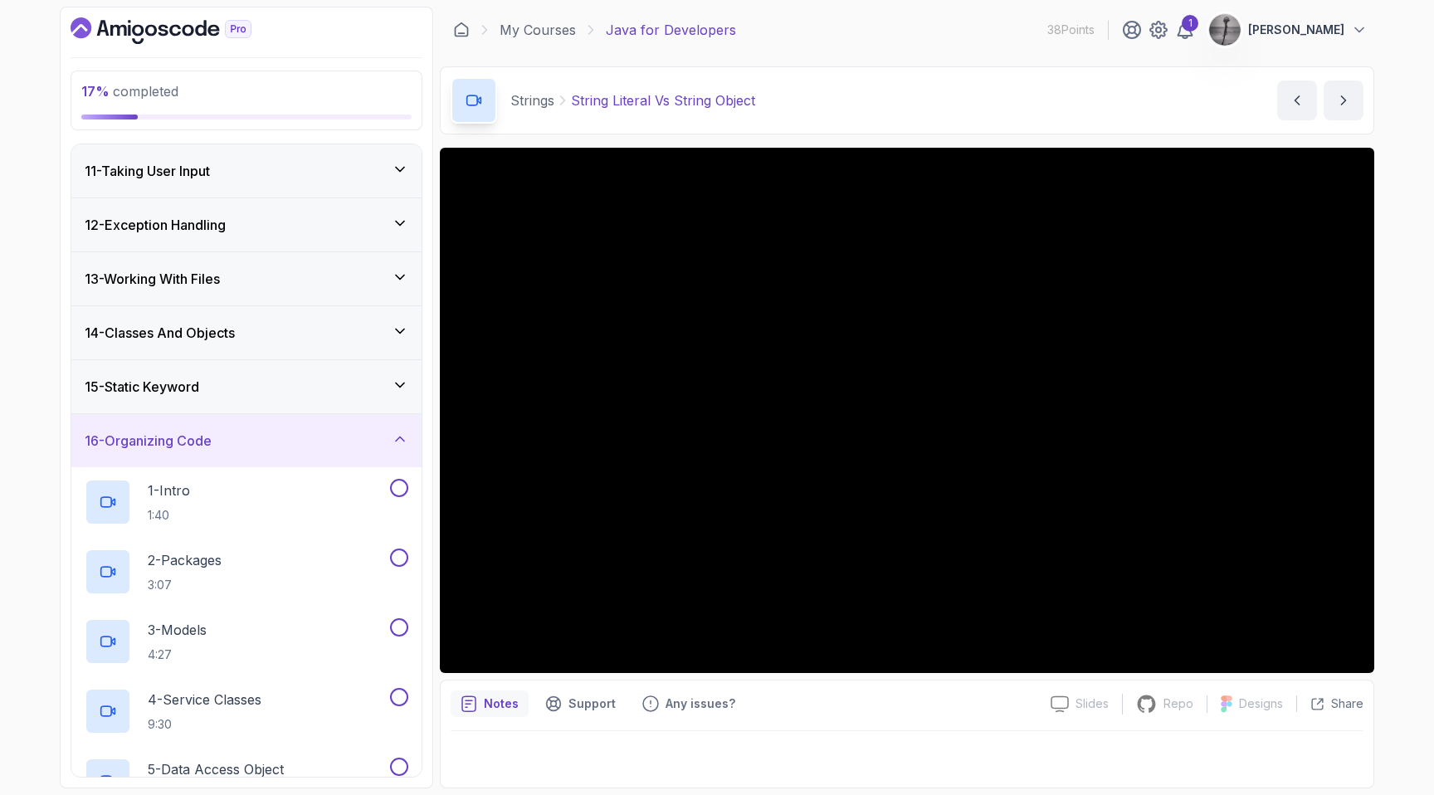
click at [232, 453] on div "16 - Organizing Code" at bounding box center [246, 440] width 350 height 53
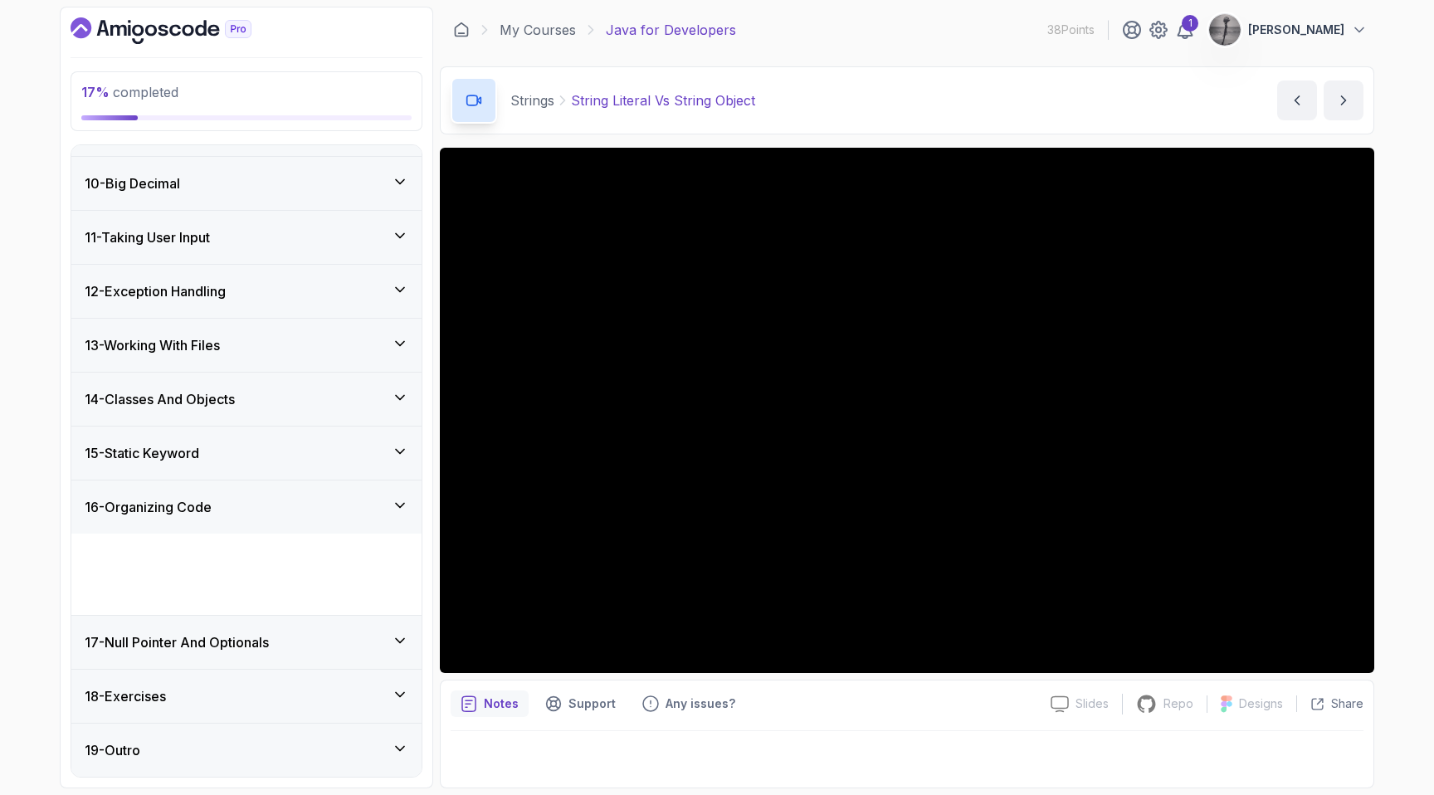
scroll to position [392, 0]
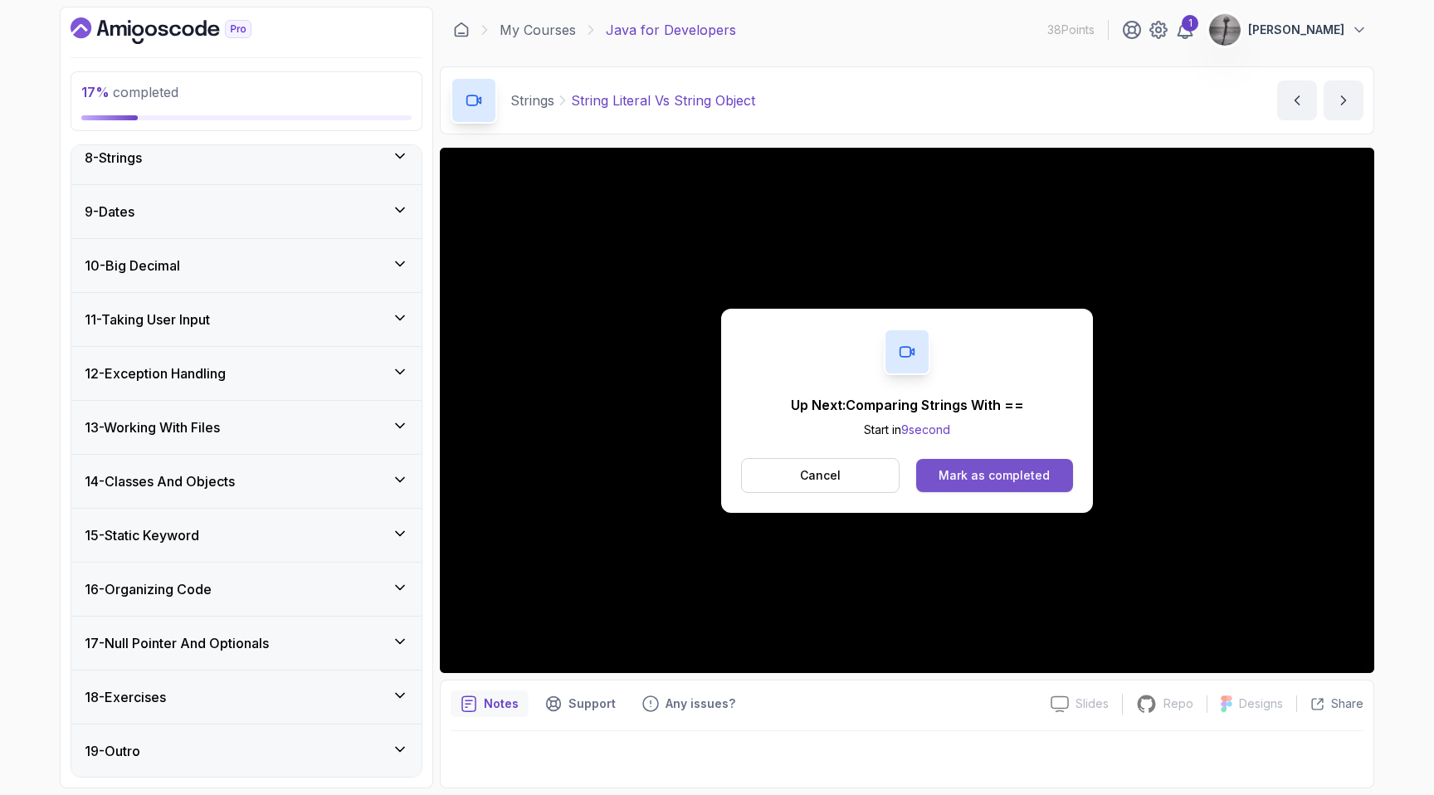
click at [1002, 476] on div "Mark as completed" at bounding box center [993, 475] width 111 height 17
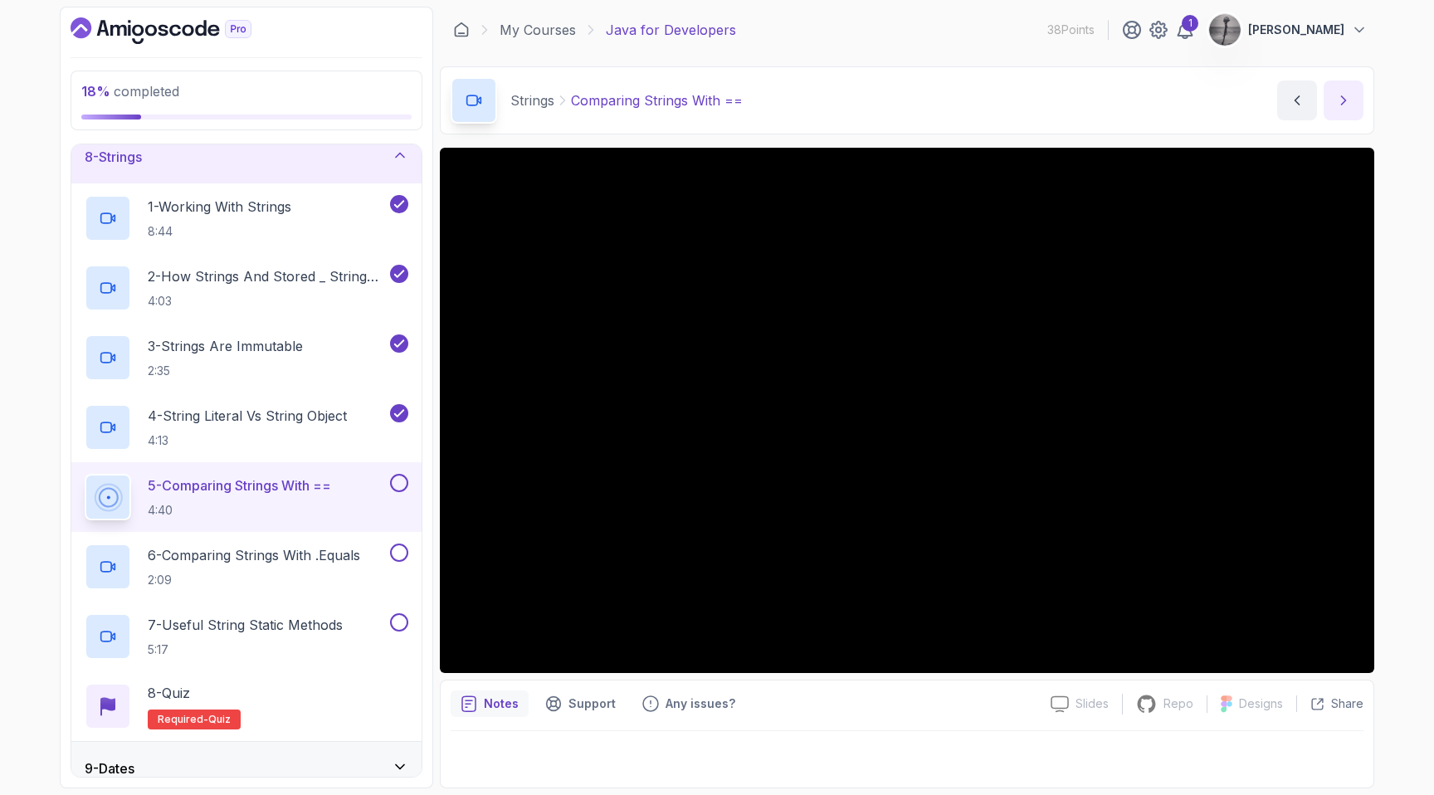
click at [1338, 107] on icon "next content" at bounding box center [1343, 100] width 17 height 17
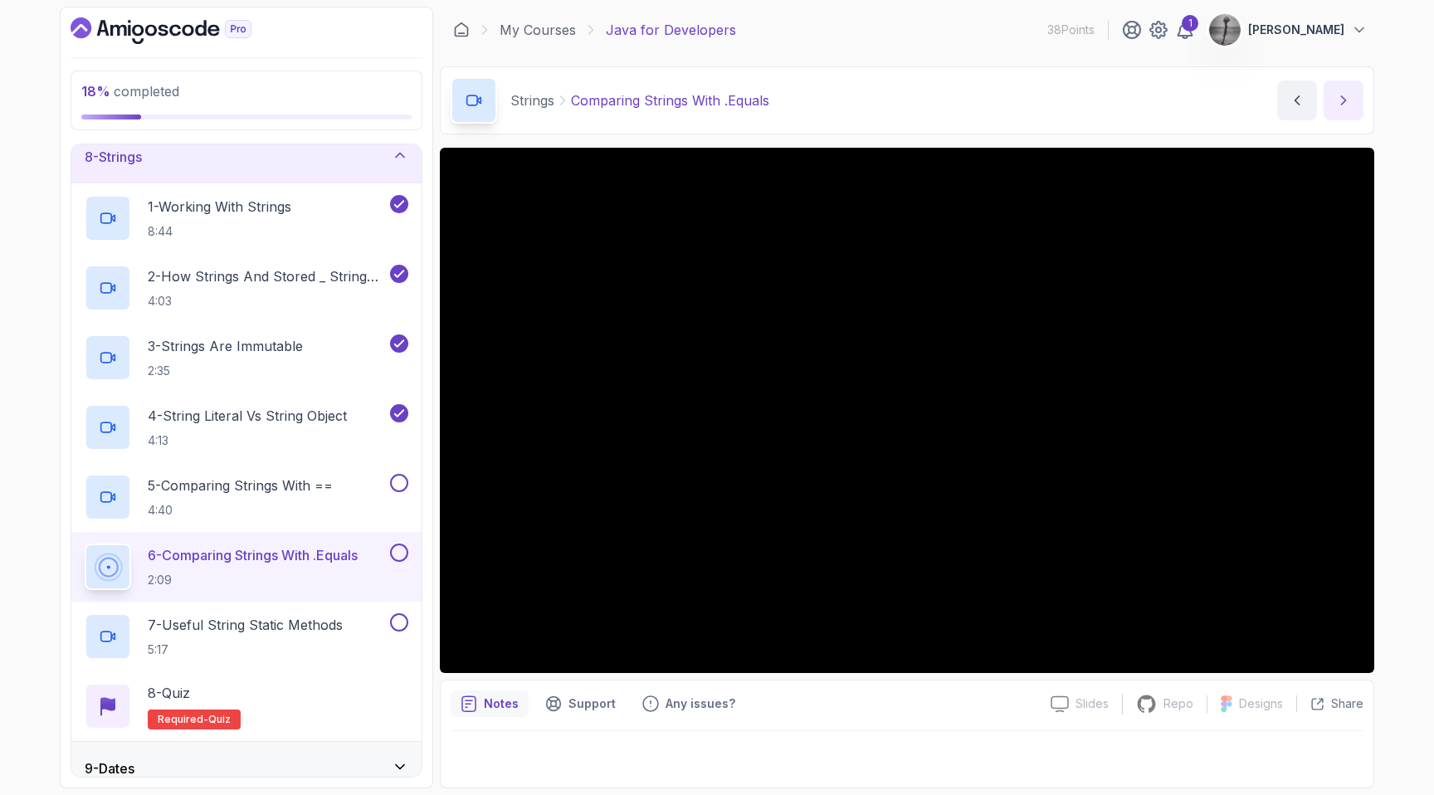
click at [1349, 88] on button "next content" at bounding box center [1343, 100] width 40 height 40
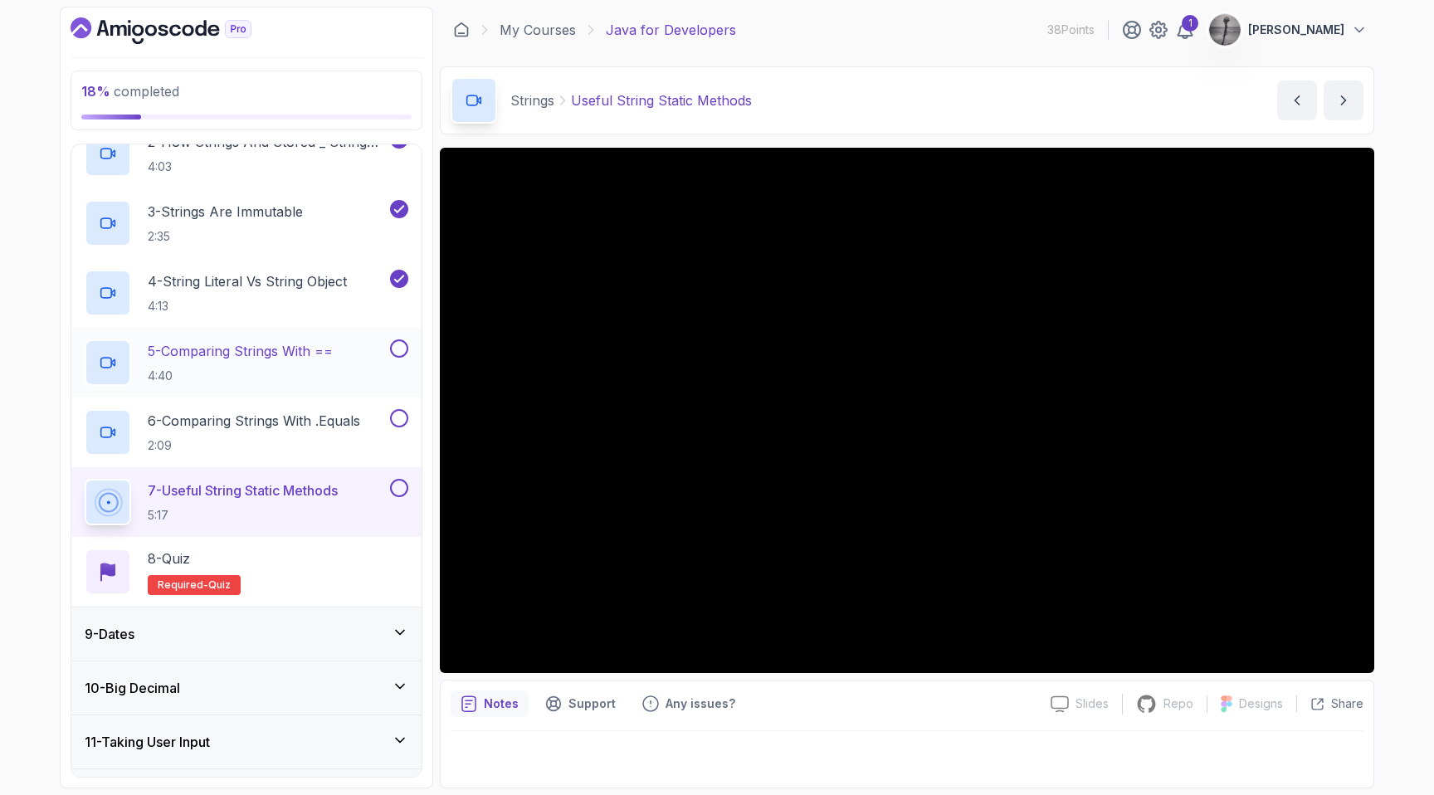
scroll to position [534, 0]
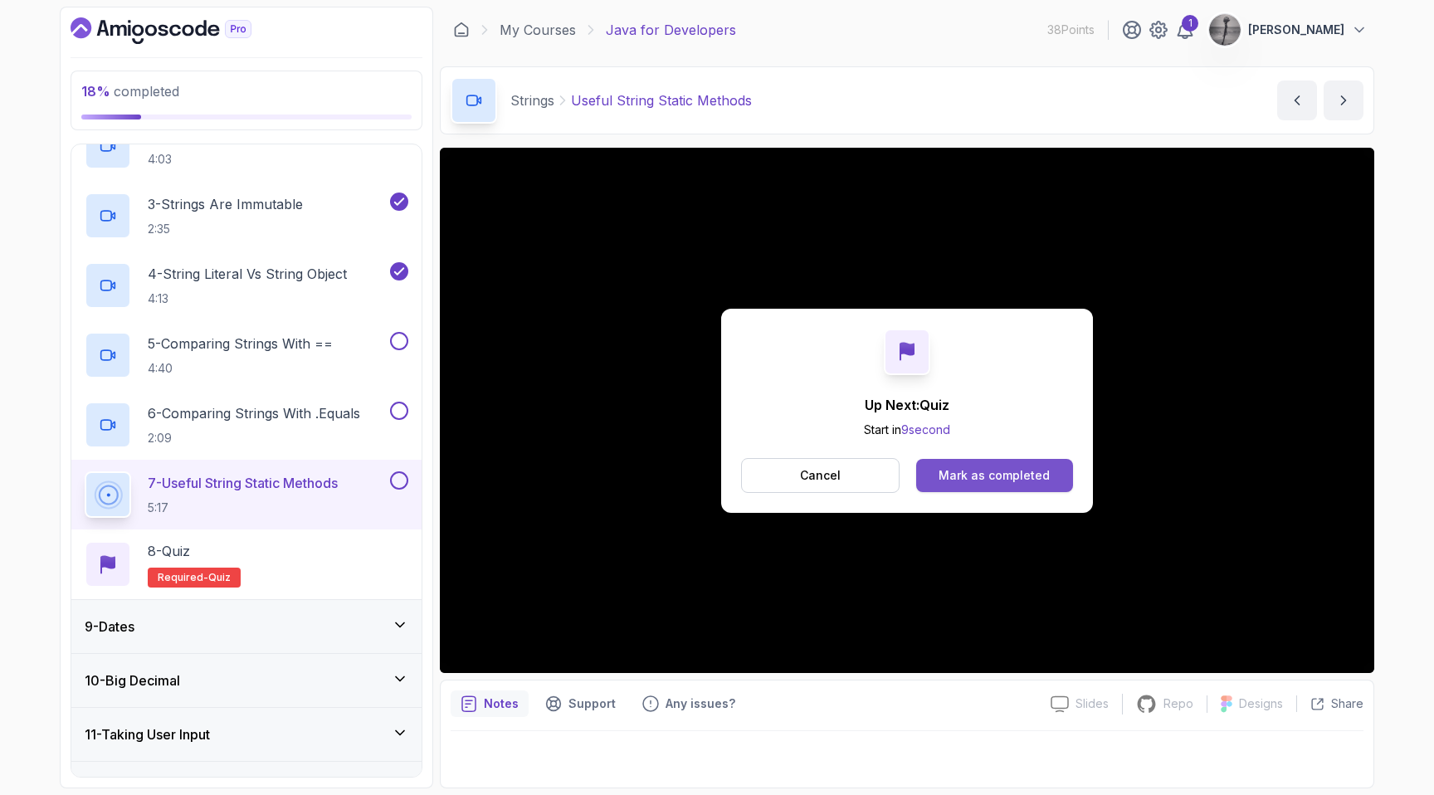
click at [1007, 480] on div "Mark as completed" at bounding box center [993, 475] width 111 height 17
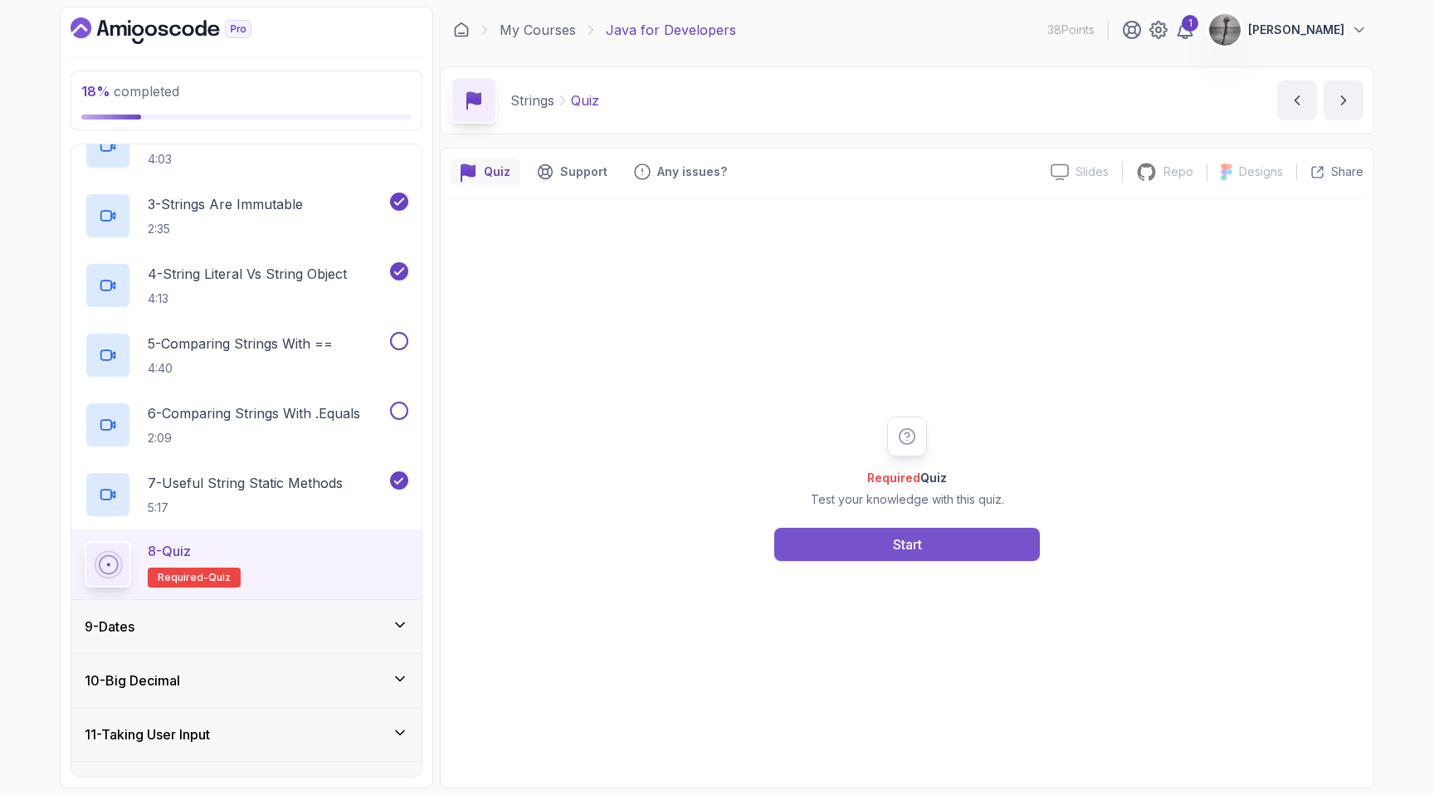
click at [923, 530] on button "Start" at bounding box center [907, 544] width 266 height 33
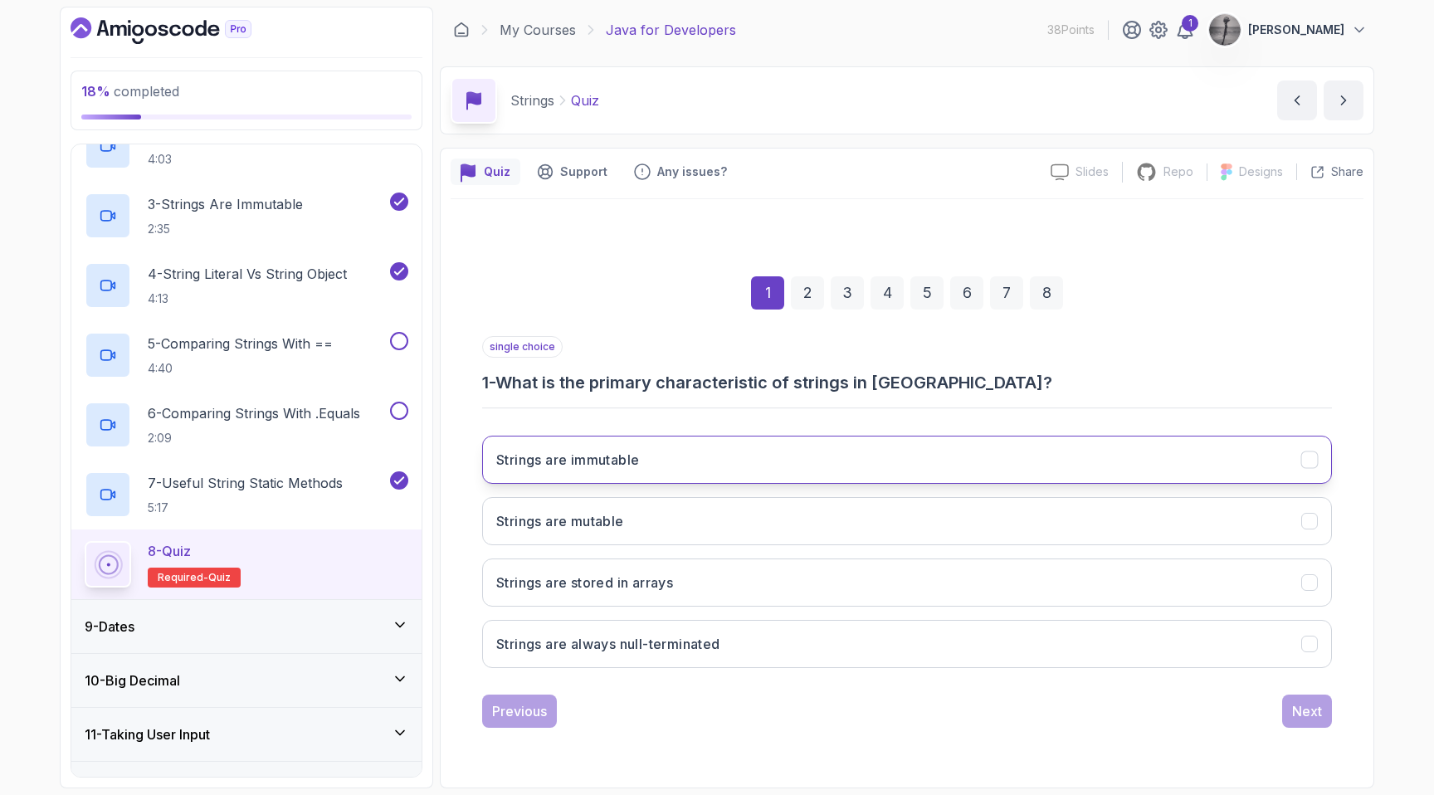
click at [712, 454] on button "Strings are immutable" at bounding box center [907, 460] width 850 height 48
click at [1310, 718] on div "Next" at bounding box center [1307, 711] width 30 height 20
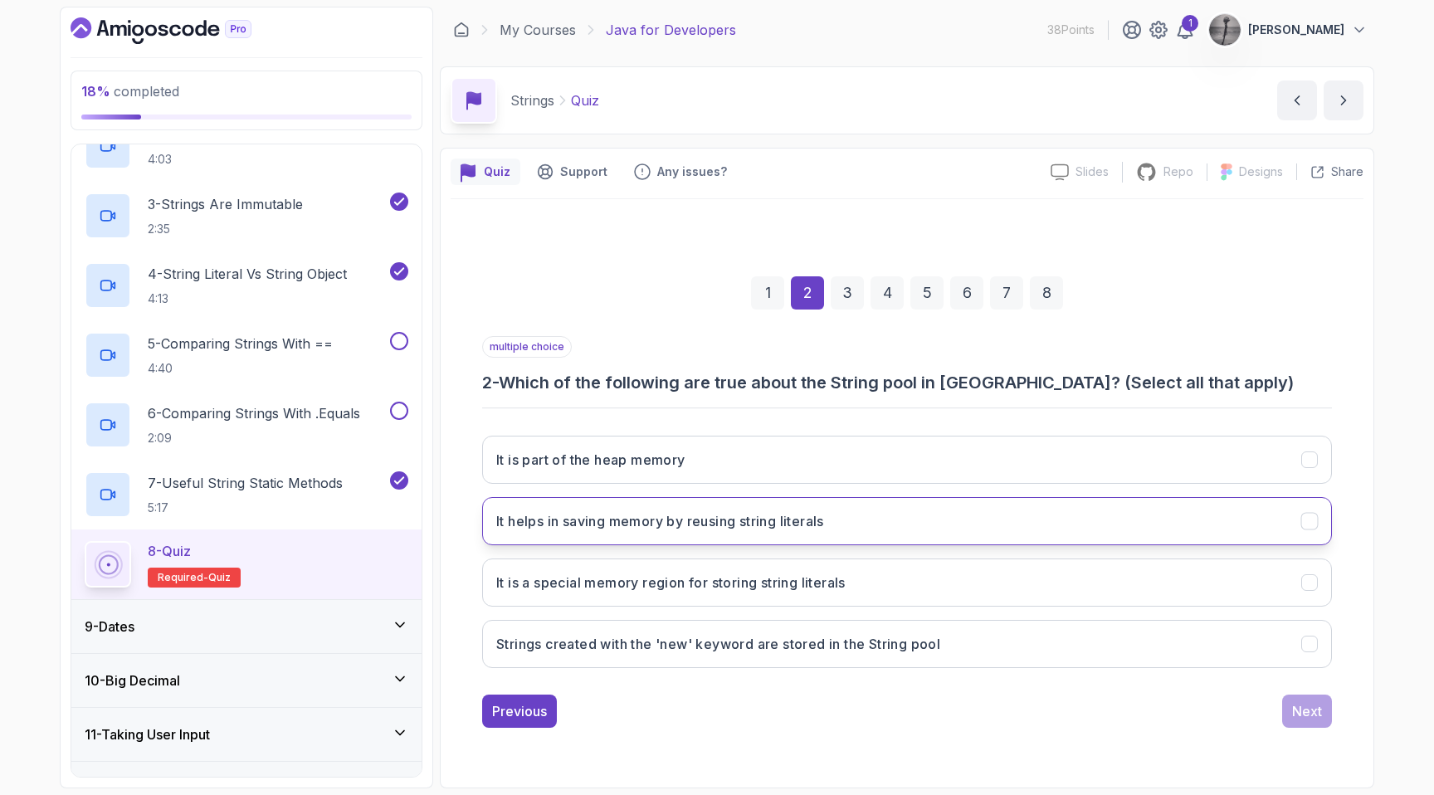
click at [687, 515] on h3 "It helps in saving memory by reusing string literals" at bounding box center [660, 521] width 328 height 20
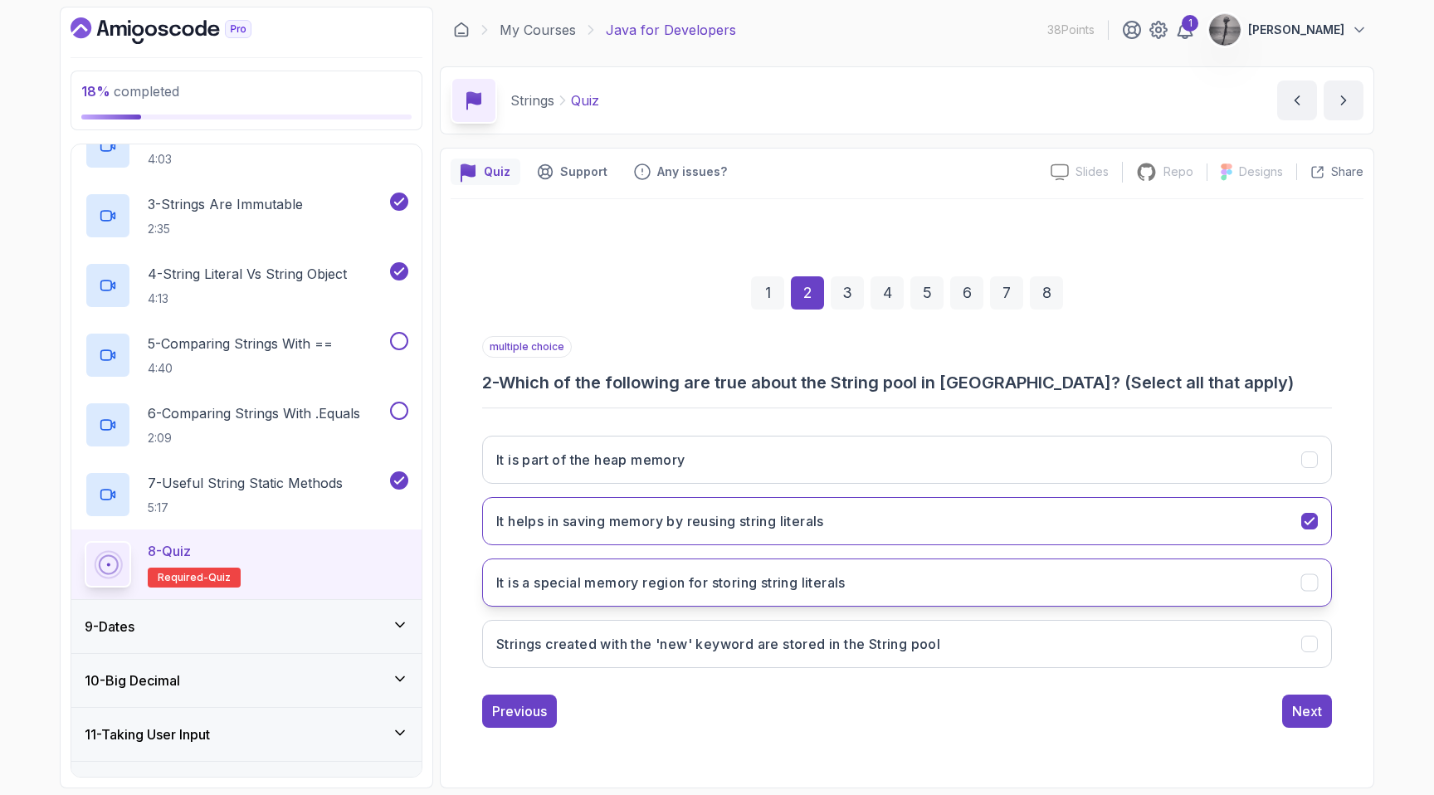
click at [704, 577] on h3 "It is a special memory region for storing string literals" at bounding box center [670, 583] width 349 height 20
click at [1307, 708] on div "Next" at bounding box center [1307, 711] width 30 height 20
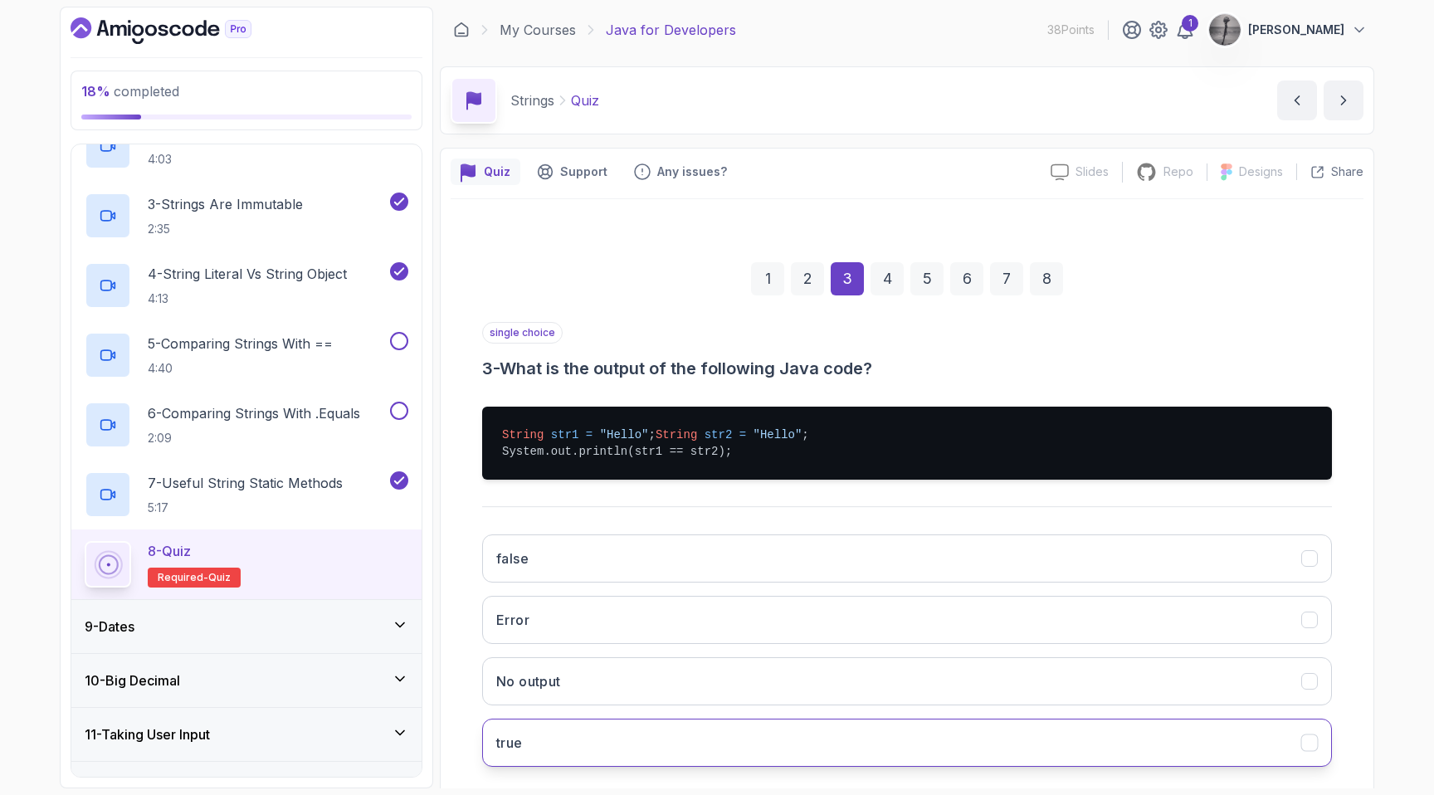
click at [617, 757] on button "true" at bounding box center [907, 743] width 850 height 48
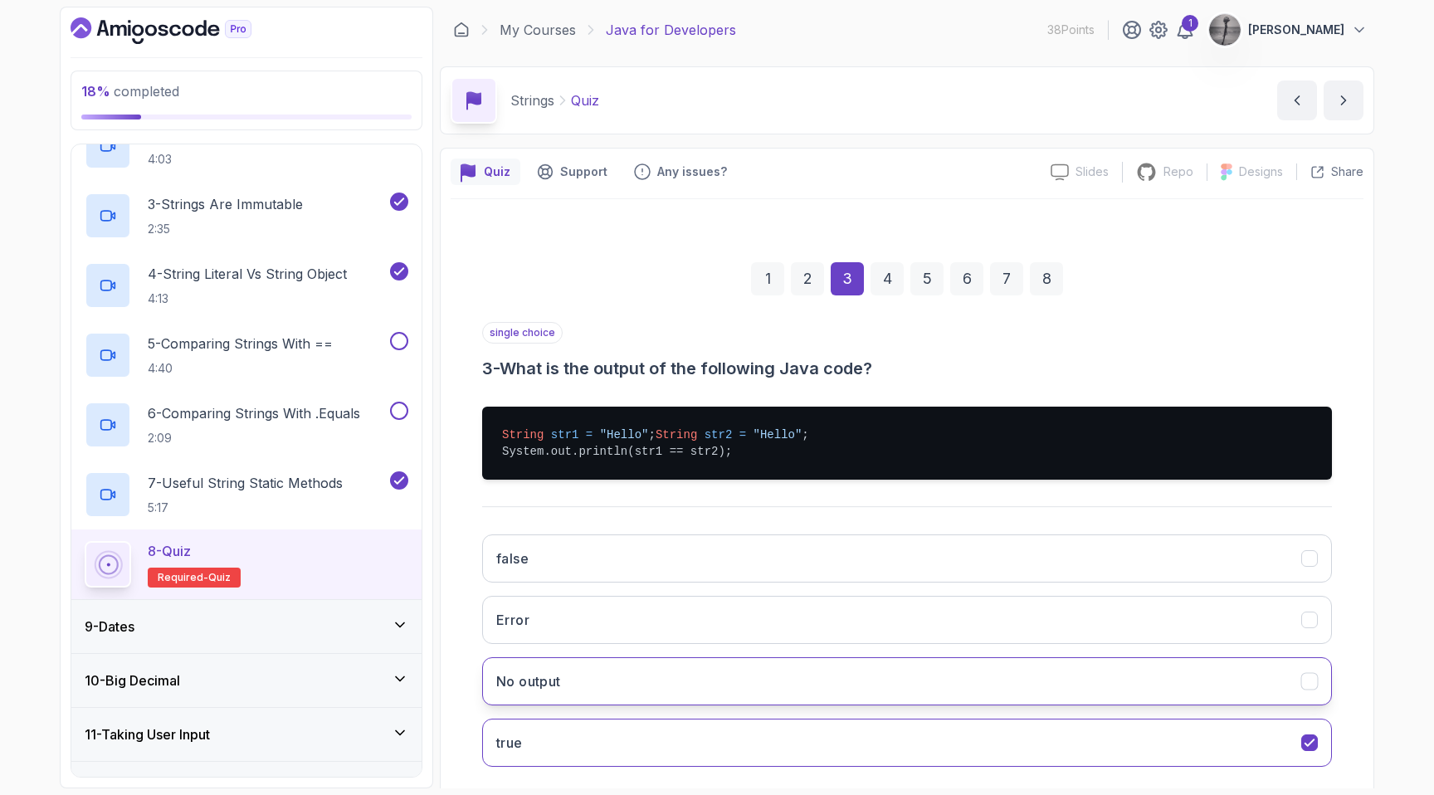
scroll to position [102, 0]
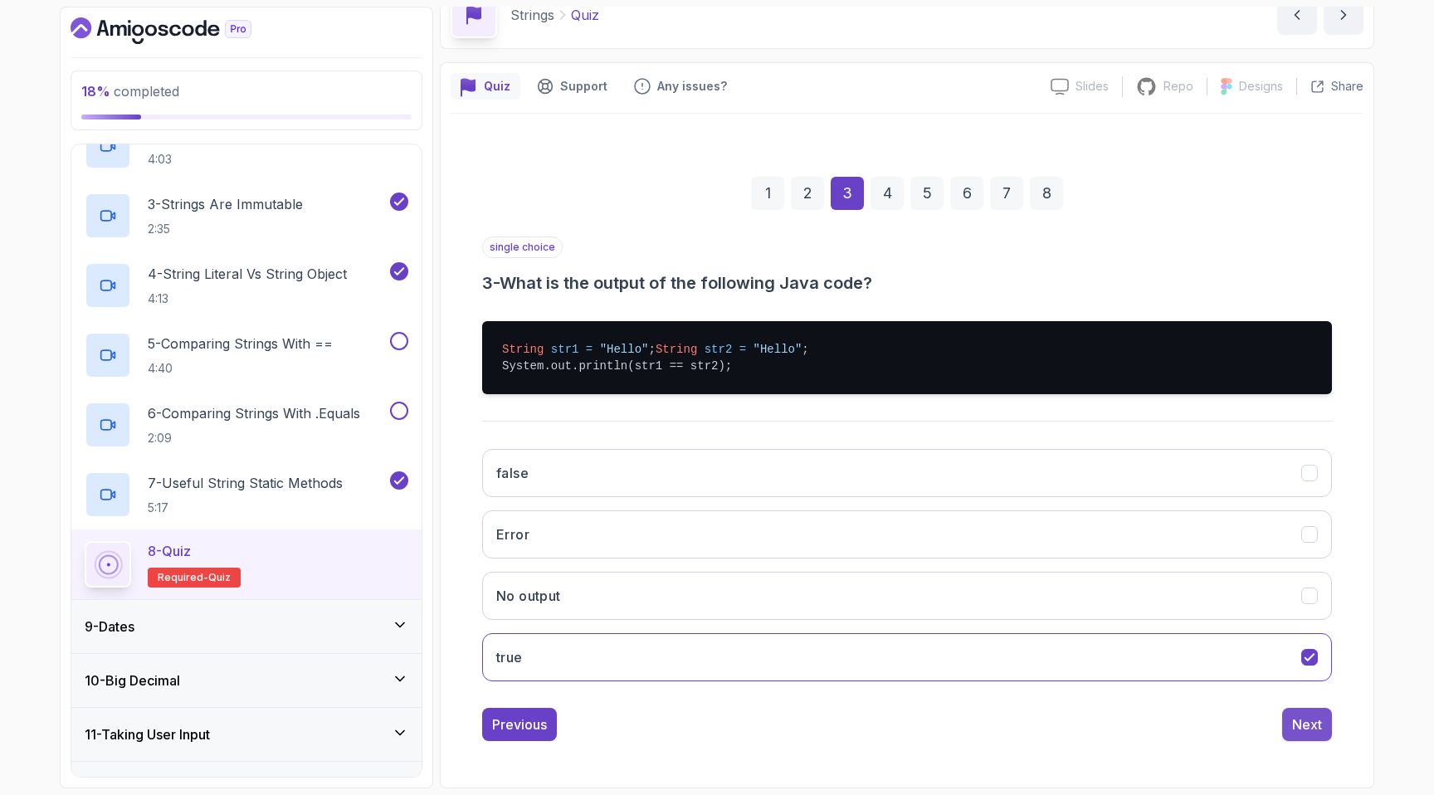
click at [1310, 721] on div "Next" at bounding box center [1307, 724] width 30 height 20
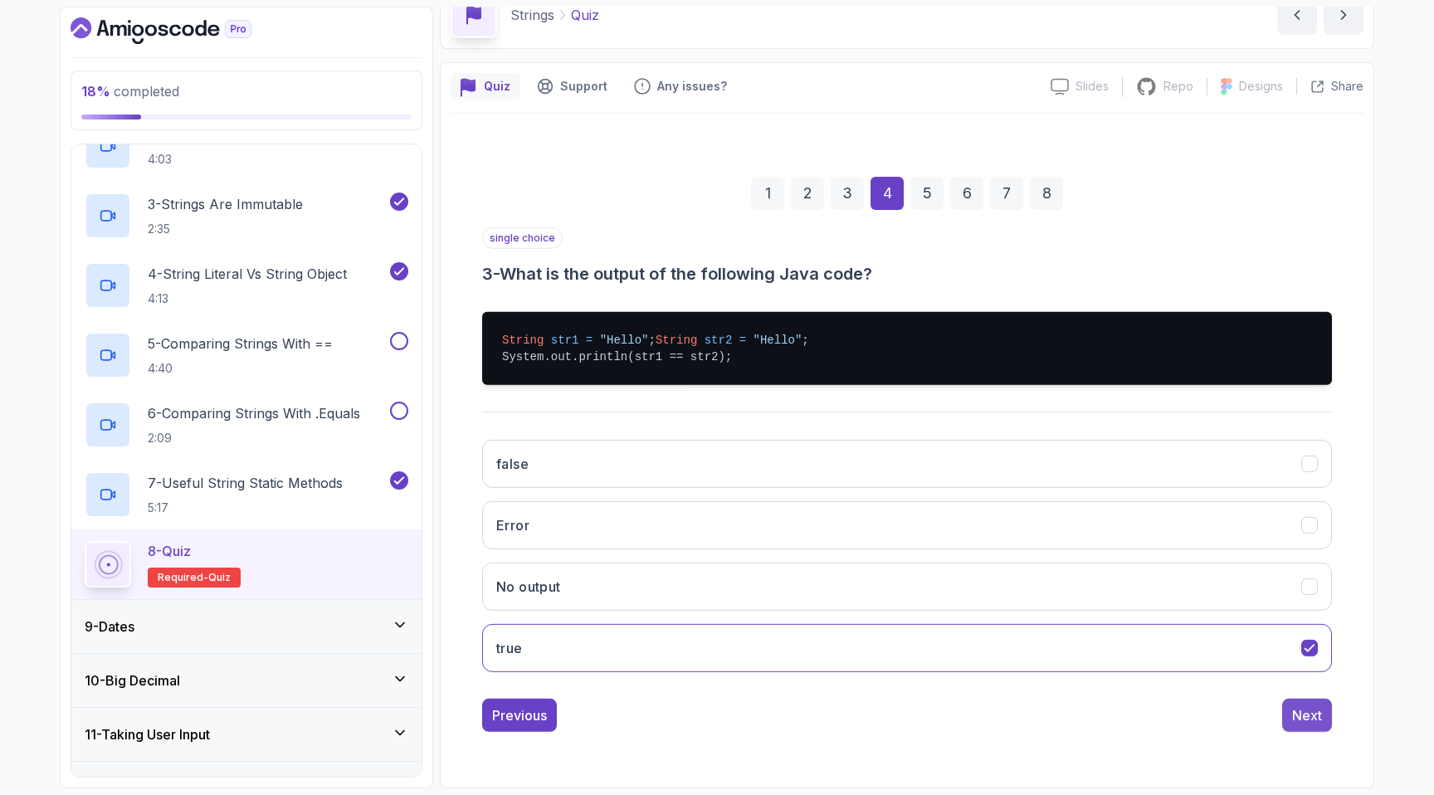
scroll to position [0, 0]
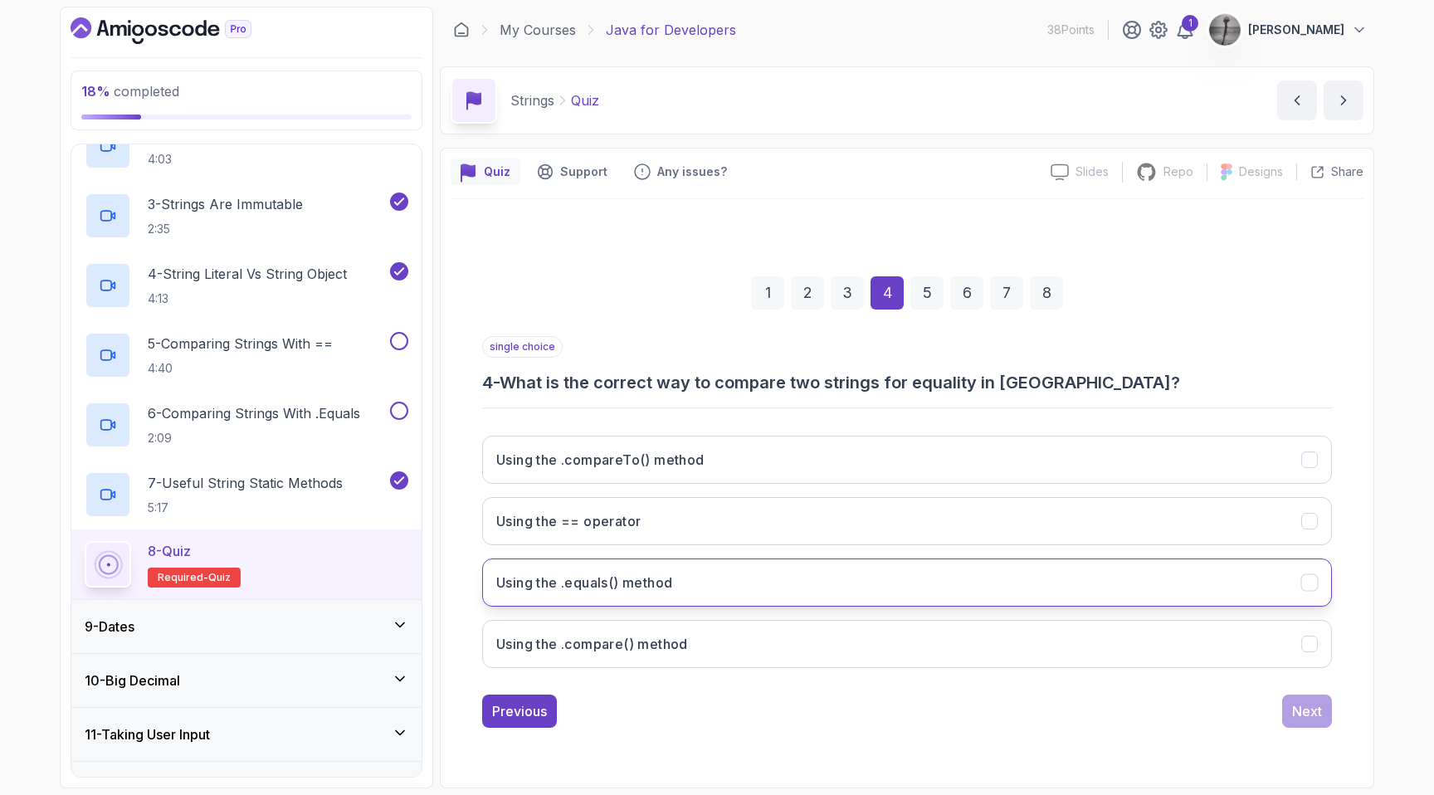
click at [690, 580] on button "Using the .equals() method" at bounding box center [907, 582] width 850 height 48
click at [1313, 703] on div "Next" at bounding box center [1307, 711] width 30 height 20
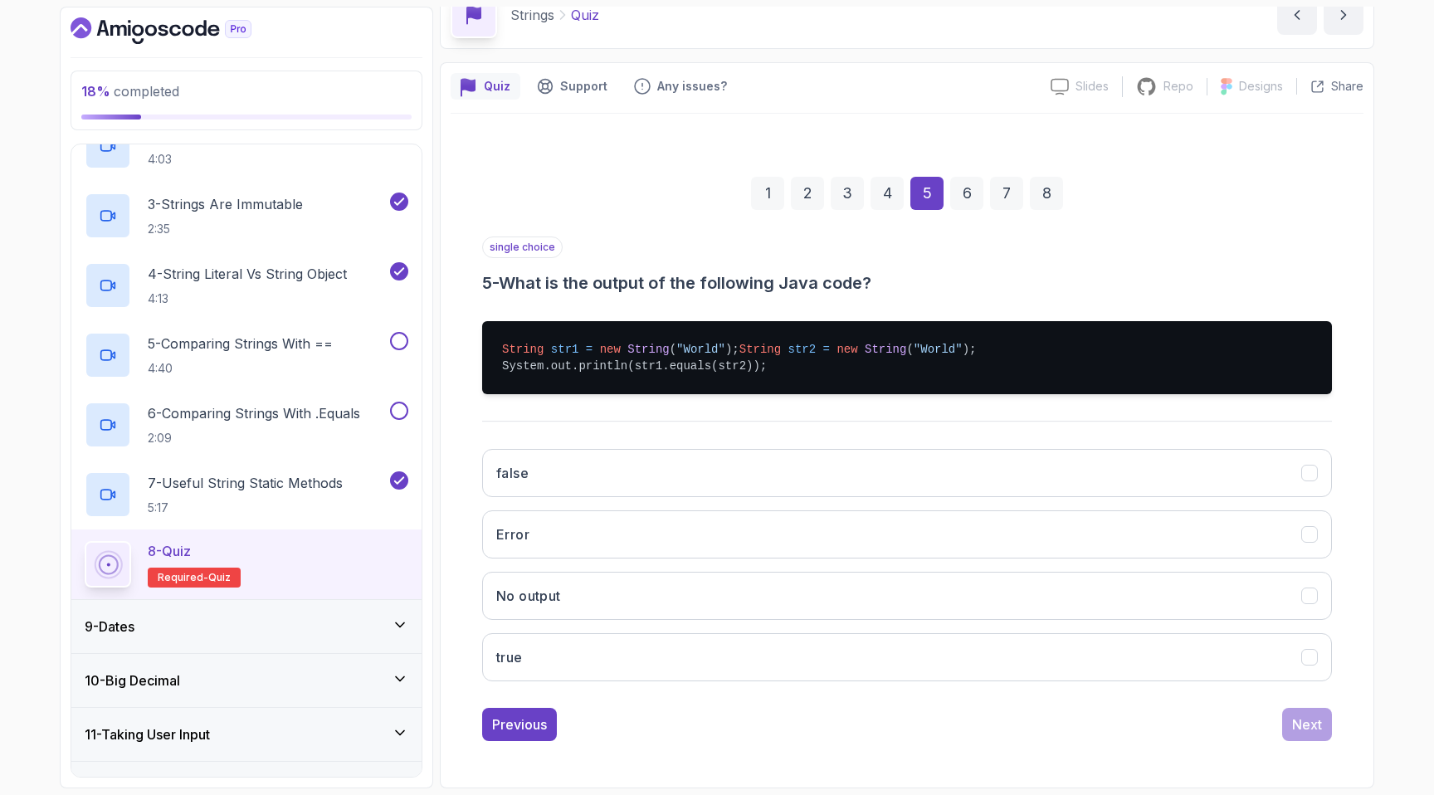
scroll to position [91, 0]
click at [654, 675] on button "true" at bounding box center [907, 657] width 850 height 48
click at [1303, 734] on div "Next" at bounding box center [1307, 724] width 30 height 20
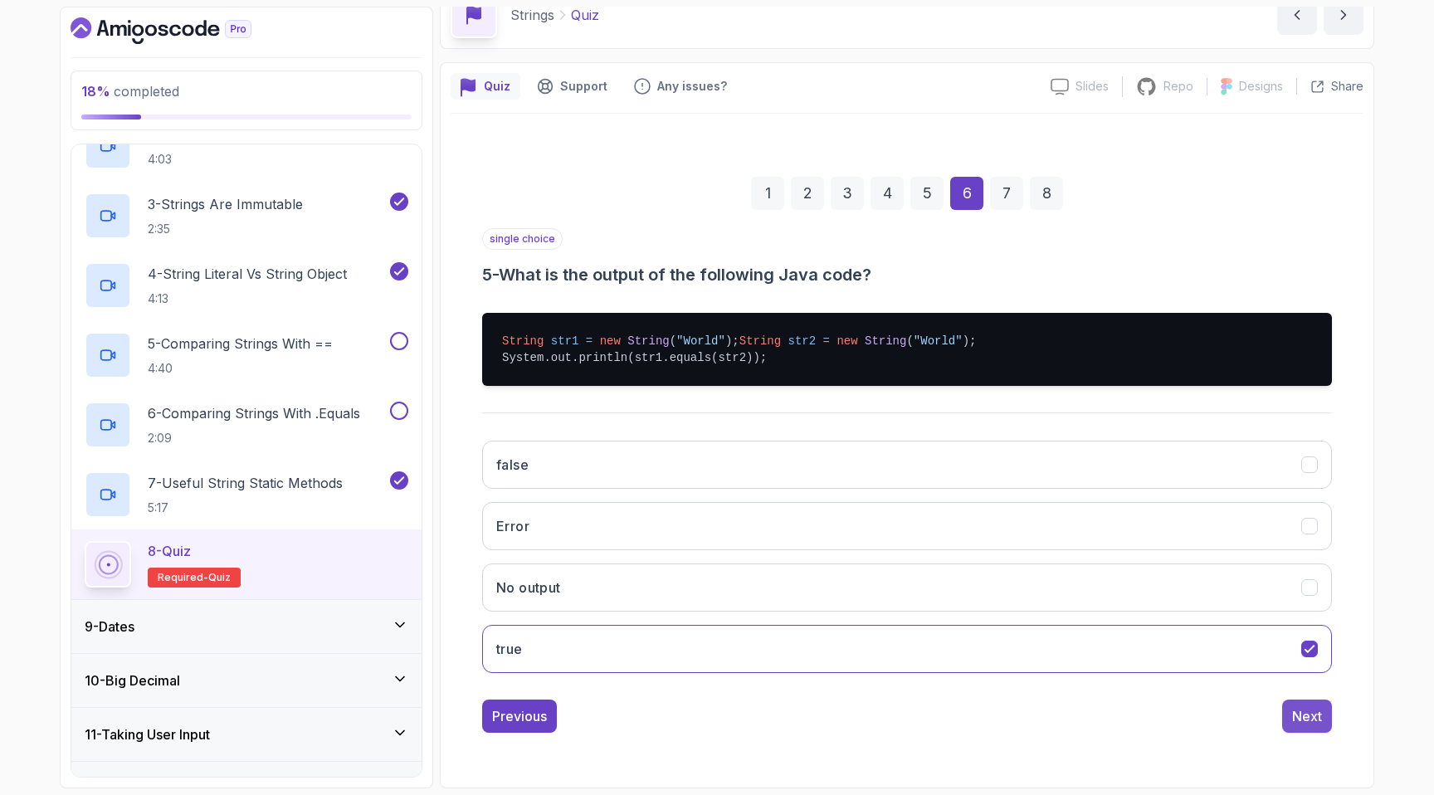
scroll to position [0, 0]
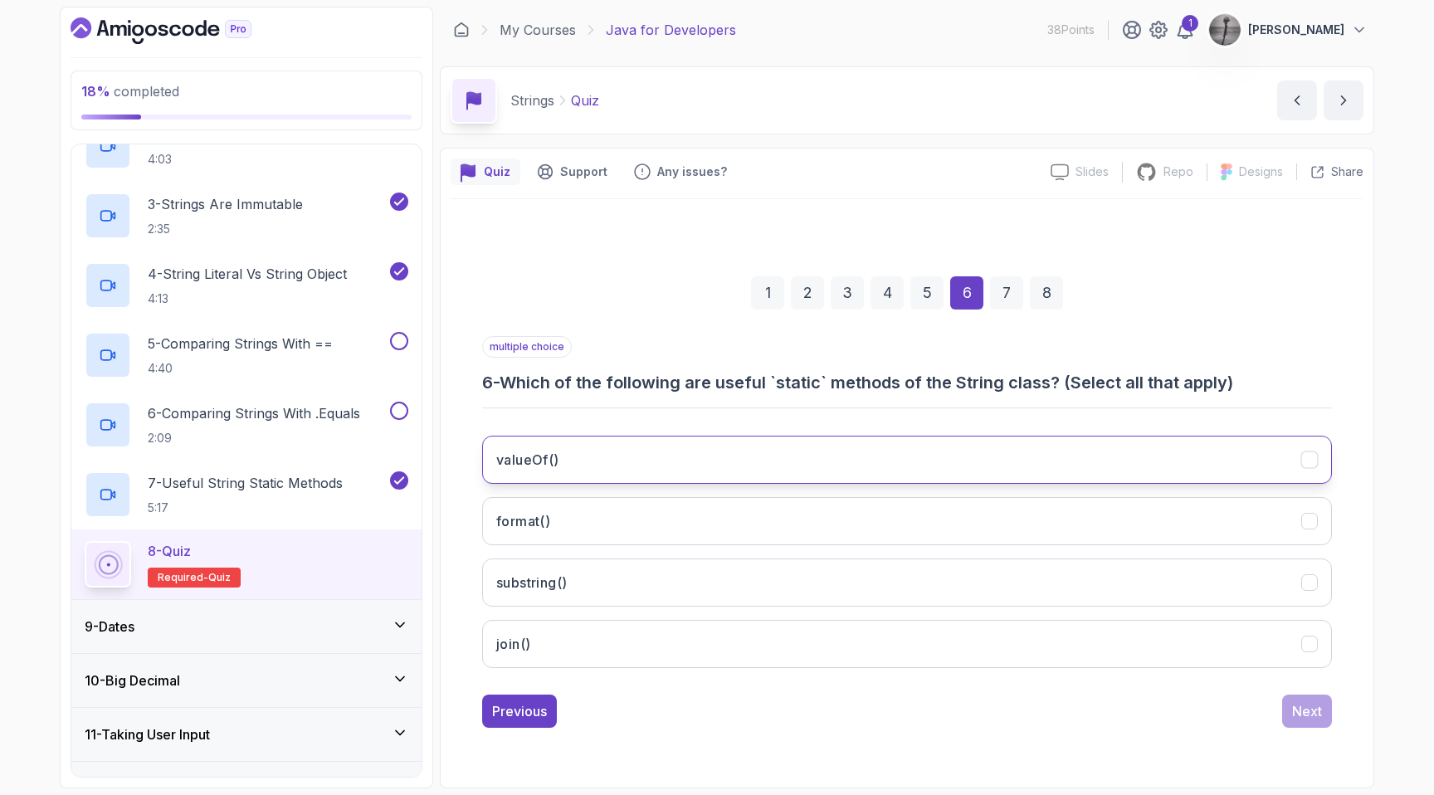
click at [587, 464] on button "valueOf()" at bounding box center [907, 460] width 850 height 48
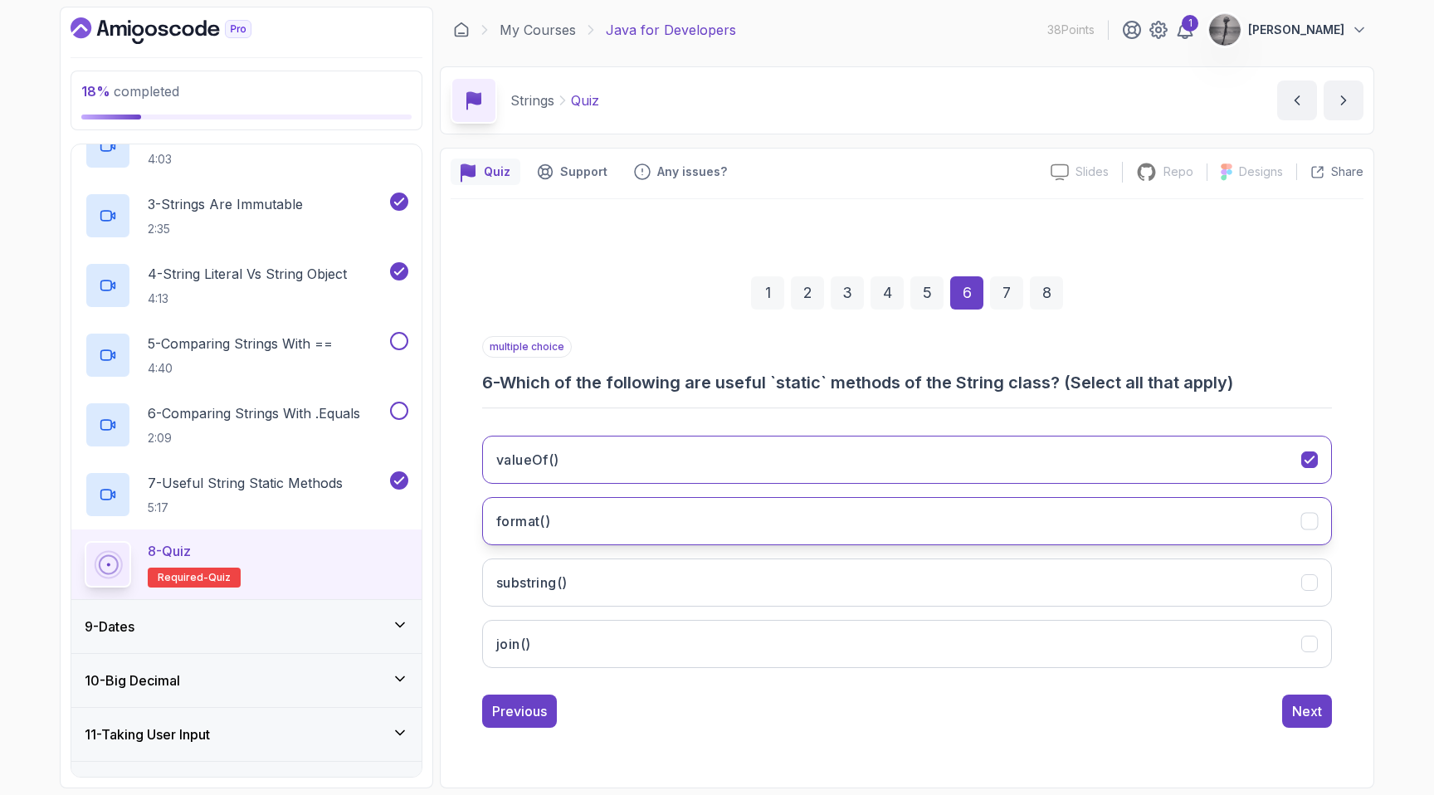
click at [615, 527] on button "format()" at bounding box center [907, 521] width 850 height 48
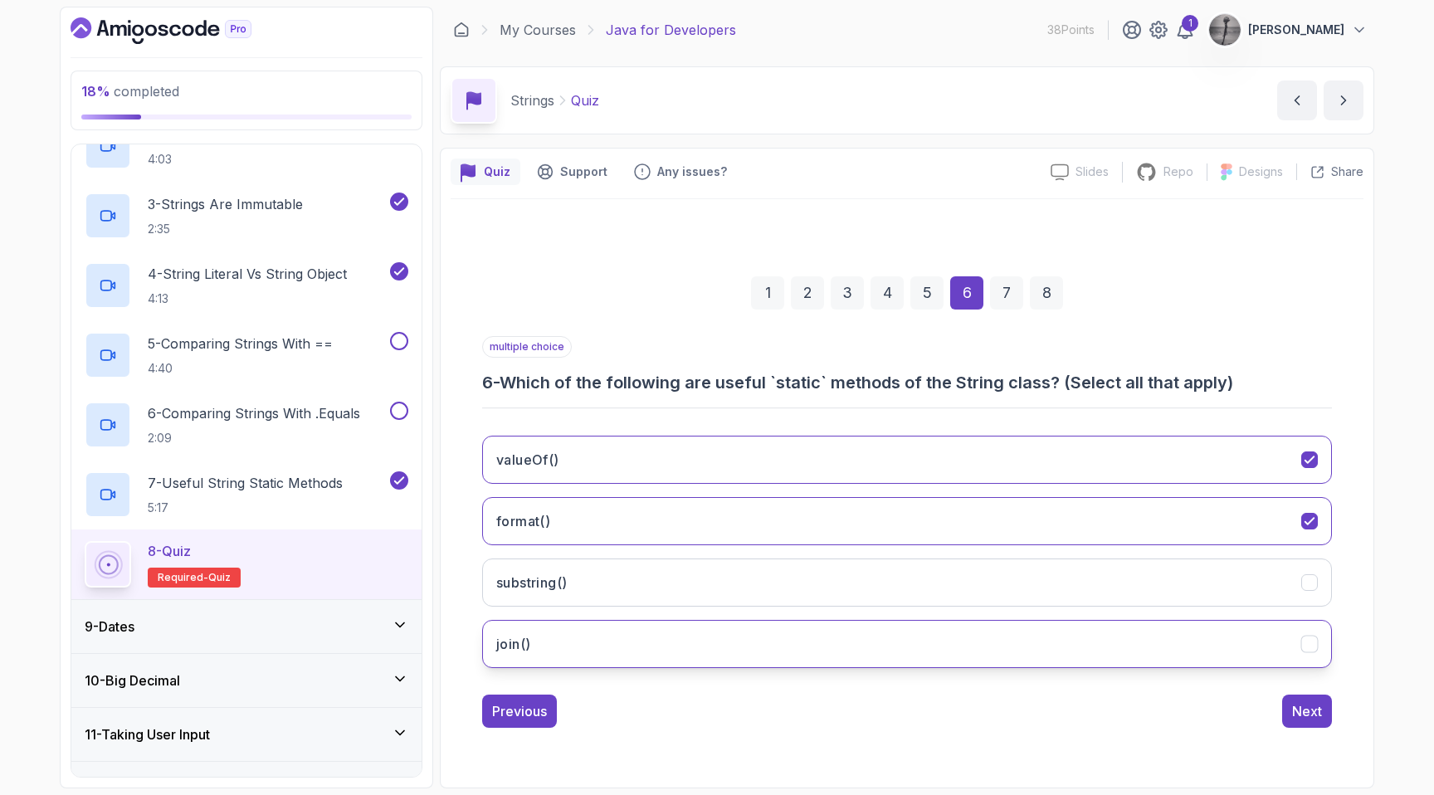
click at [605, 640] on button "join()" at bounding box center [907, 644] width 850 height 48
click at [1299, 697] on button "Next" at bounding box center [1307, 711] width 50 height 33
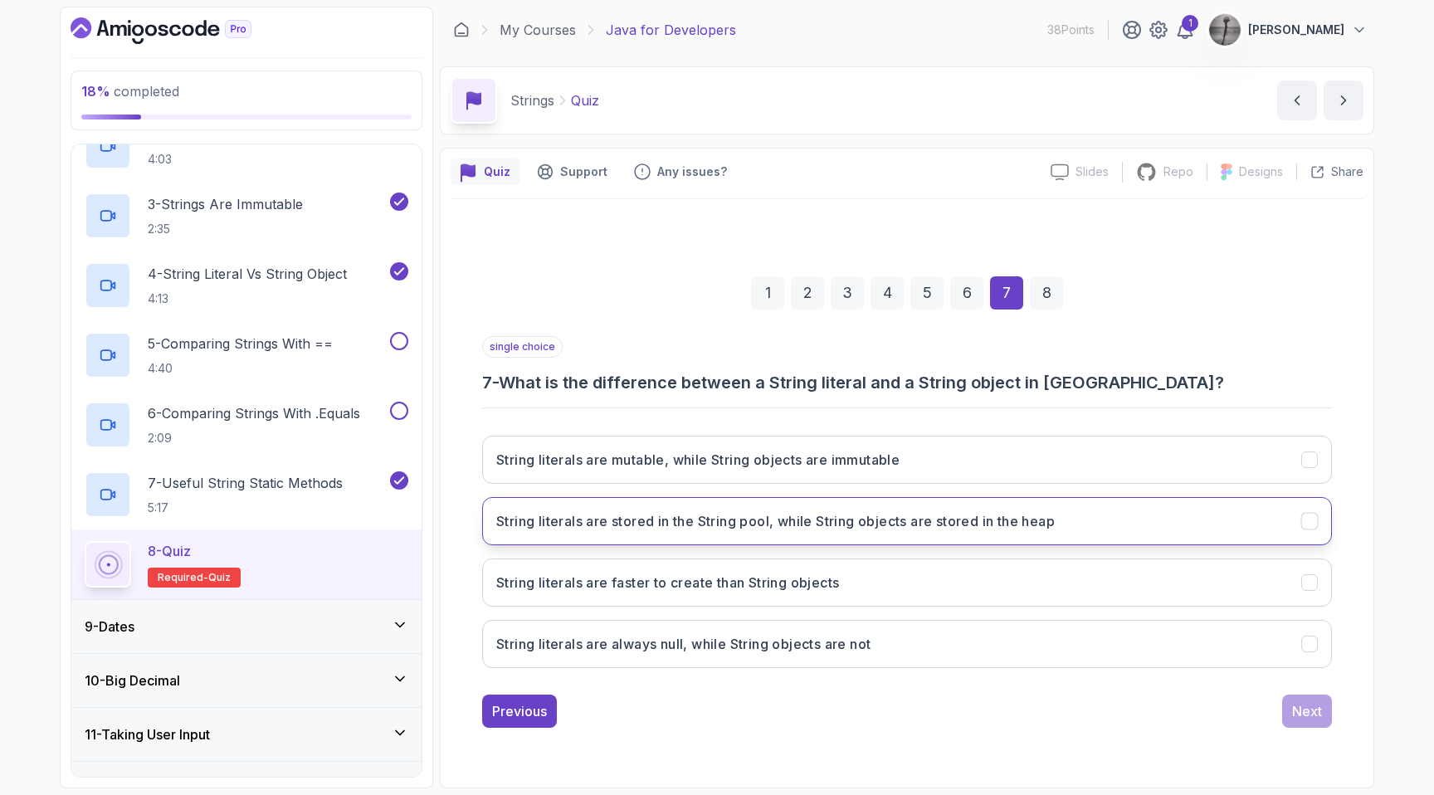
click at [988, 529] on h3 "String literals are stored in the String pool, while String objects are stored …" at bounding box center [775, 521] width 558 height 20
click at [1305, 707] on div "Next" at bounding box center [1307, 711] width 30 height 20
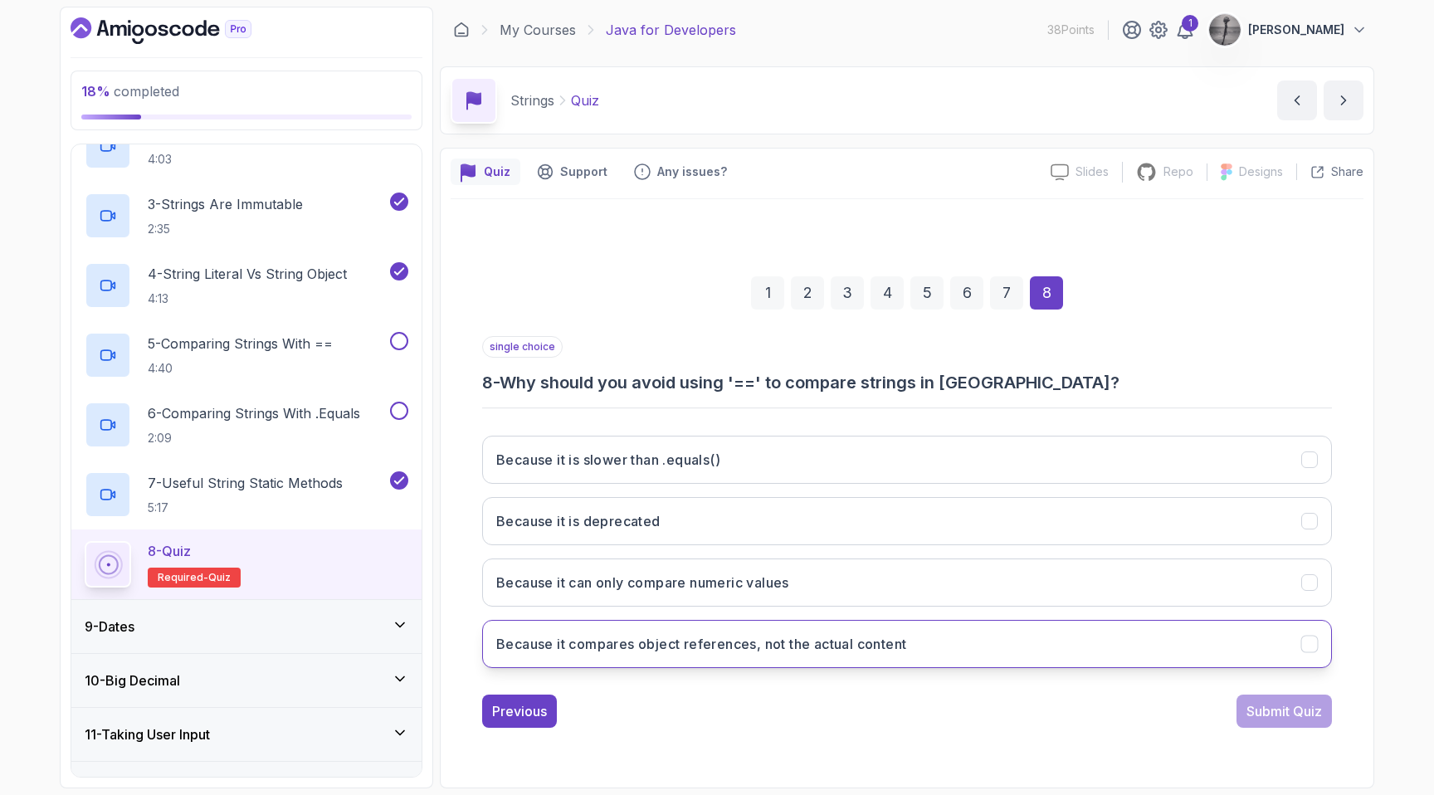
click at [990, 637] on button "Because it compares object references, not the actual content" at bounding box center [907, 644] width 850 height 48
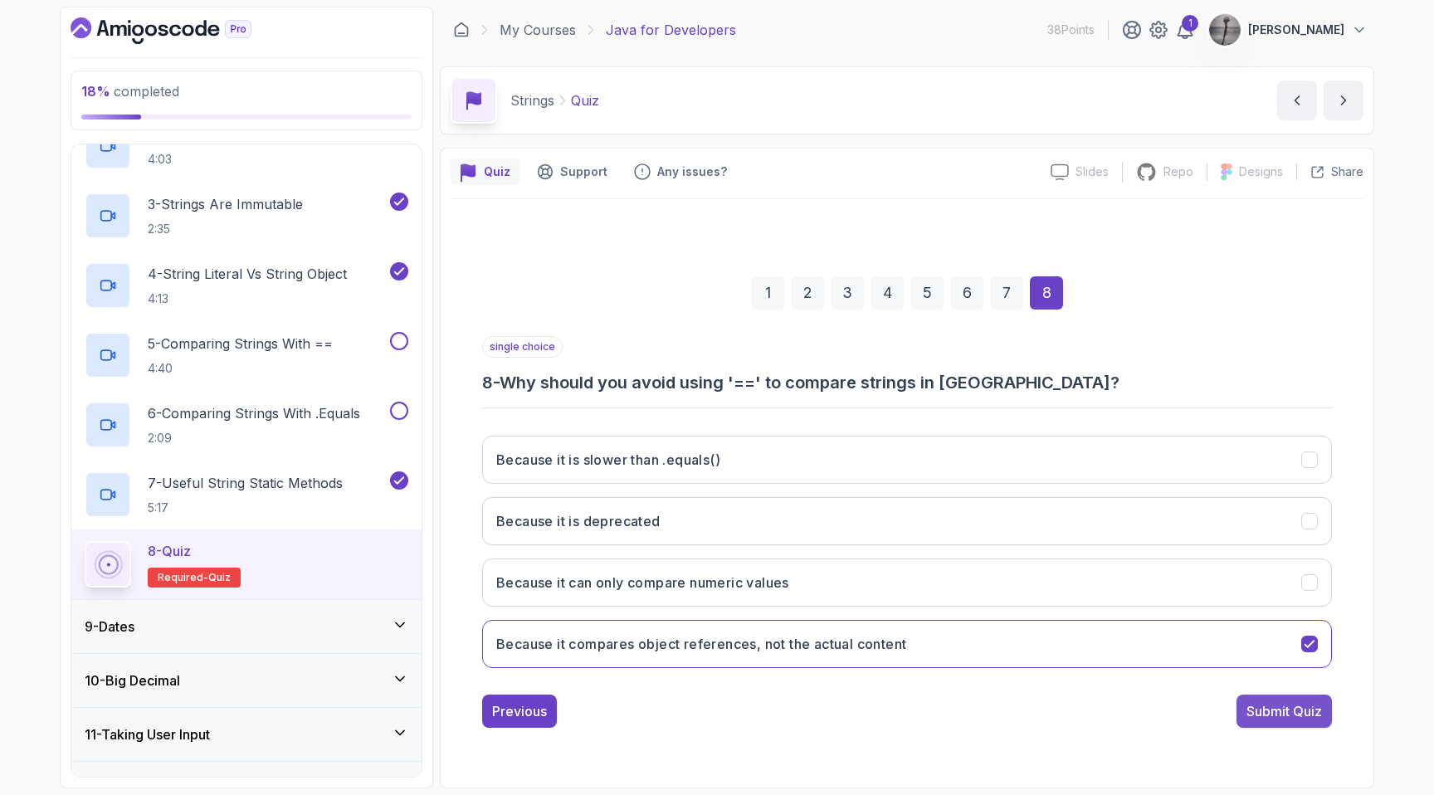
click at [1280, 709] on div "Submit Quiz" at bounding box center [1284, 711] width 76 height 20
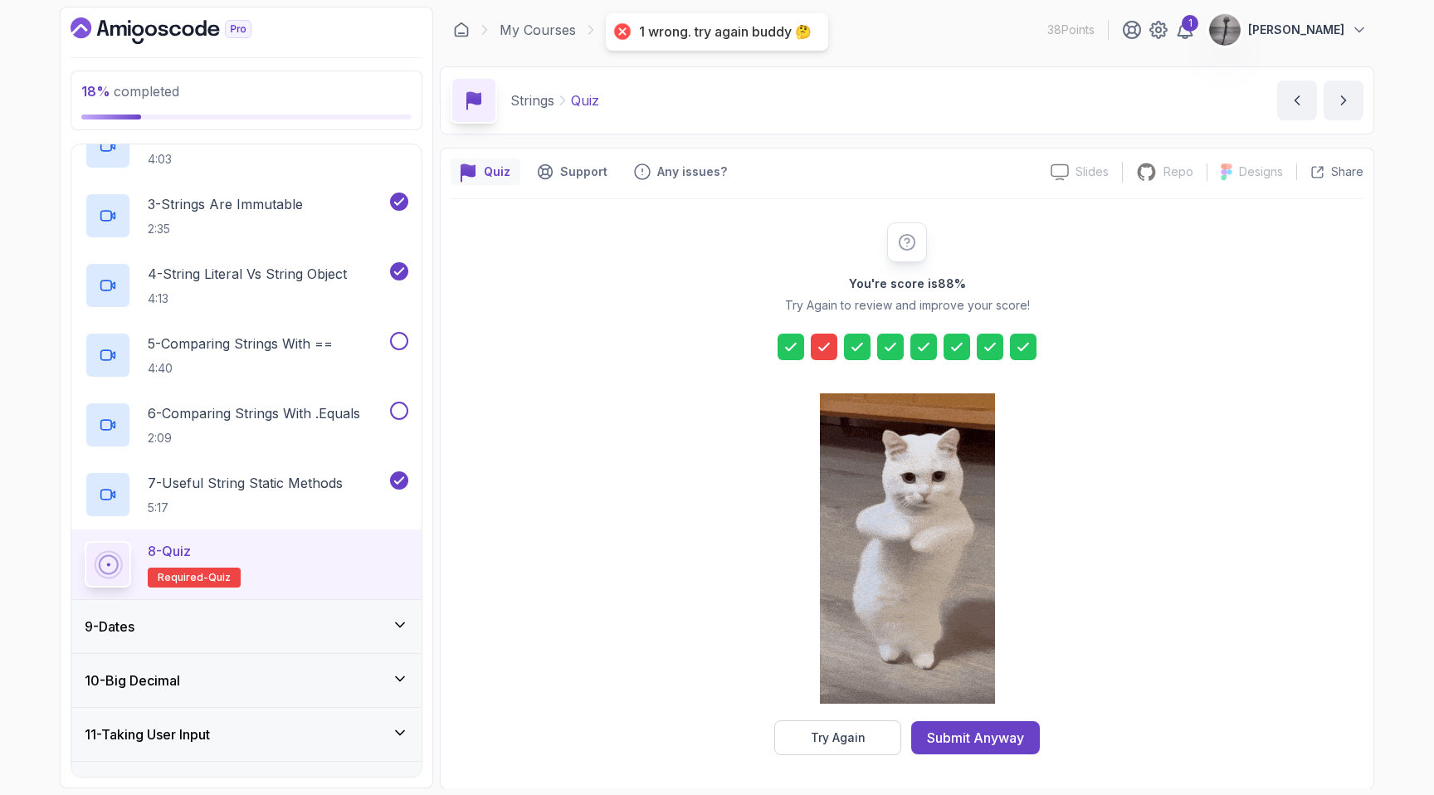
click at [834, 358] on div at bounding box center [824, 347] width 27 height 27
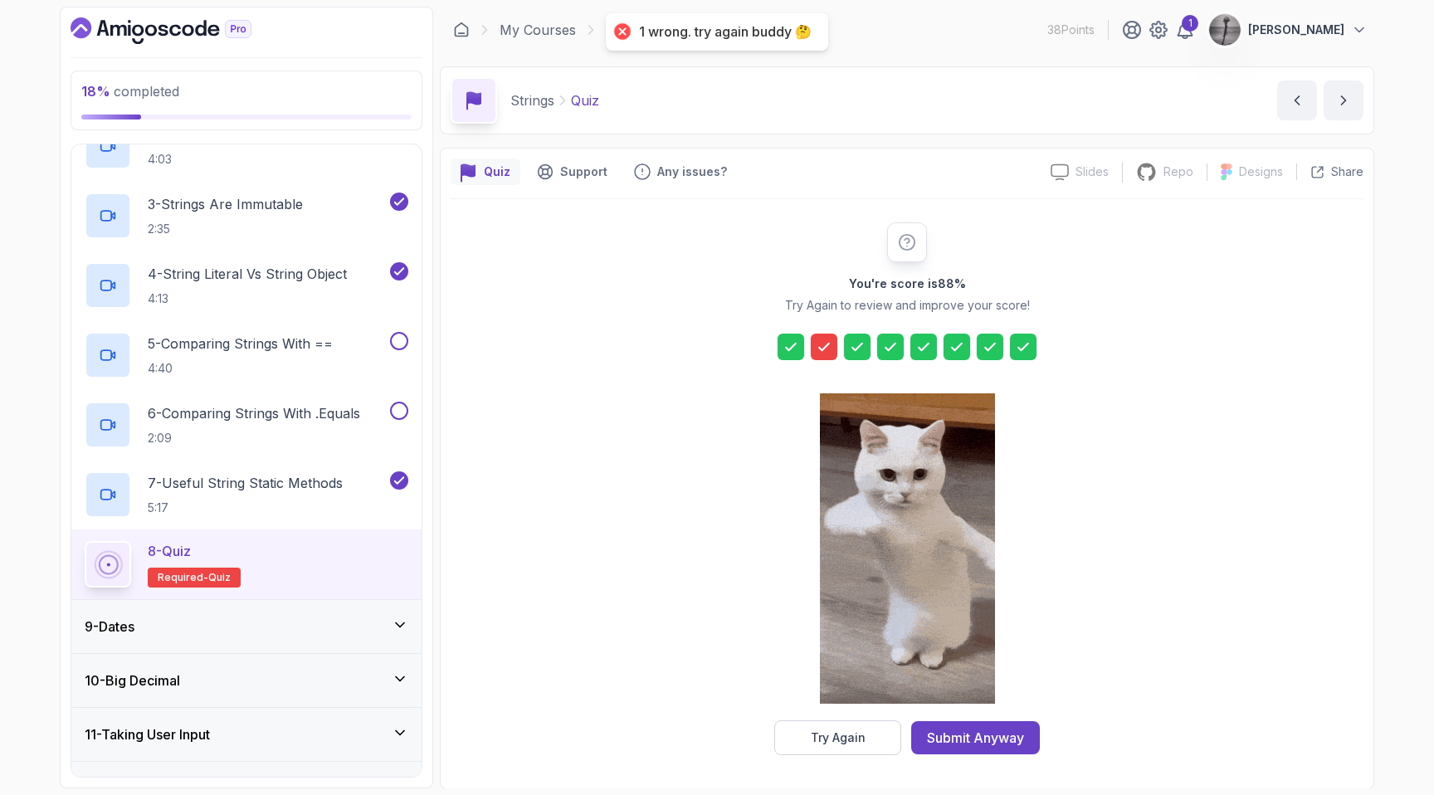
click at [821, 344] on icon at bounding box center [824, 347] width 17 height 17
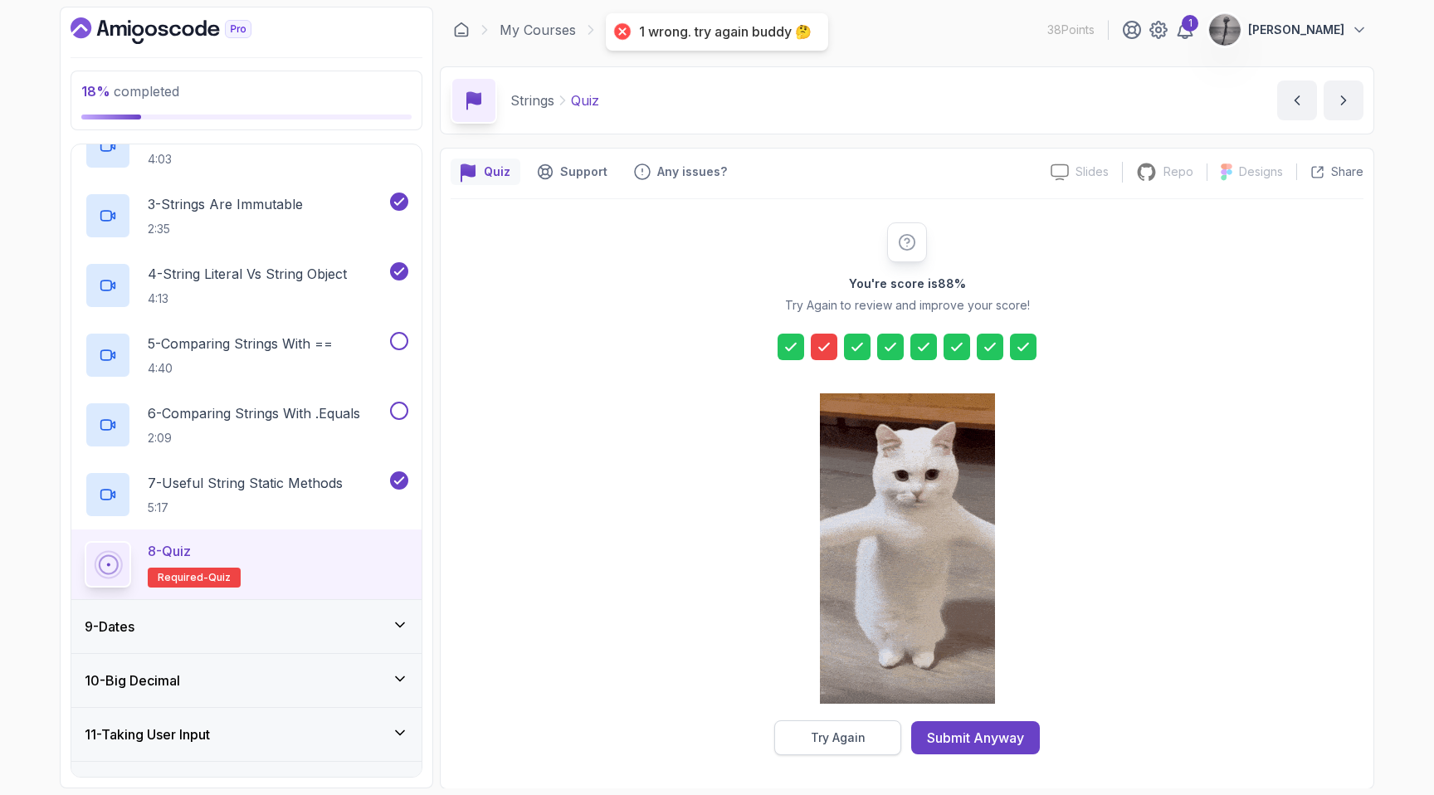
click at [845, 724] on button "Try Again" at bounding box center [837, 737] width 127 height 35
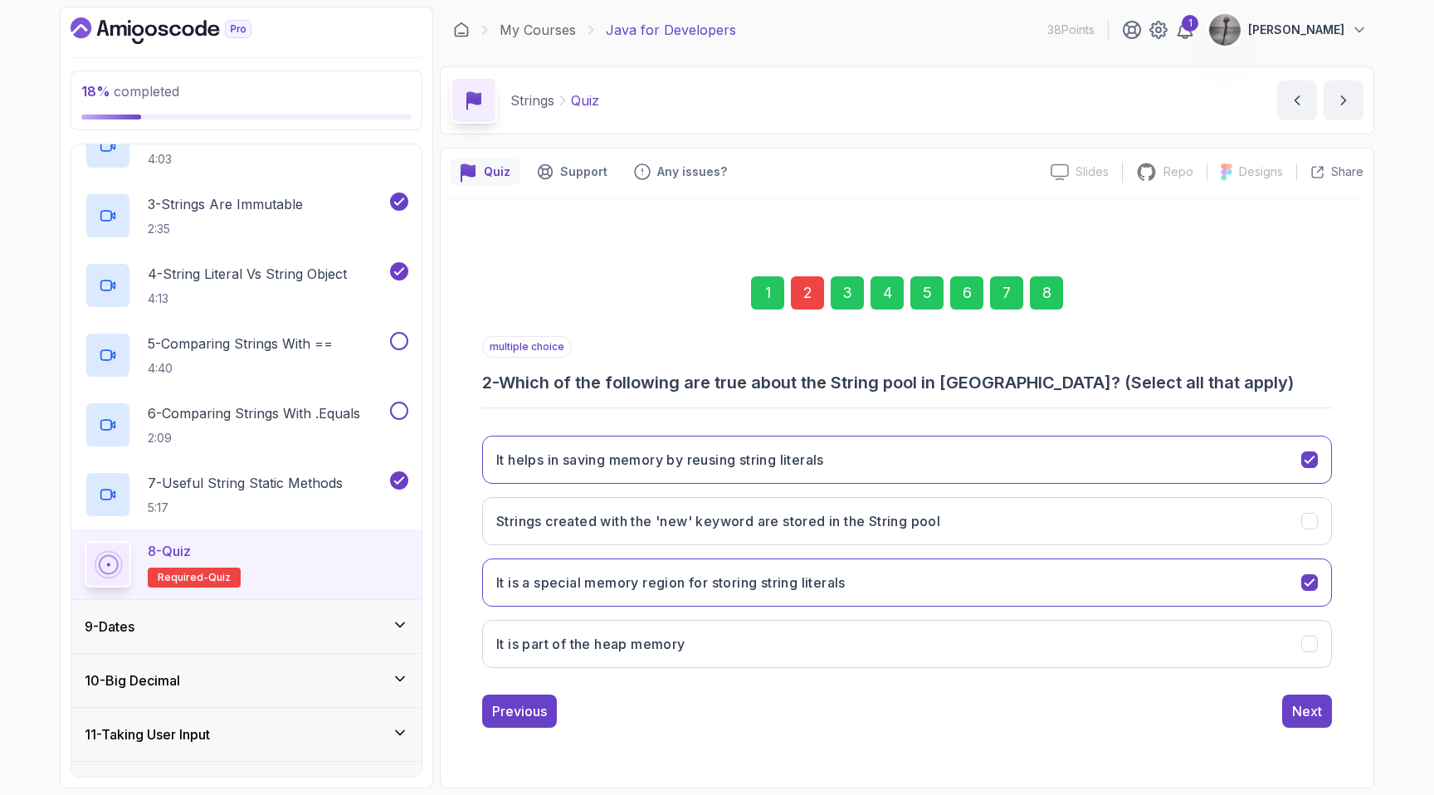
click at [806, 293] on div "2" at bounding box center [807, 292] width 33 height 33
click at [1042, 288] on div "8" at bounding box center [1046, 292] width 33 height 33
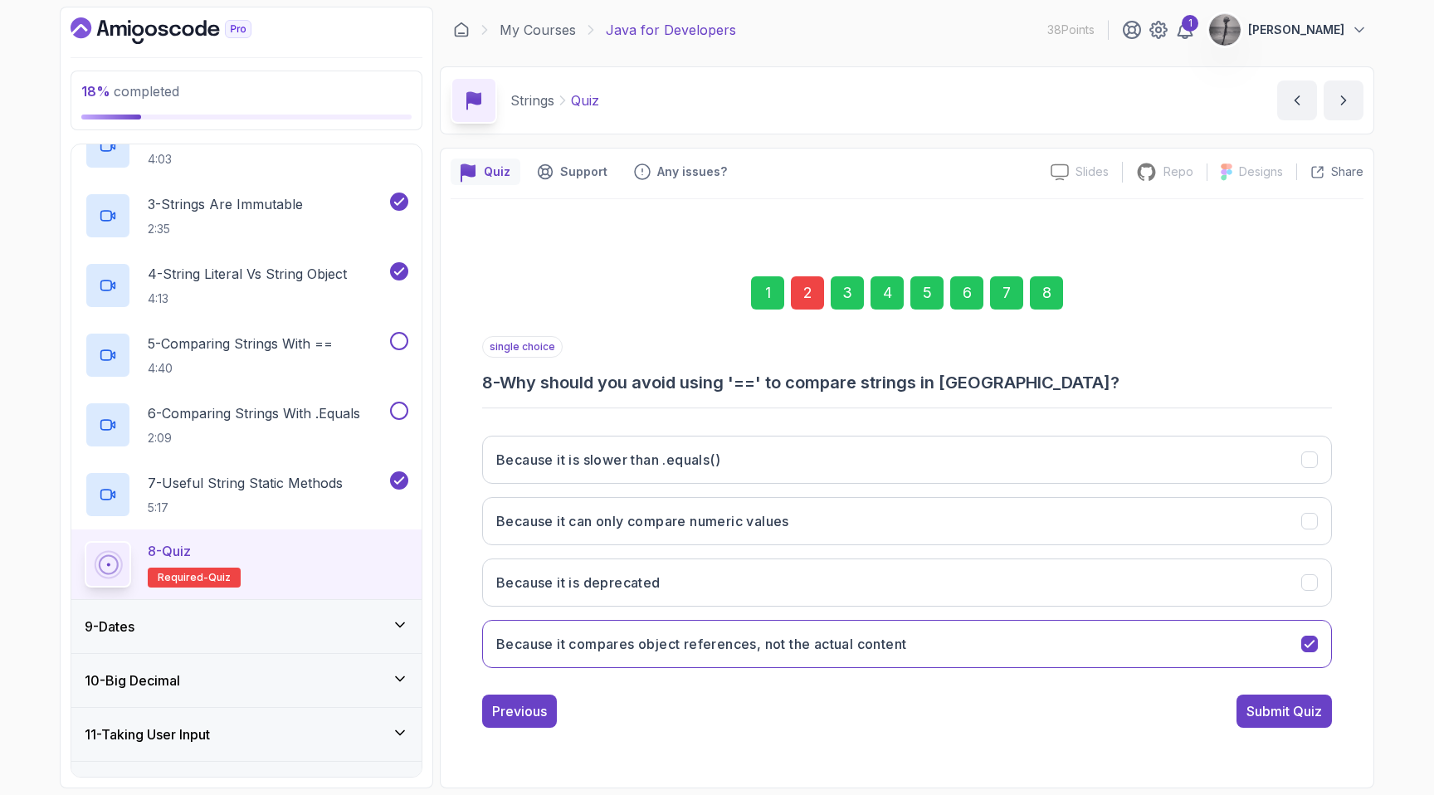
click at [1295, 728] on div "1 2 3 4 5 6 7 8 single choice 8 - Why should you avoid using '==' to compare st…" at bounding box center [907, 488] width 913 height 504
click at [1289, 711] on div "Submit Quiz" at bounding box center [1284, 711] width 76 height 20
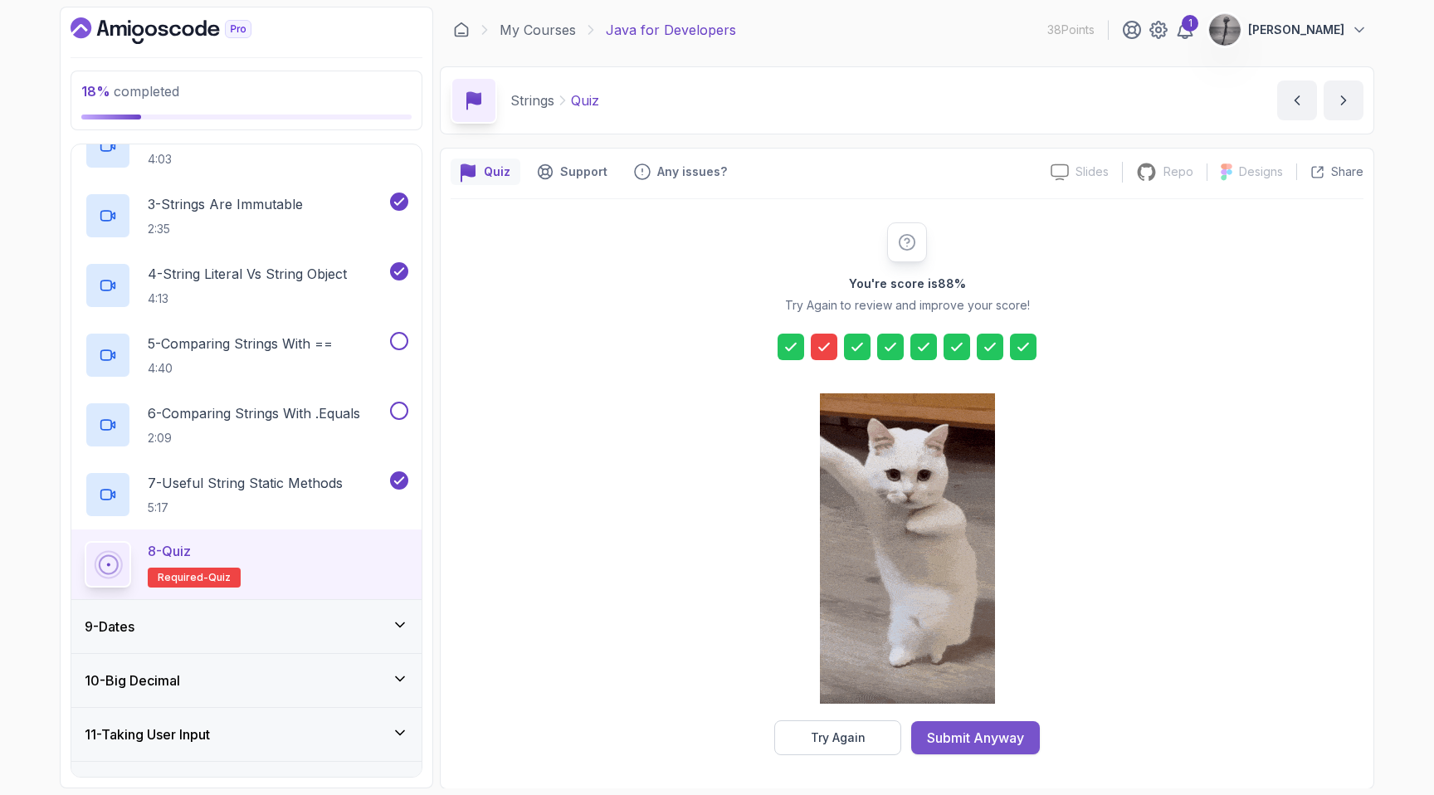
click at [959, 740] on div "Submit Anyway" at bounding box center [975, 738] width 97 height 20
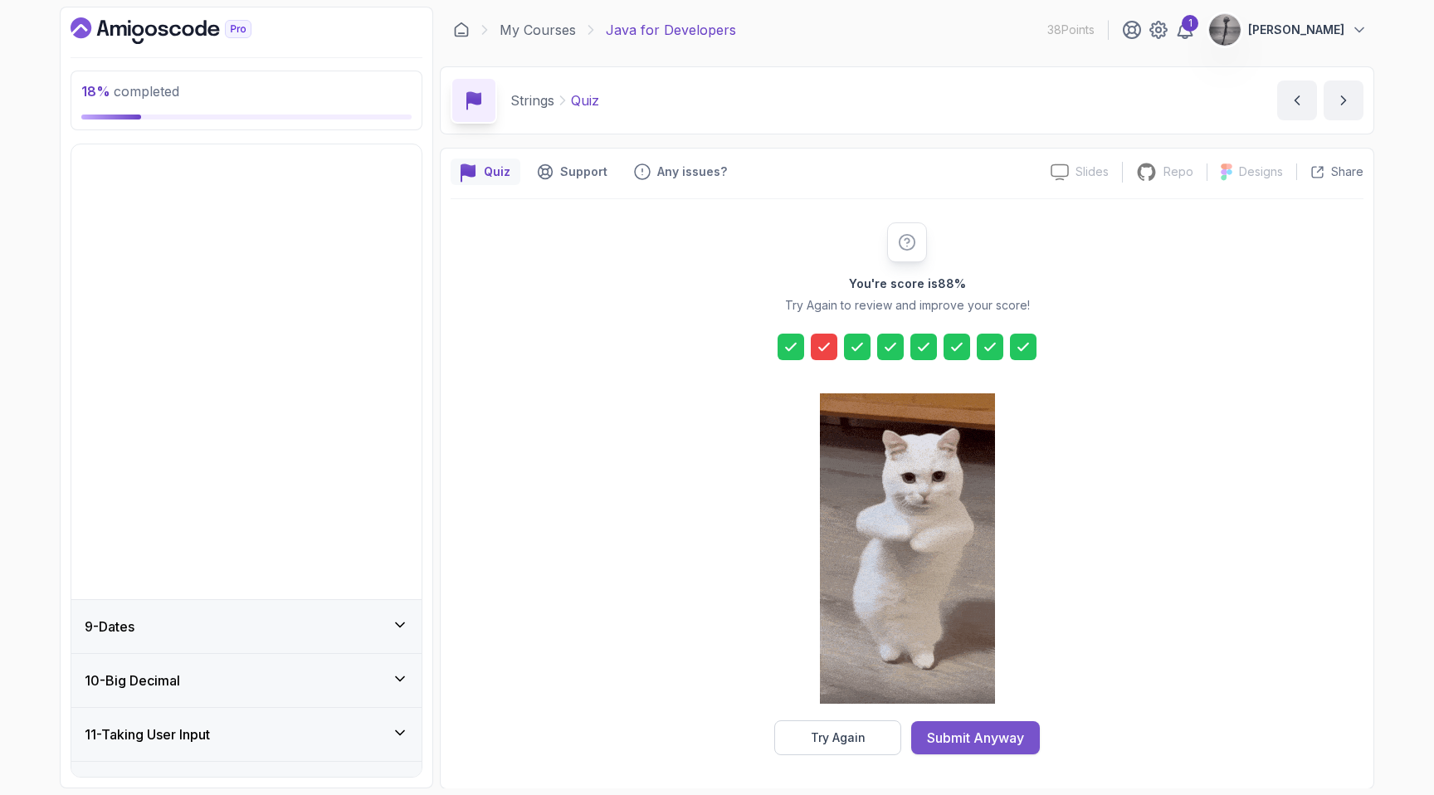
scroll to position [392, 0]
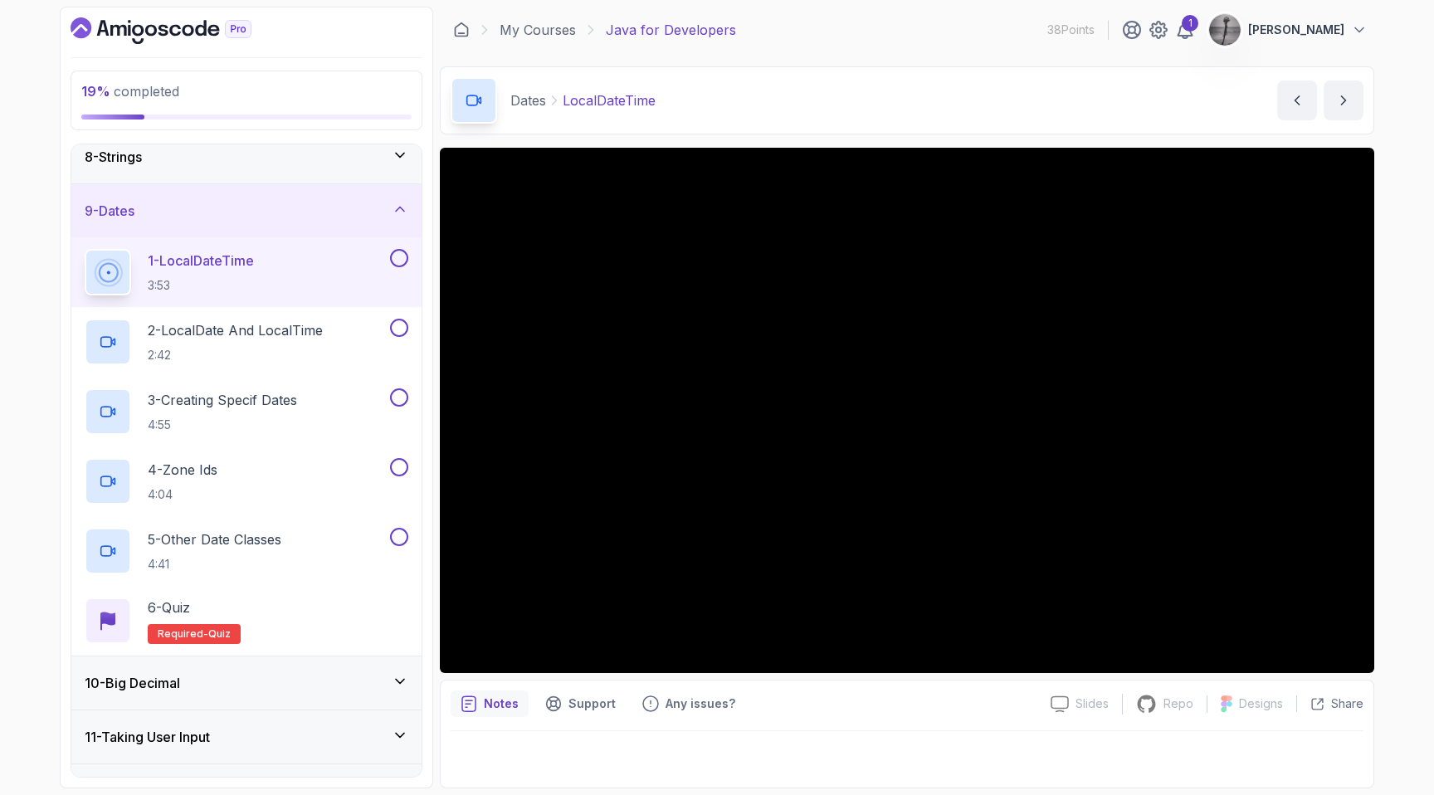
click at [407, 207] on icon at bounding box center [400, 209] width 17 height 17
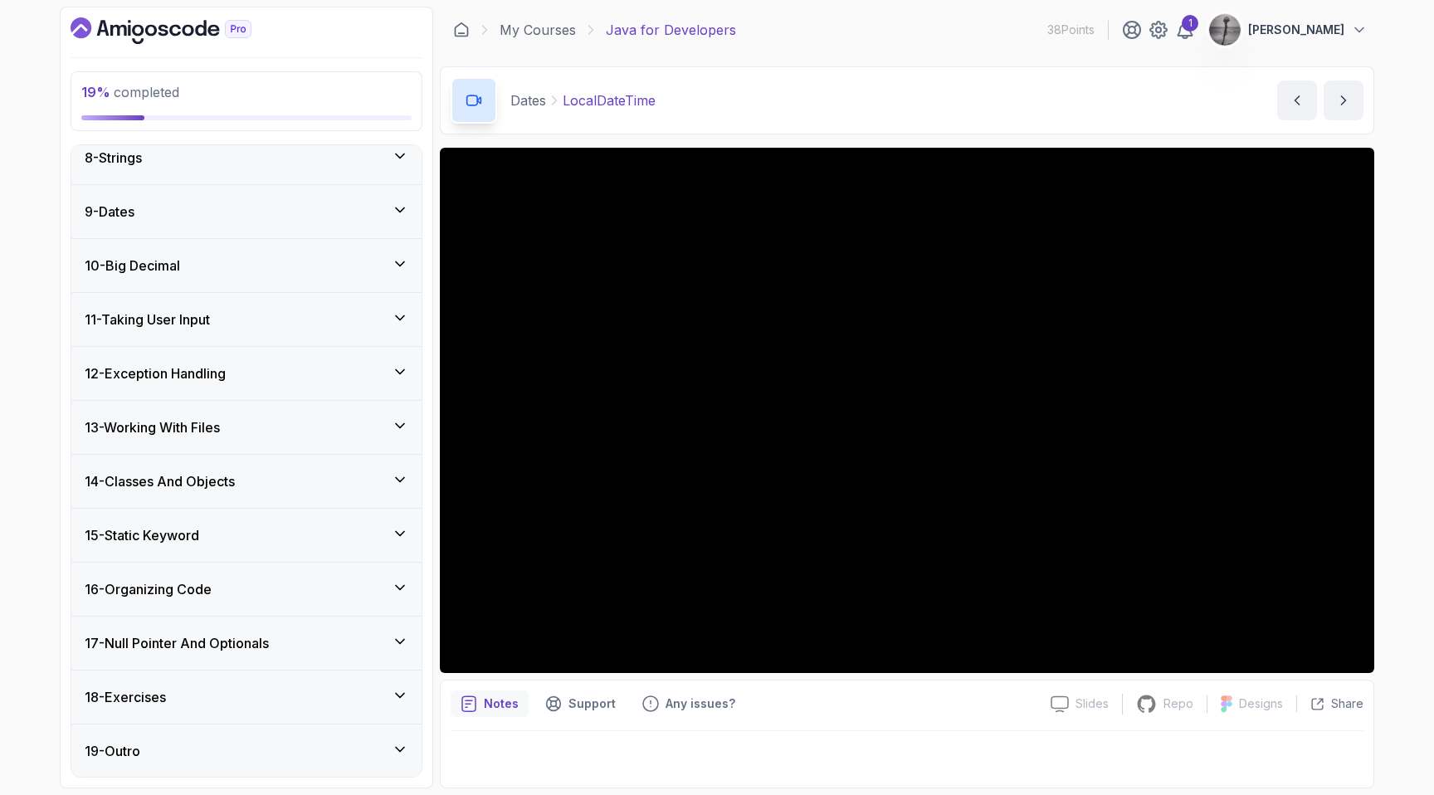
click at [210, 373] on h3 "12 - Exception Handling" at bounding box center [155, 373] width 141 height 20
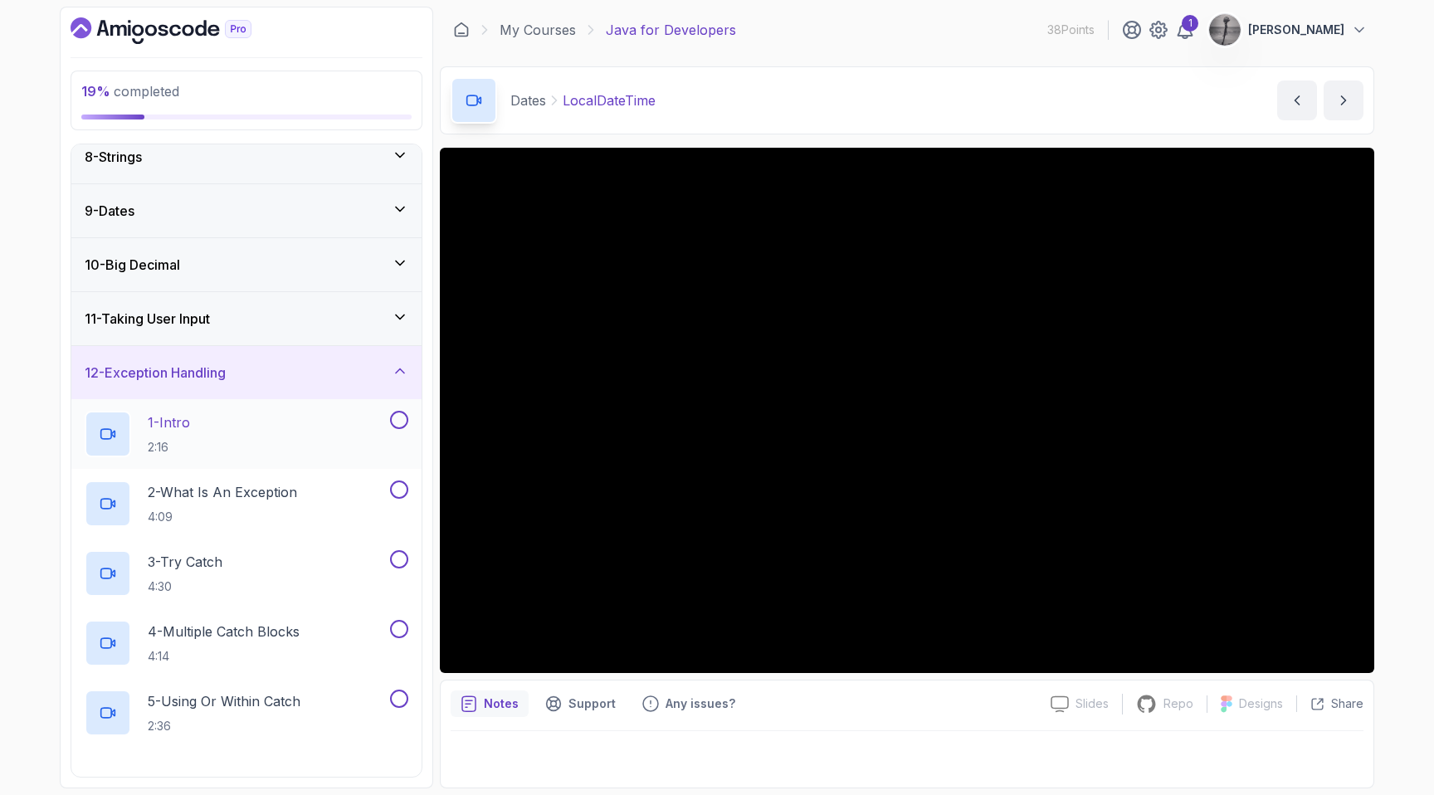
click at [204, 422] on div "1 - Intro 2:16" at bounding box center [236, 434] width 302 height 46
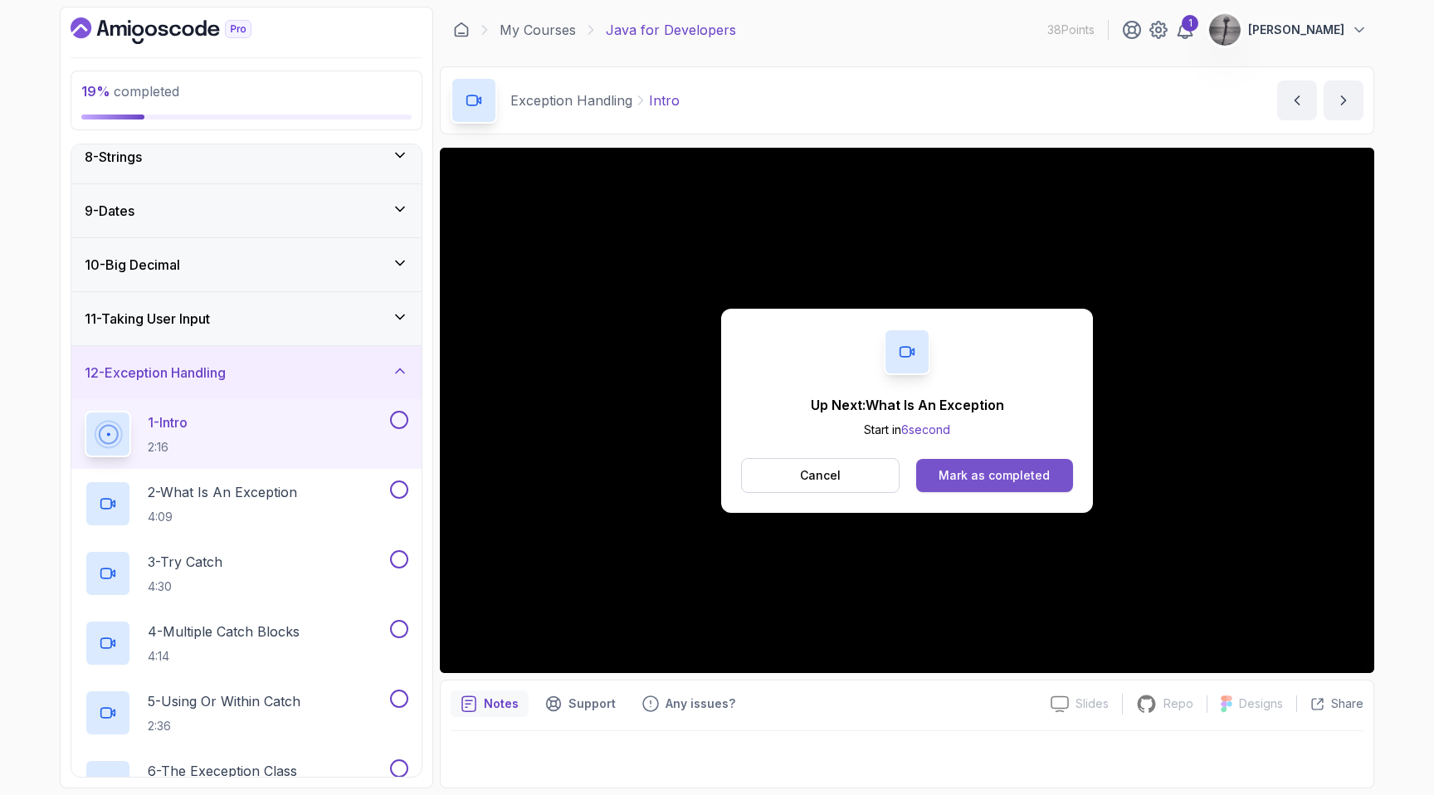
click at [971, 469] on div "Mark as completed" at bounding box center [993, 475] width 111 height 17
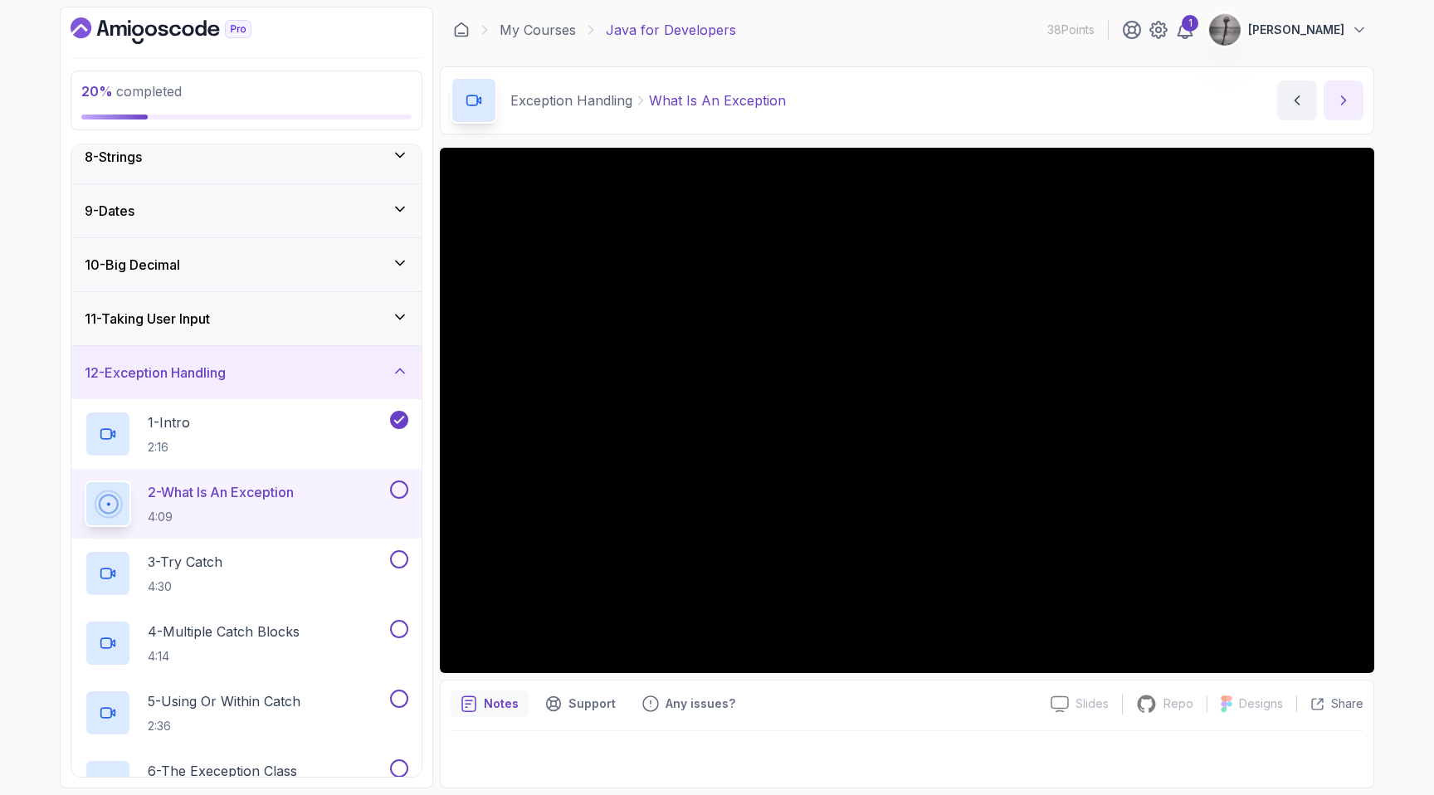
click at [1343, 96] on icon "next content" at bounding box center [1343, 100] width 17 height 17
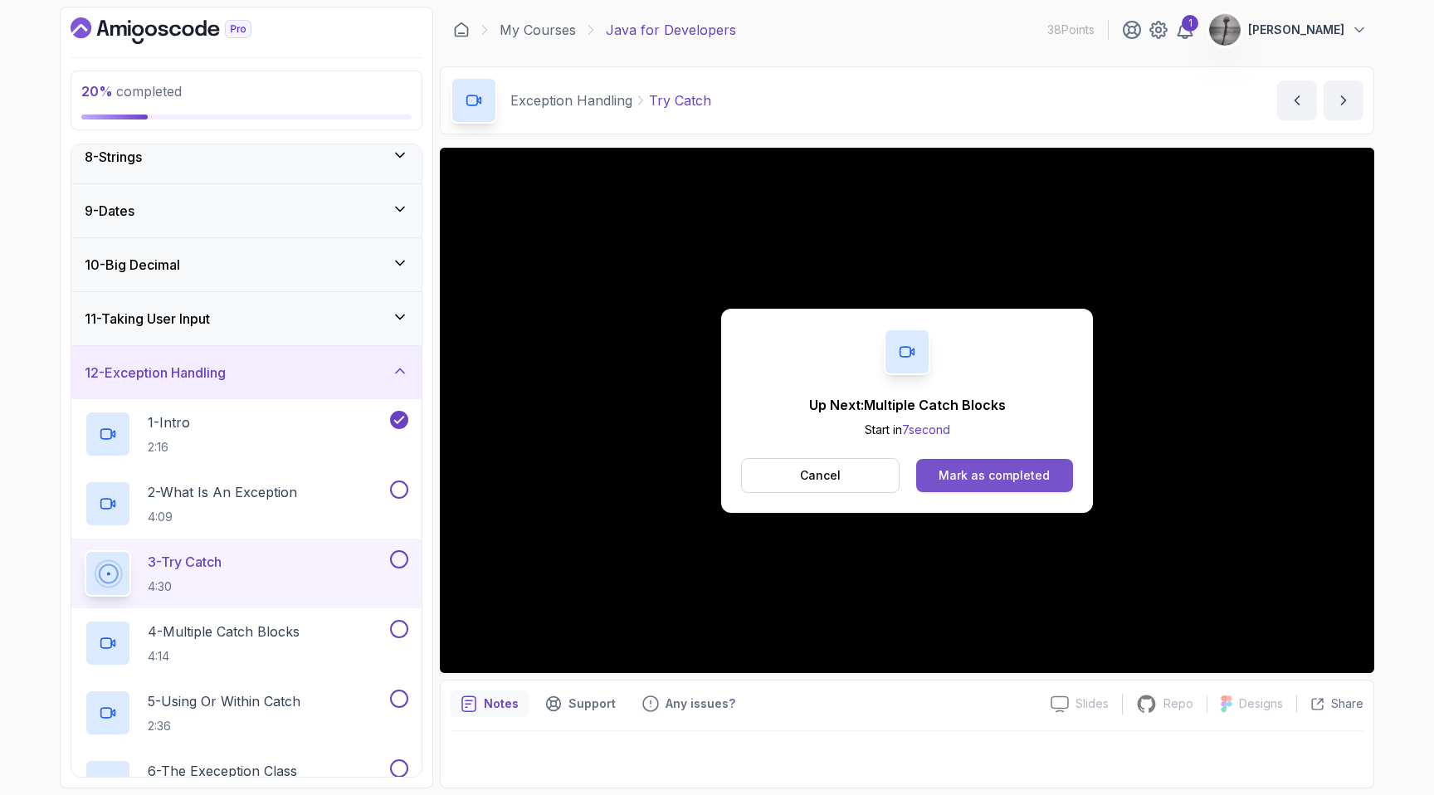
click at [988, 473] on div "Mark as completed" at bounding box center [993, 475] width 111 height 17
